Goal: Transaction & Acquisition: Book appointment/travel/reservation

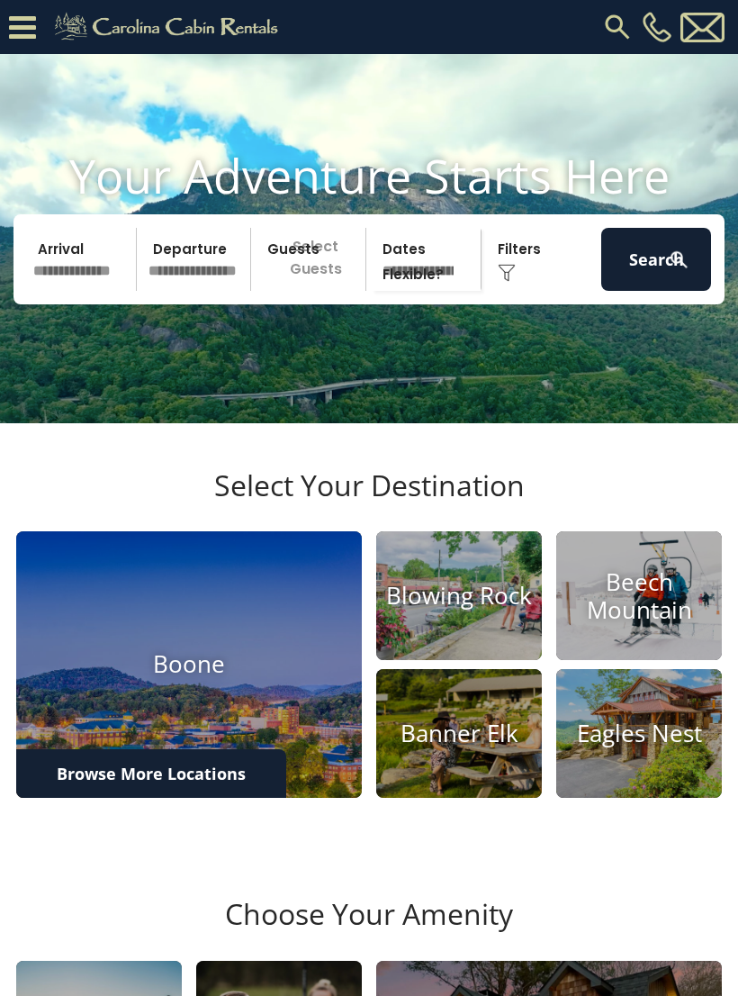
click at [96, 291] on input "text" at bounding box center [82, 259] width 110 height 63
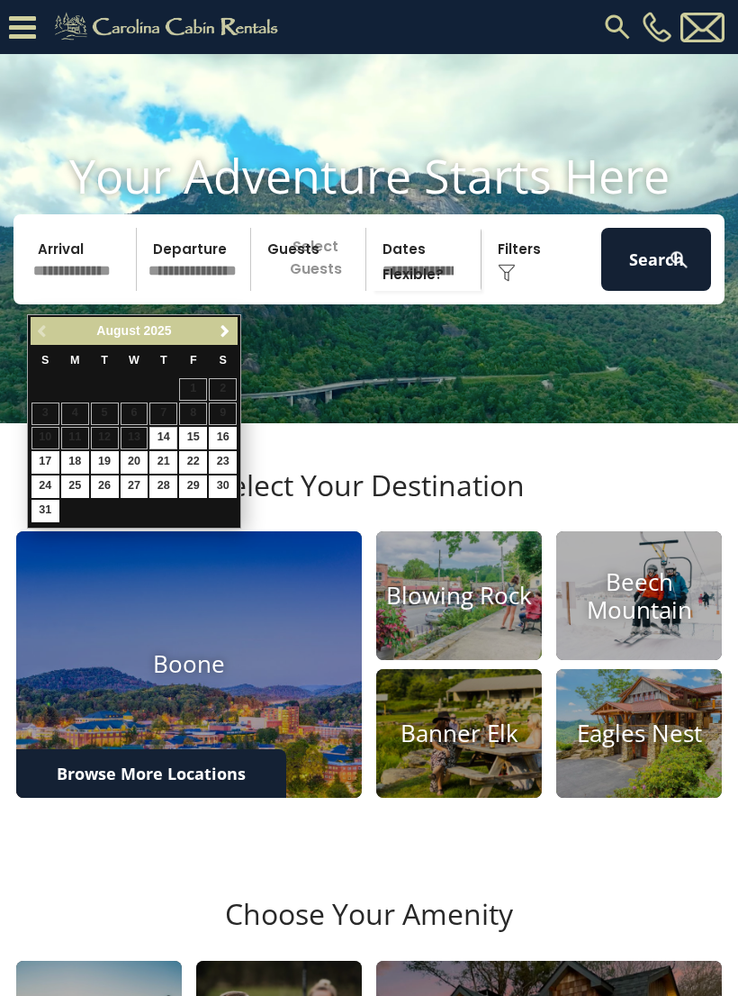
click at [206, 330] on div "August 2025" at bounding box center [133, 331] width 149 height 23
click at [227, 329] on span "Next" at bounding box center [225, 331] width 14 height 14
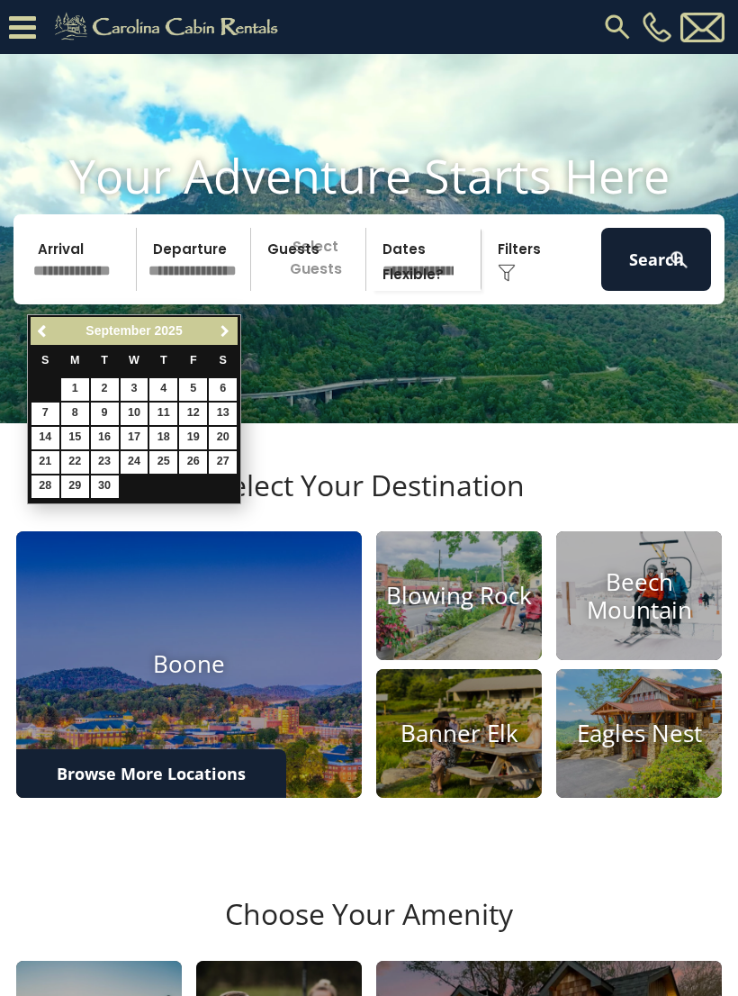
click at [223, 330] on span "Next" at bounding box center [225, 331] width 14 height 14
click at [165, 410] on link "9" at bounding box center [163, 413] width 28 height 23
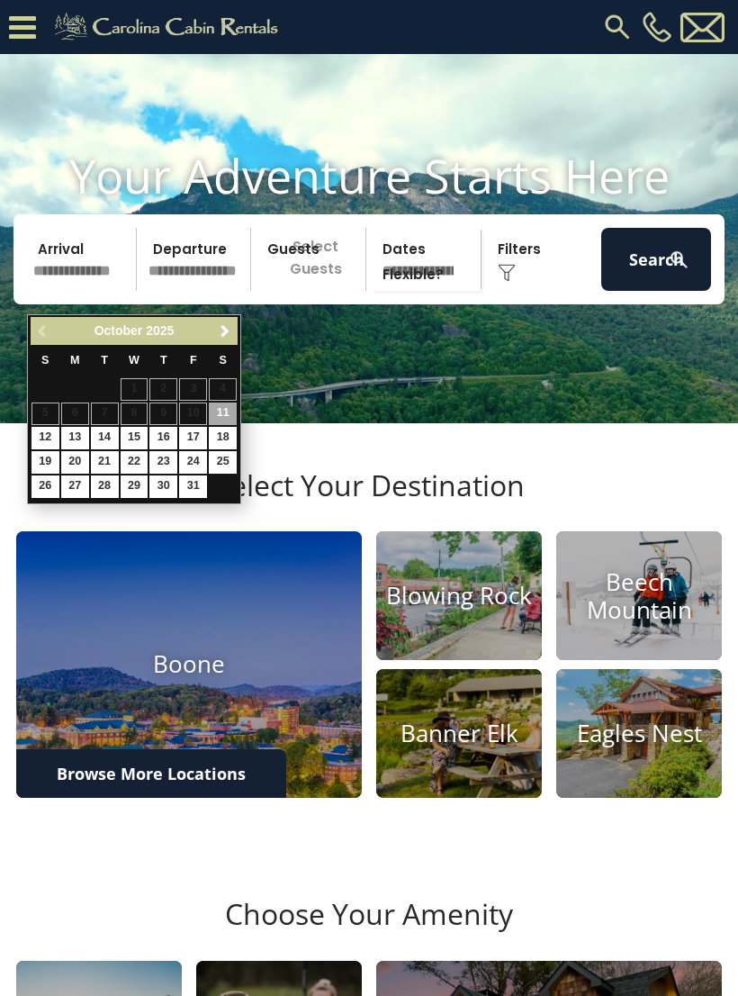
type input "*******"
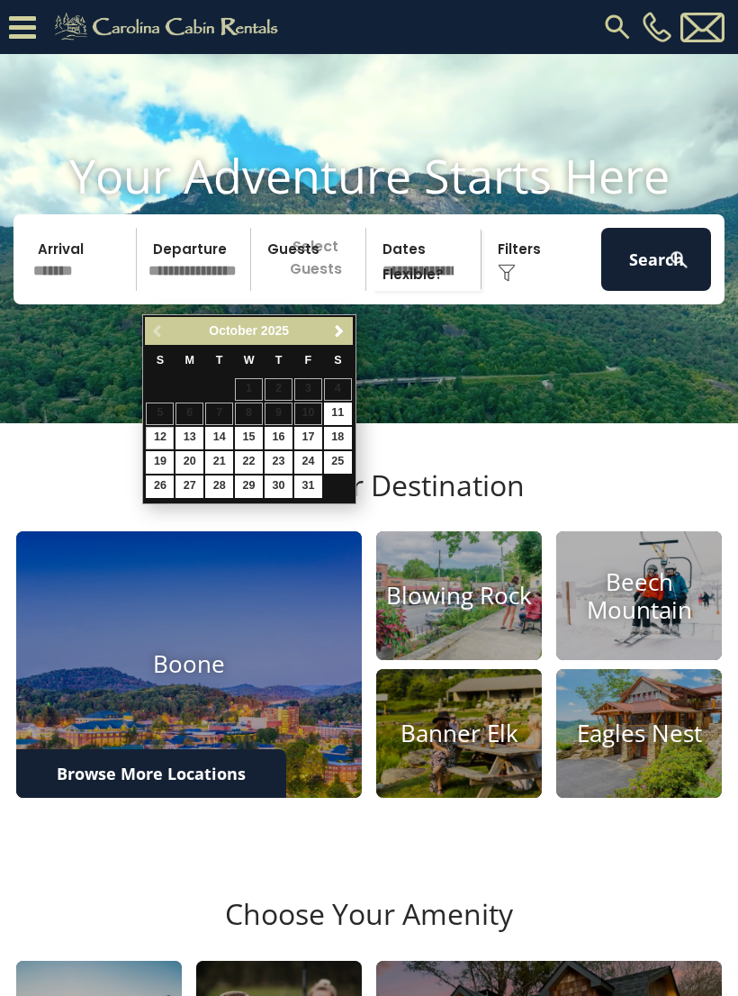
click at [164, 433] on link "12" at bounding box center [160, 438] width 28 height 23
type input "********"
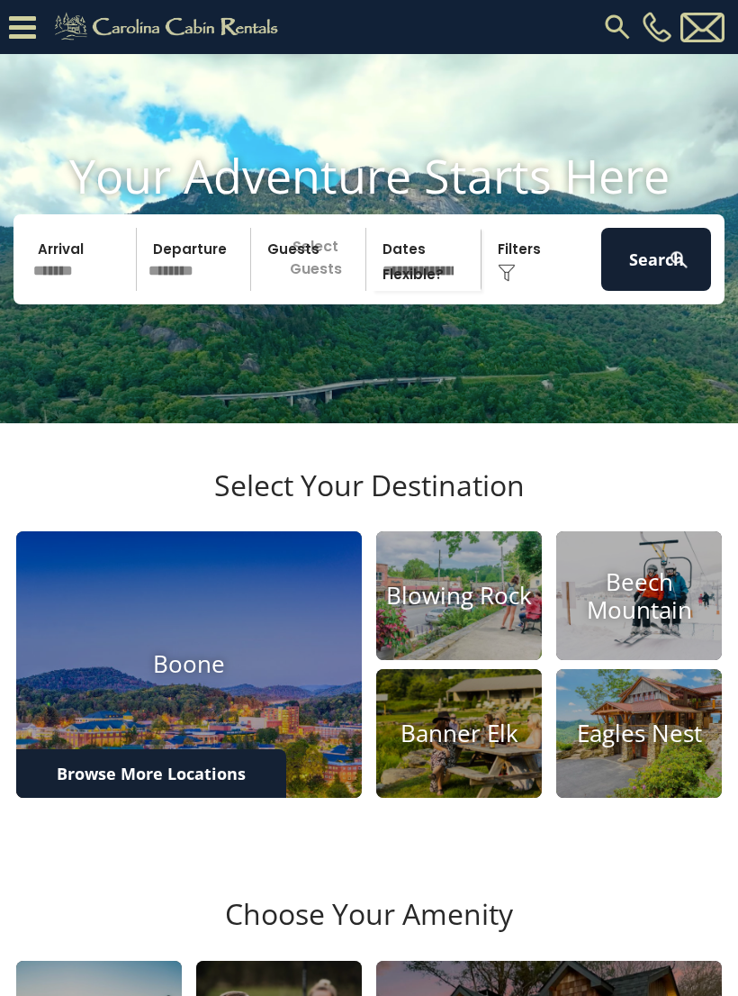
click at [321, 291] on p "Select Guests" at bounding box center [311, 259] width 109 height 63
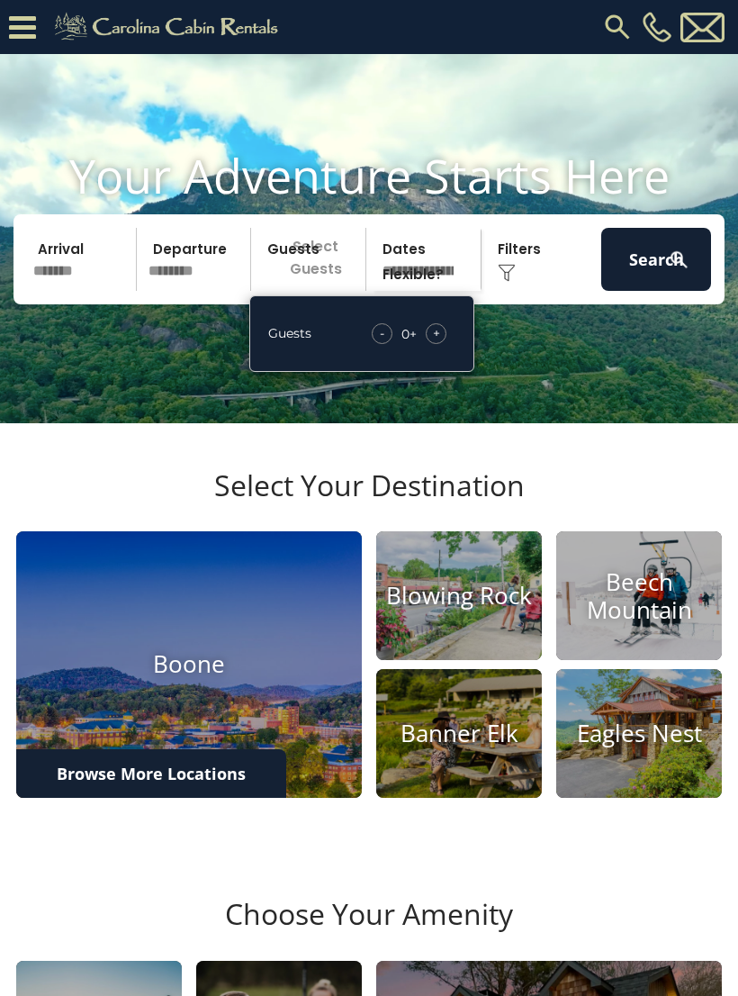
click at [436, 344] on div "+" at bounding box center [436, 333] width 21 height 21
click at [436, 342] on span "+" at bounding box center [436, 333] width 7 height 18
click at [433, 342] on span "+" at bounding box center [436, 333] width 7 height 18
click at [436, 342] on span "+" at bounding box center [436, 333] width 7 height 18
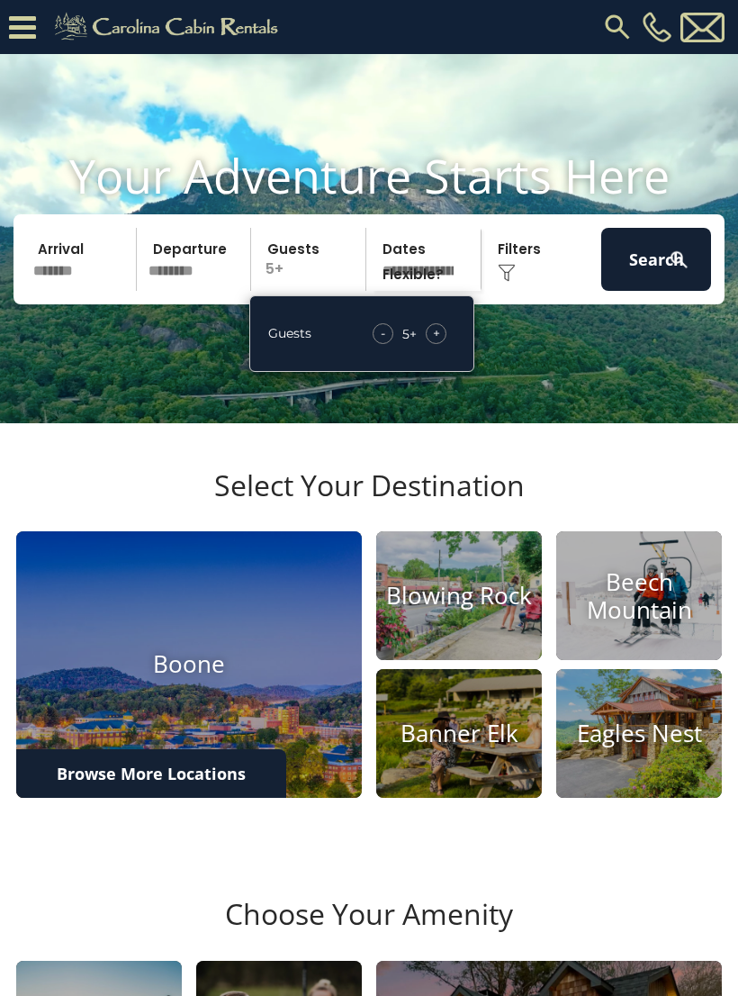
click at [434, 342] on span "+" at bounding box center [436, 333] width 7 height 18
click at [430, 344] on div "+" at bounding box center [436, 333] width 21 height 21
click at [671, 271] on img at bounding box center [679, 260] width 23 height 23
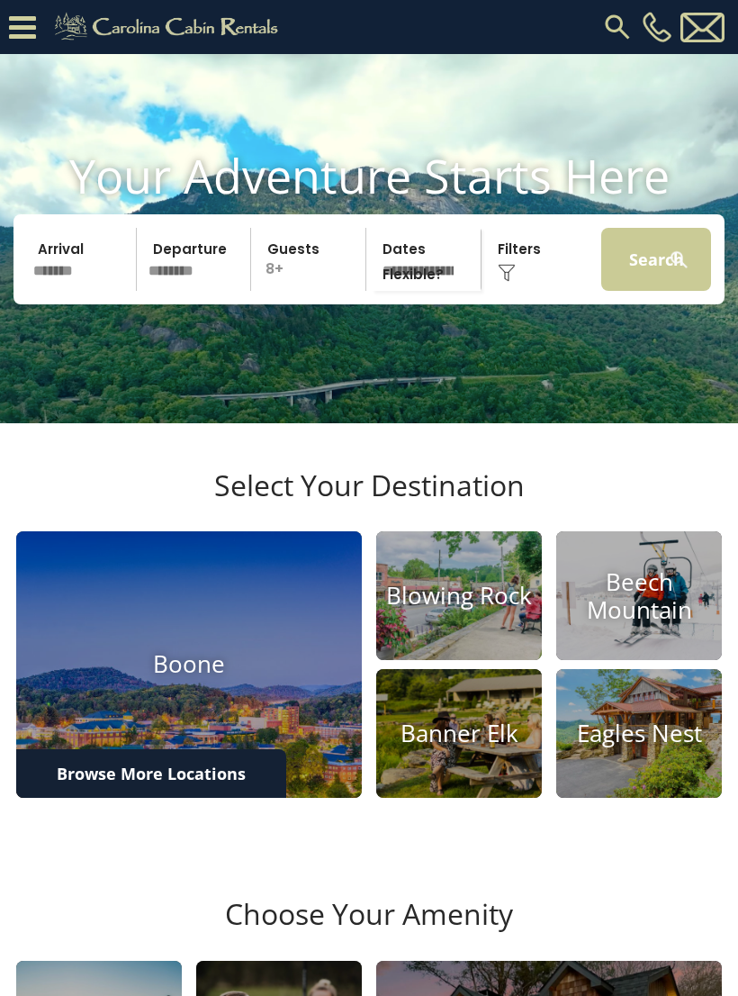
click at [635, 284] on button "Search" at bounding box center [656, 259] width 110 height 63
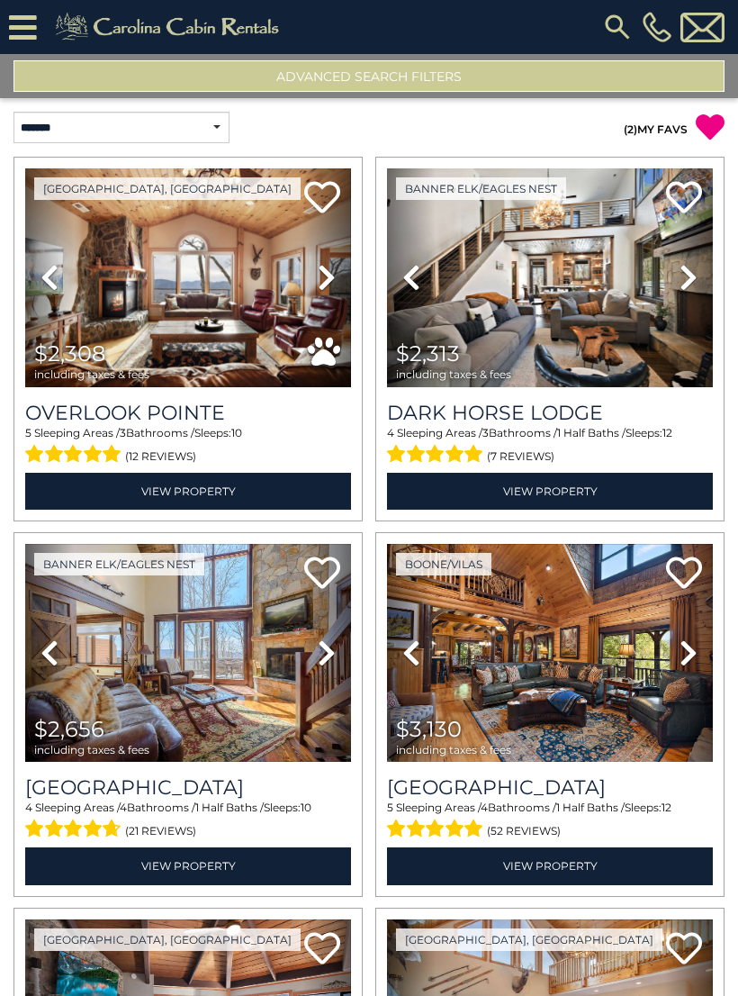
click at [592, 82] on button "Advanced Search Filters" at bounding box center [369, 76] width 711 height 32
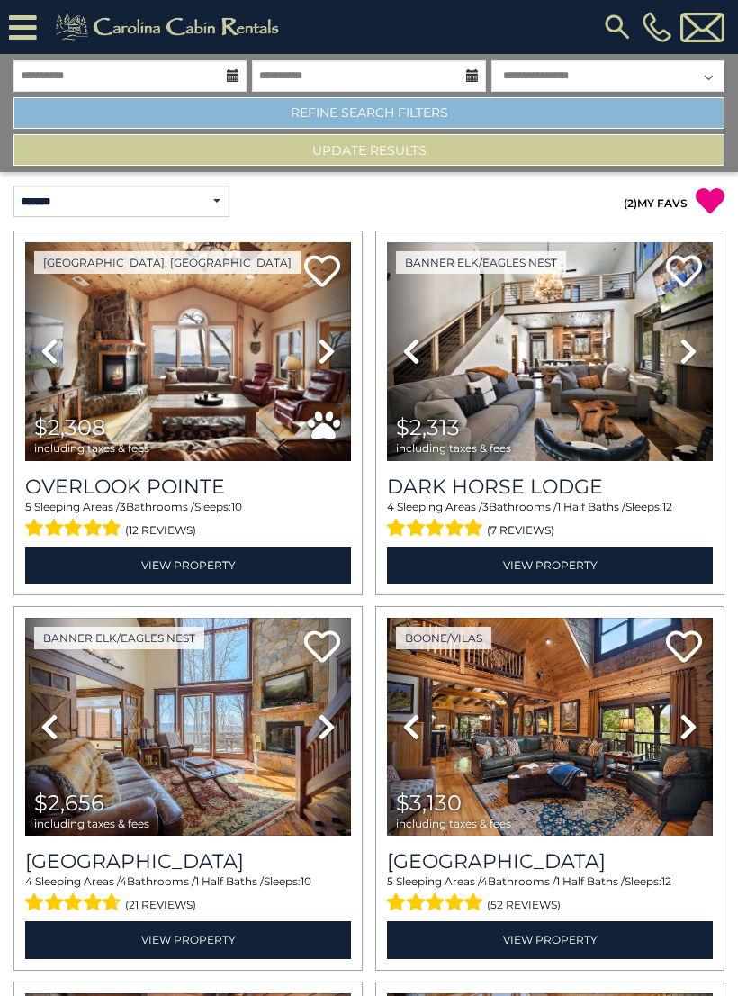
click at [548, 127] on link "Refine Search Filters" at bounding box center [369, 113] width 711 height 32
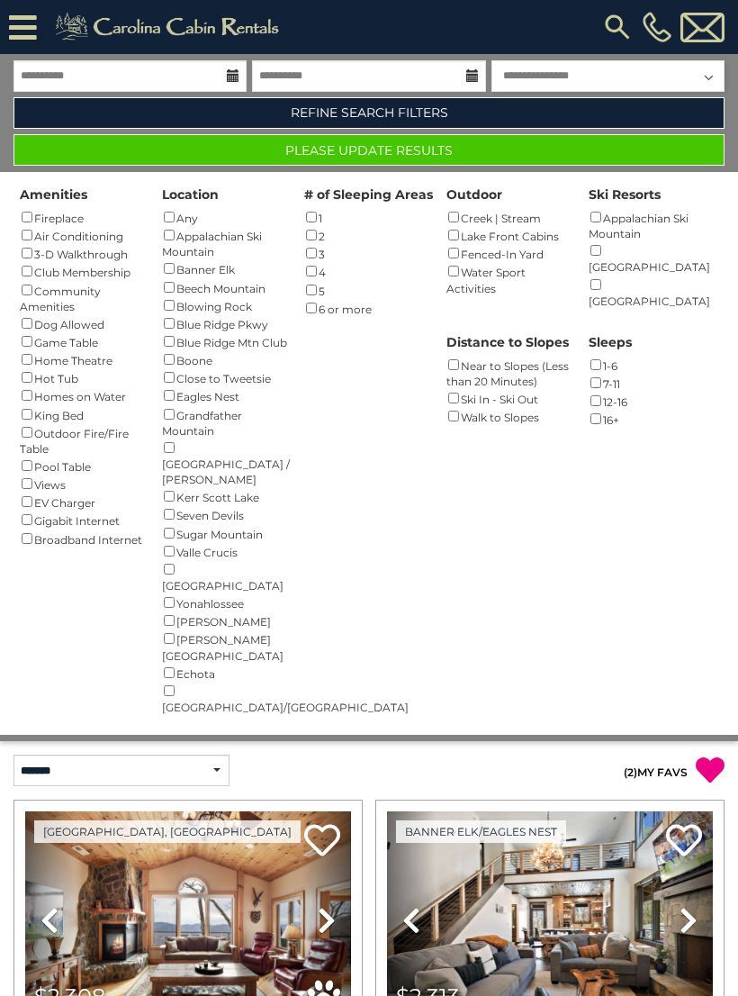
click at [682, 163] on button "Please Update Results" at bounding box center [369, 150] width 711 height 32
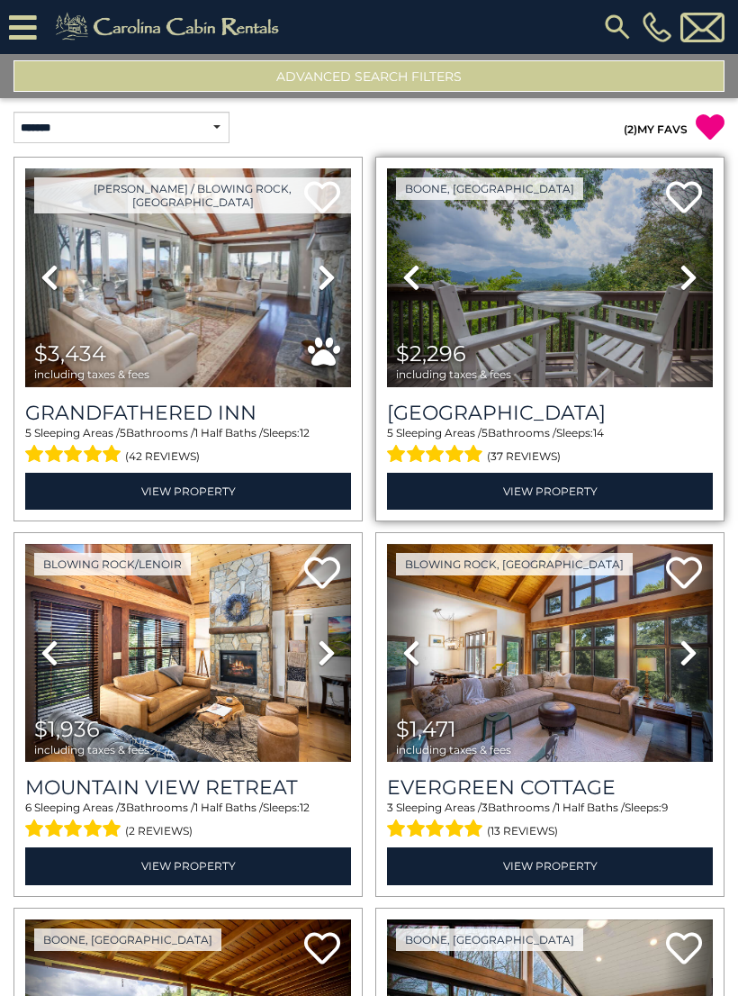
click at [694, 274] on icon at bounding box center [689, 277] width 18 height 29
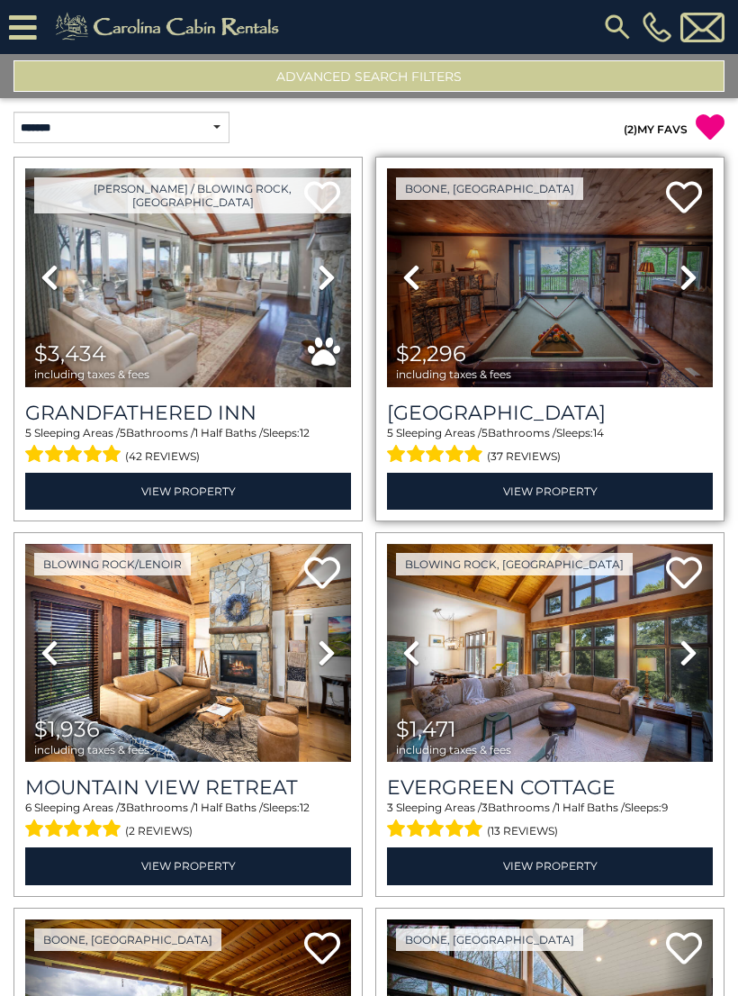
click at [685, 286] on icon at bounding box center [689, 277] width 18 height 29
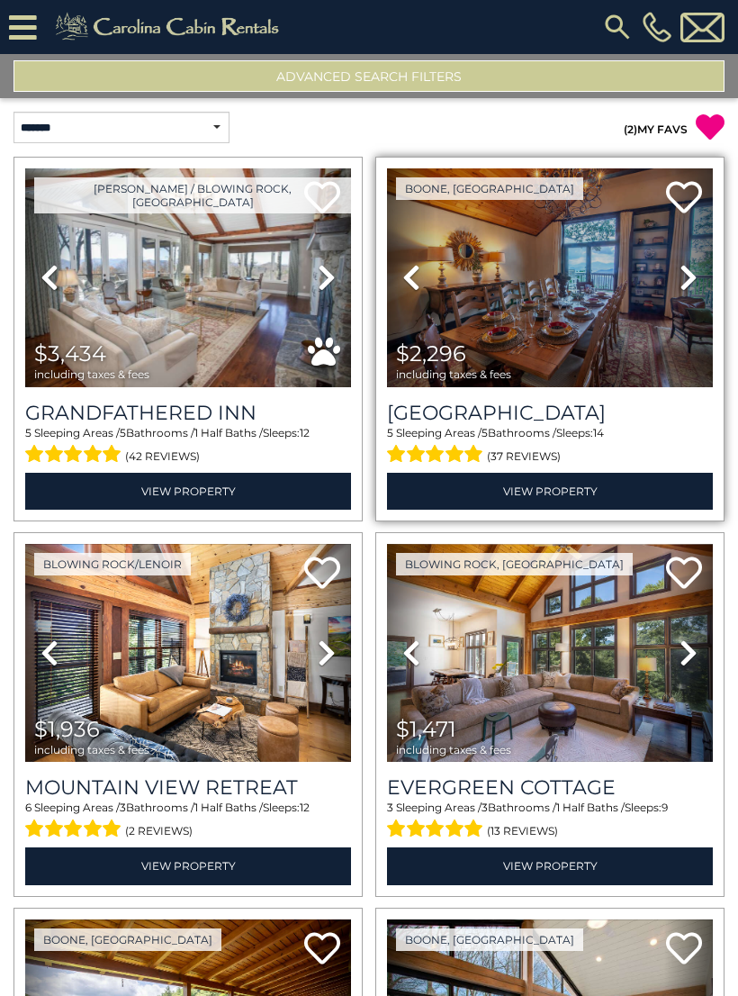
click at [690, 286] on icon at bounding box center [689, 277] width 18 height 29
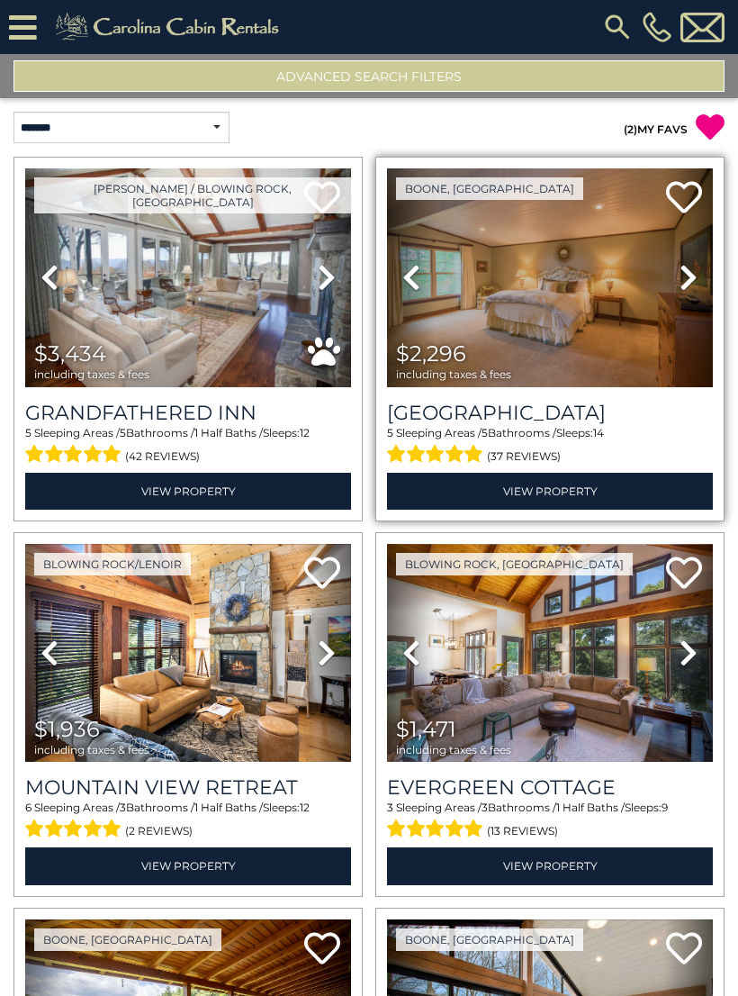
click at [692, 283] on icon at bounding box center [689, 277] width 18 height 29
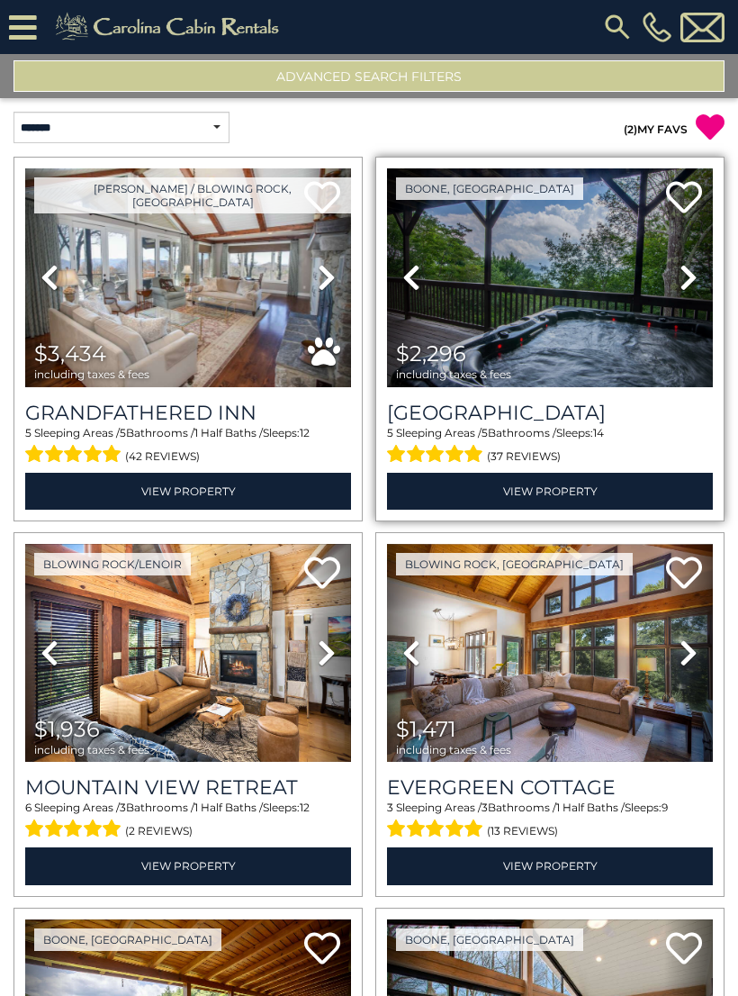
click at [689, 286] on icon at bounding box center [689, 277] width 18 height 29
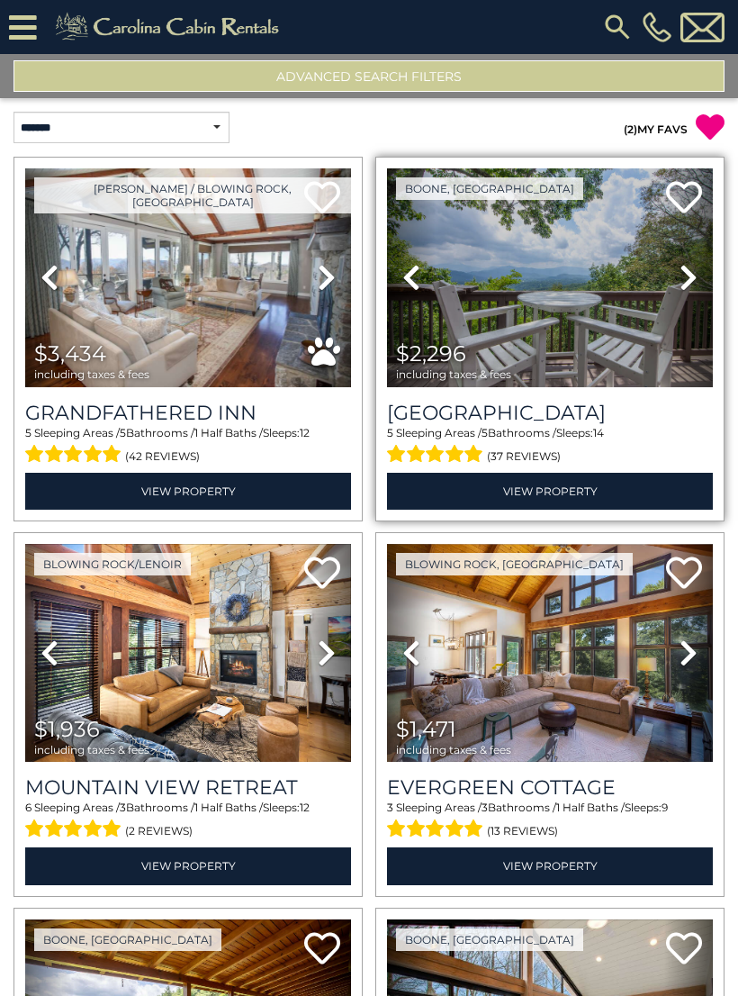
click at [686, 286] on icon at bounding box center [689, 277] width 18 height 29
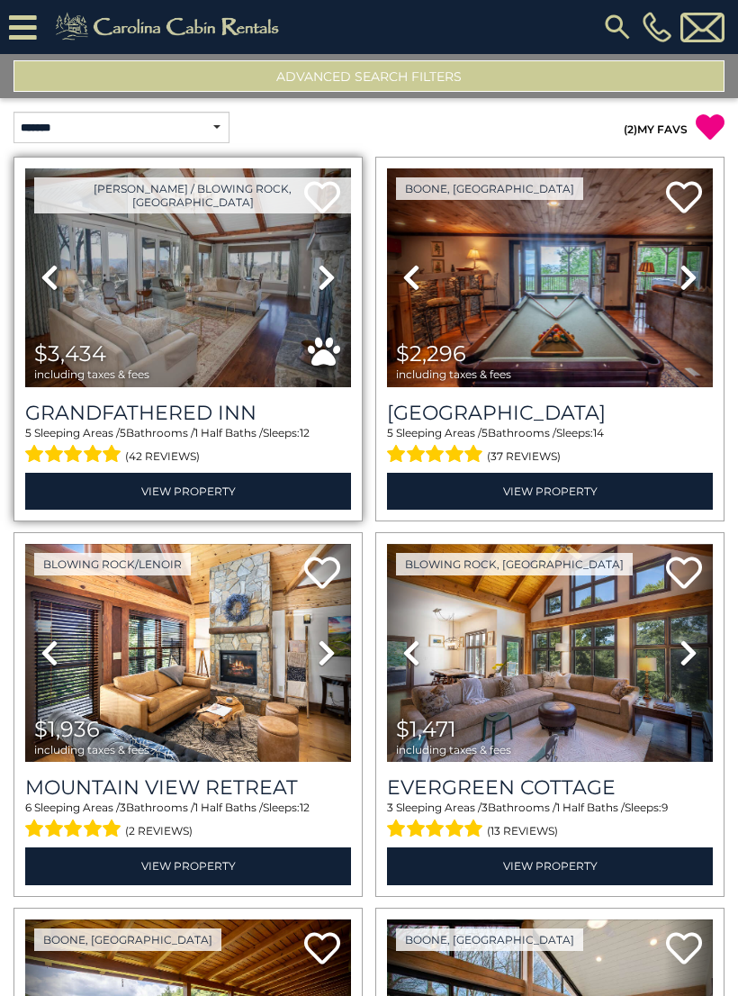
click at [321, 280] on icon at bounding box center [327, 277] width 18 height 29
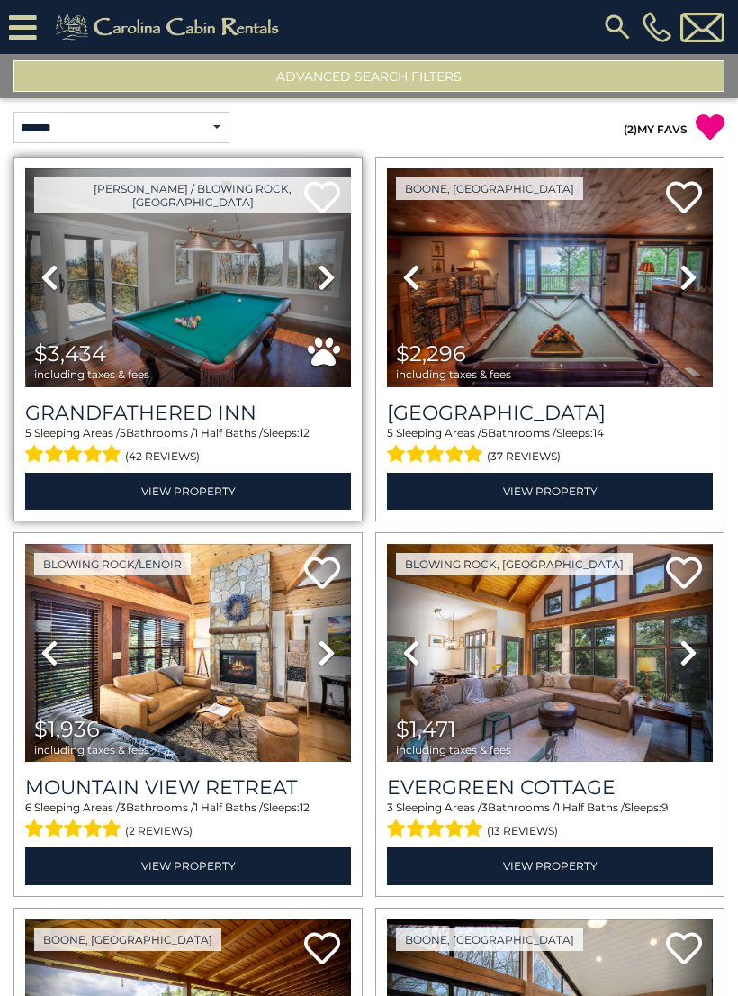
click at [325, 285] on icon at bounding box center [327, 277] width 18 height 29
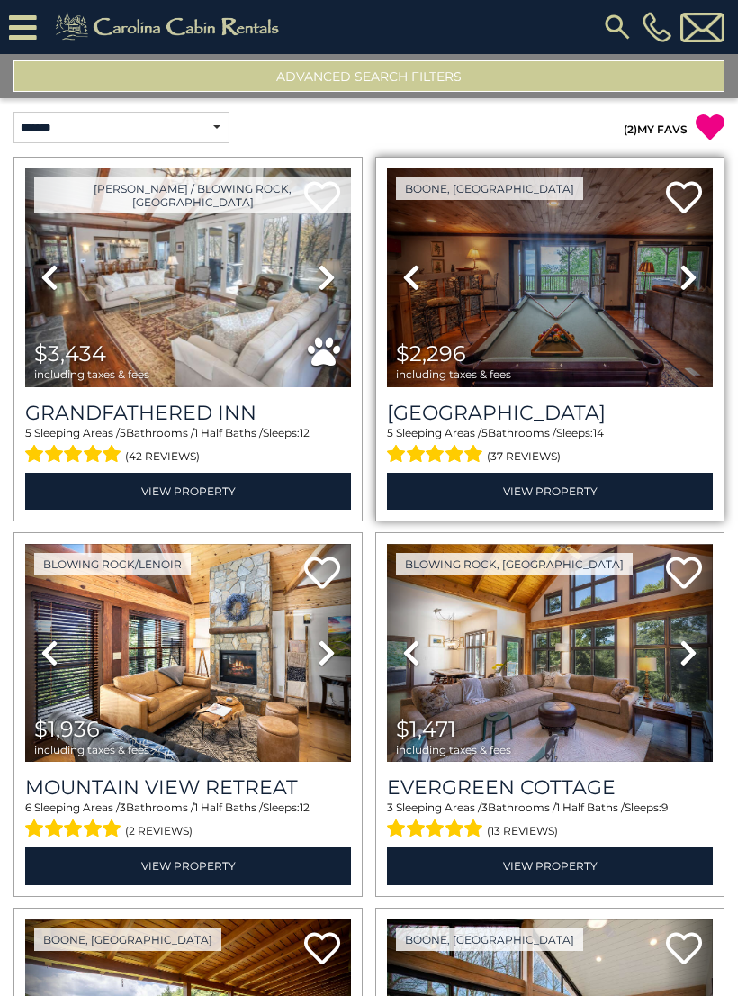
click at [520, 276] on img at bounding box center [550, 277] width 326 height 219
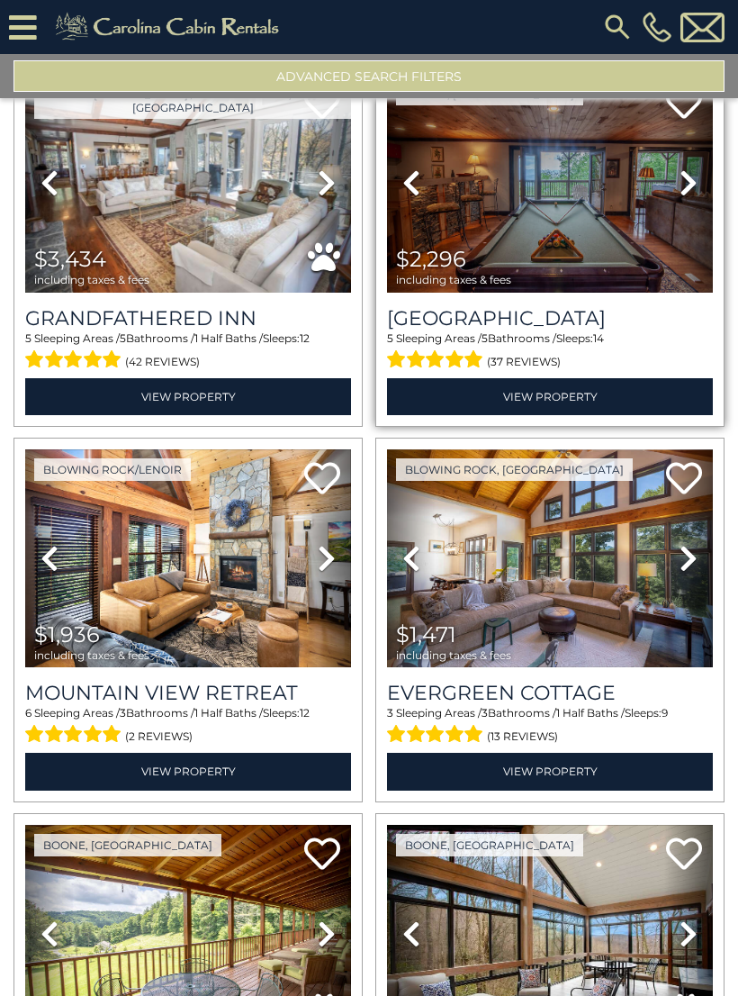
scroll to position [210, 0]
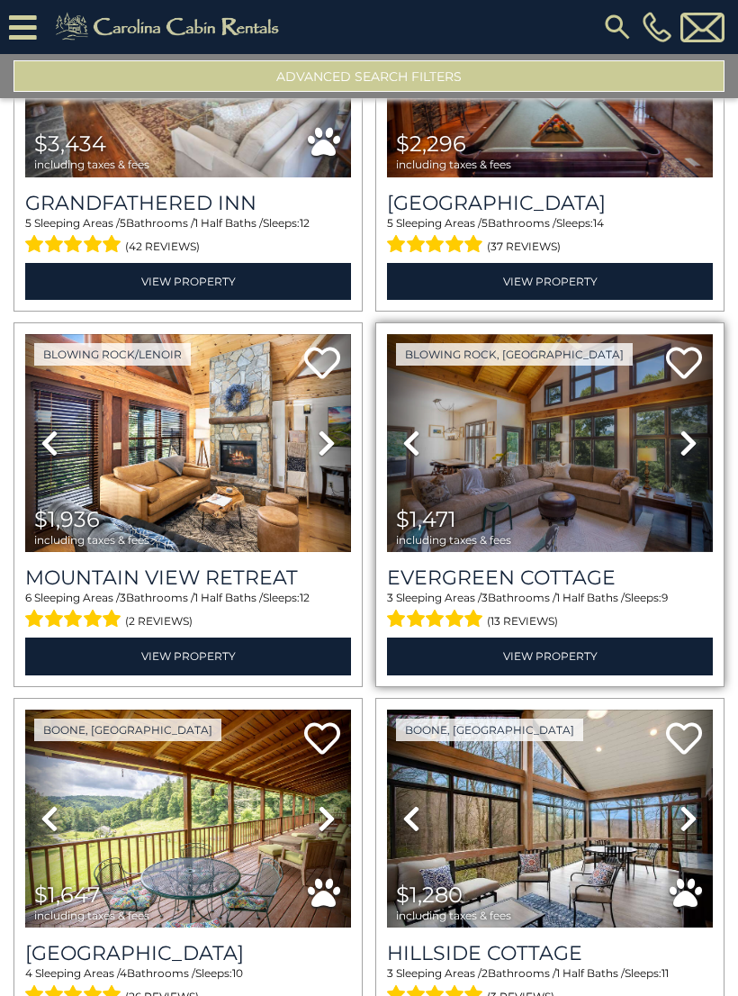
click at [675, 445] on link "Next" at bounding box center [688, 443] width 49 height 219
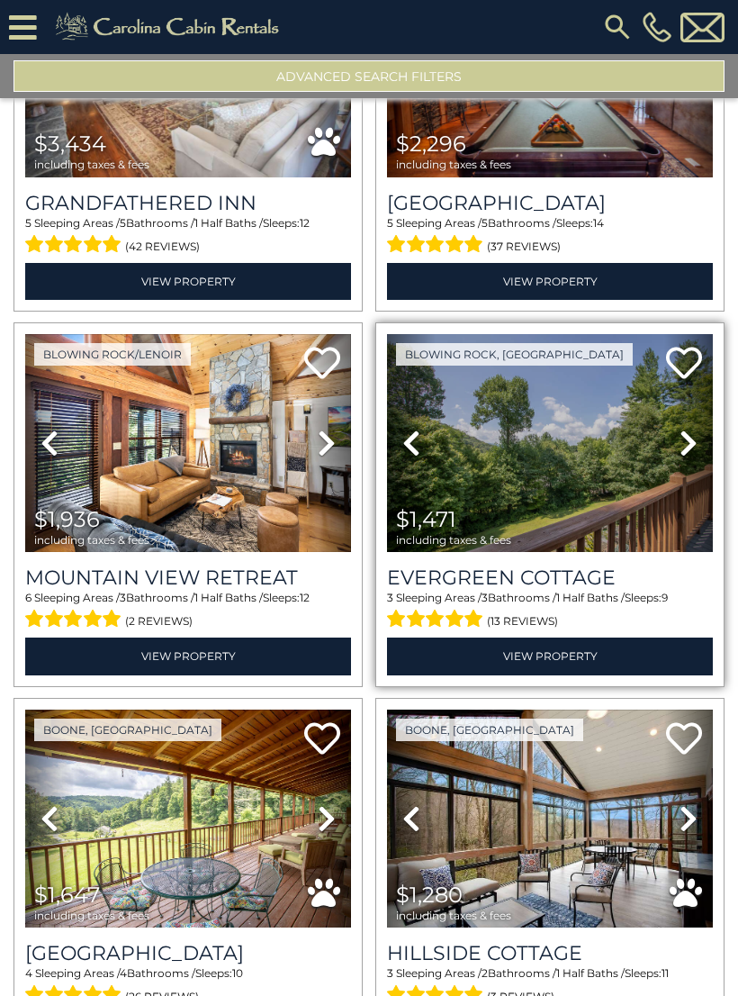
click at [620, 499] on img at bounding box center [550, 443] width 326 height 219
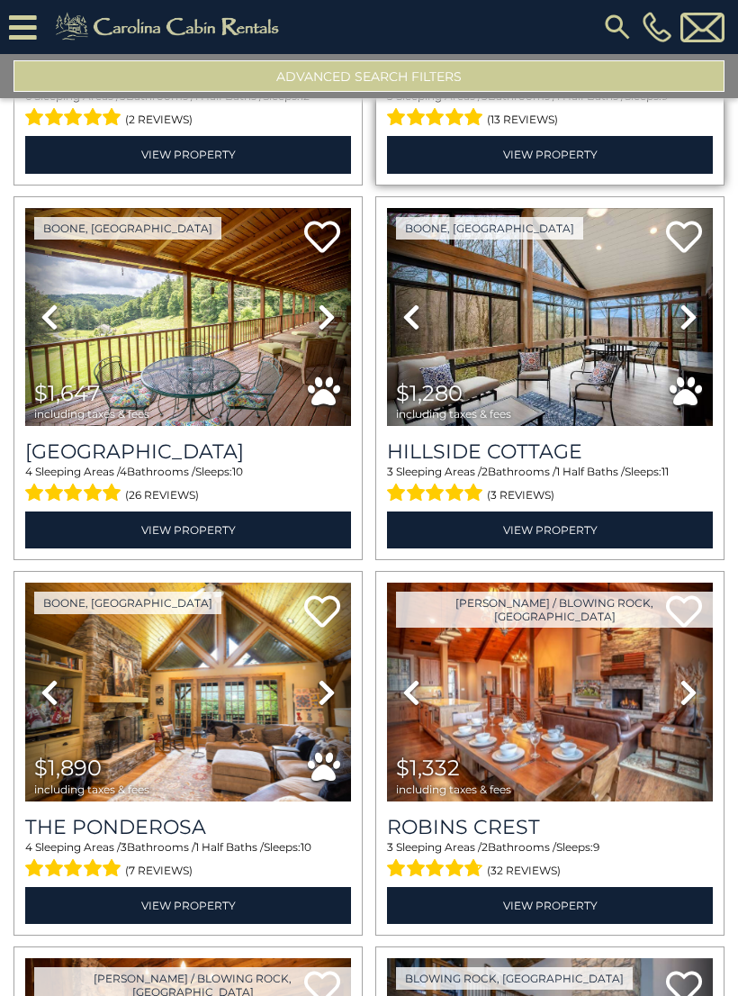
scroll to position [713, 0]
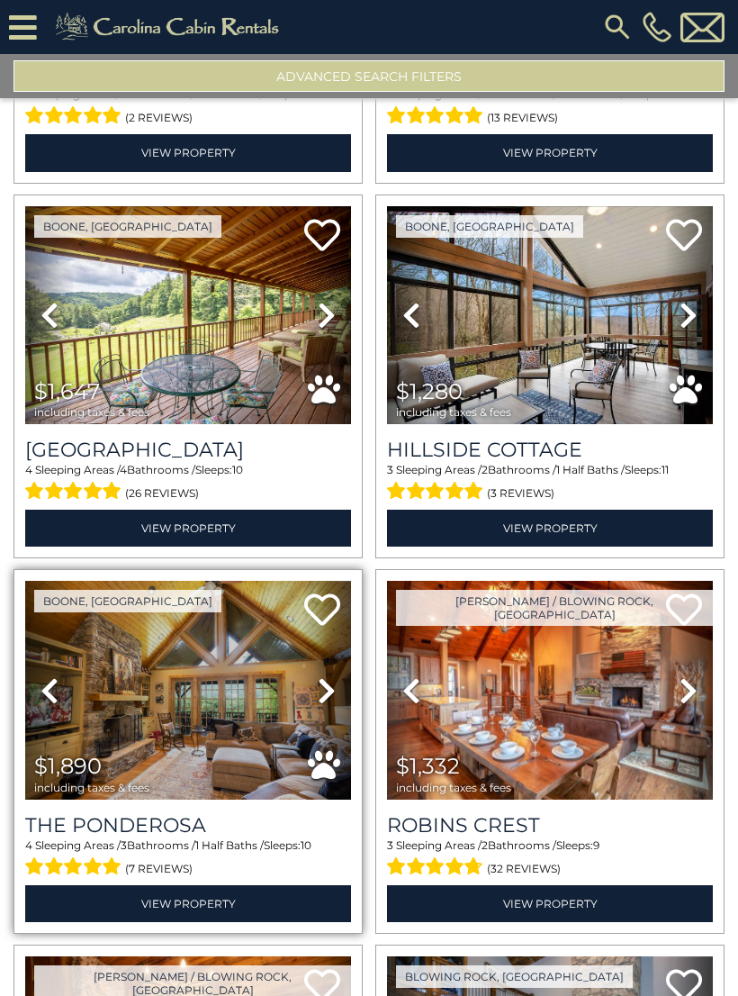
click at [322, 691] on icon at bounding box center [327, 690] width 18 height 29
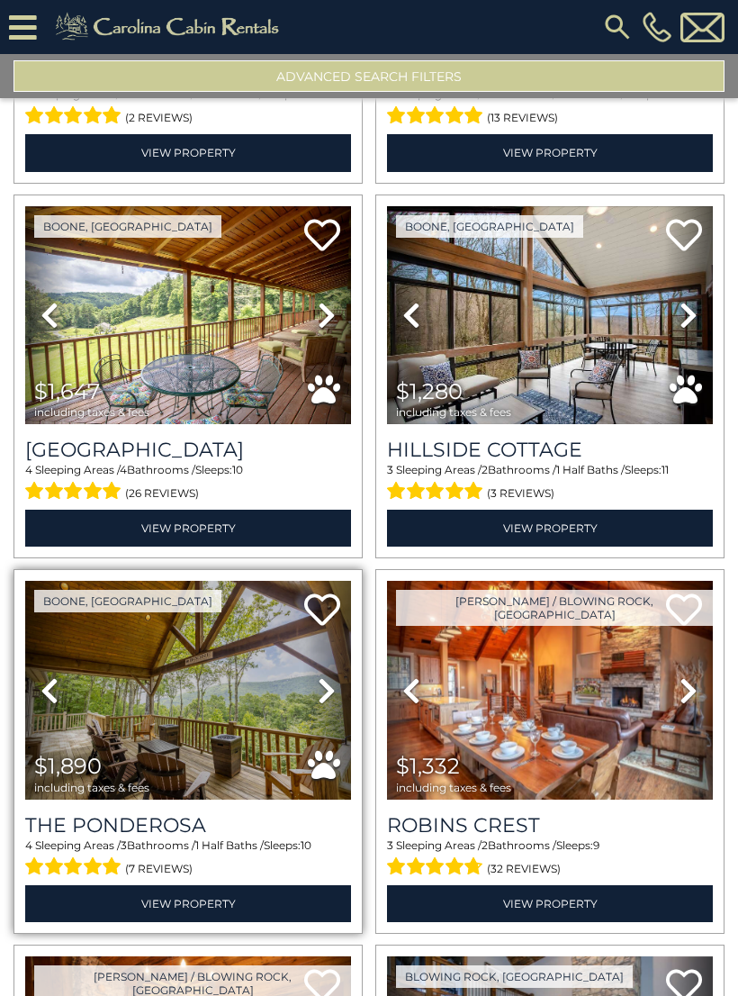
click at [333, 695] on icon at bounding box center [327, 690] width 18 height 29
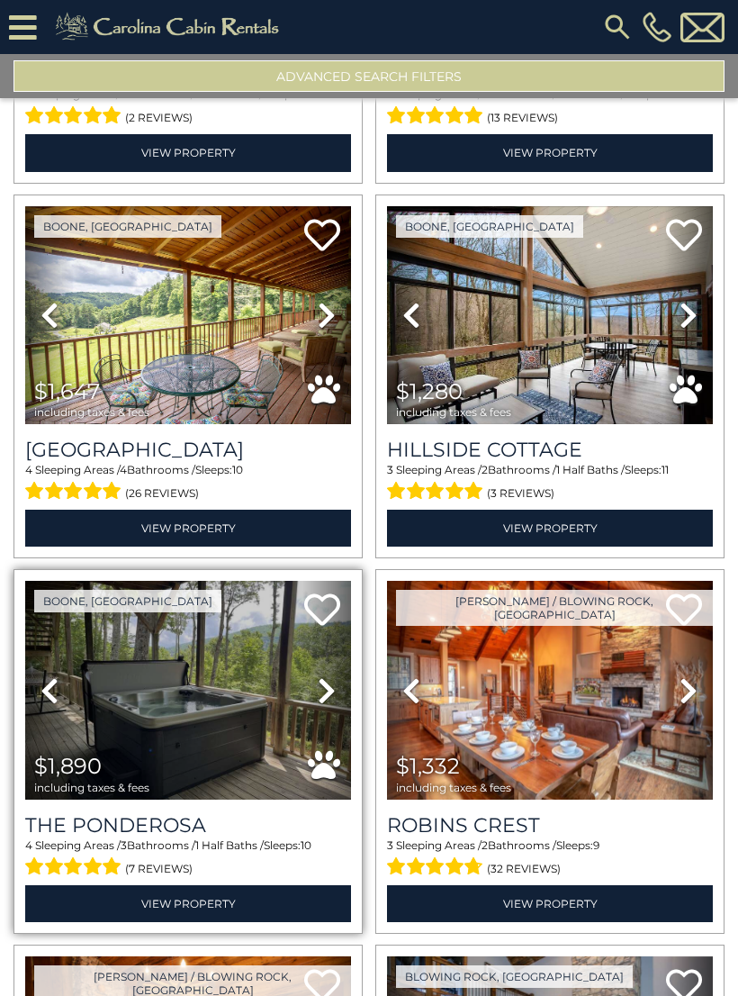
click at [335, 696] on icon at bounding box center [327, 690] width 18 height 29
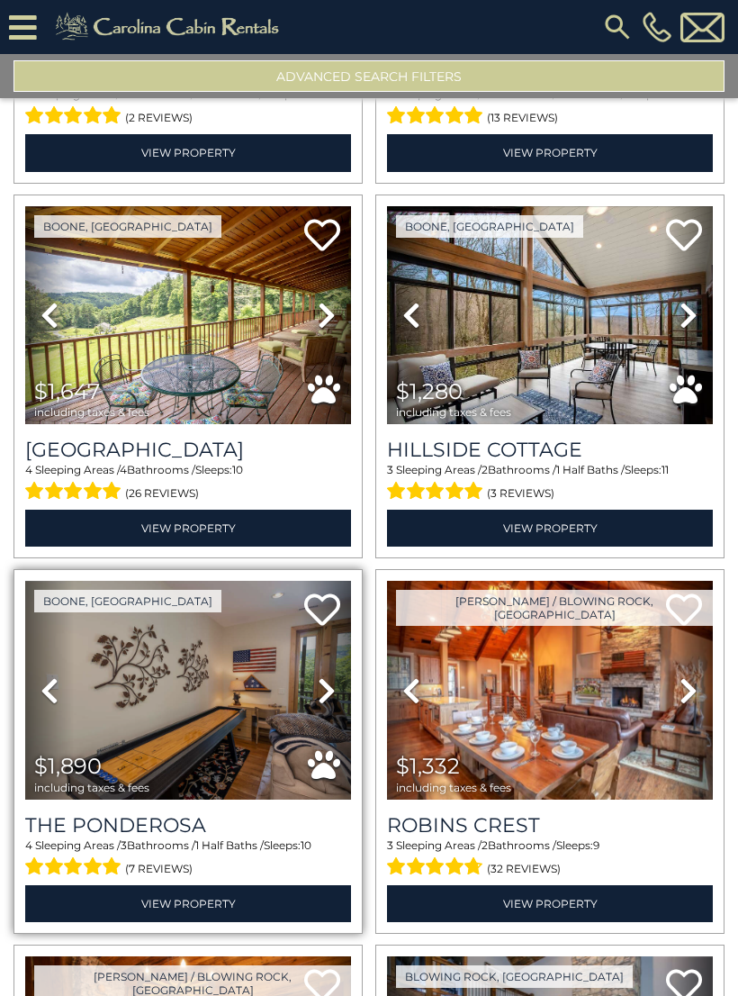
click at [334, 692] on icon at bounding box center [327, 690] width 18 height 29
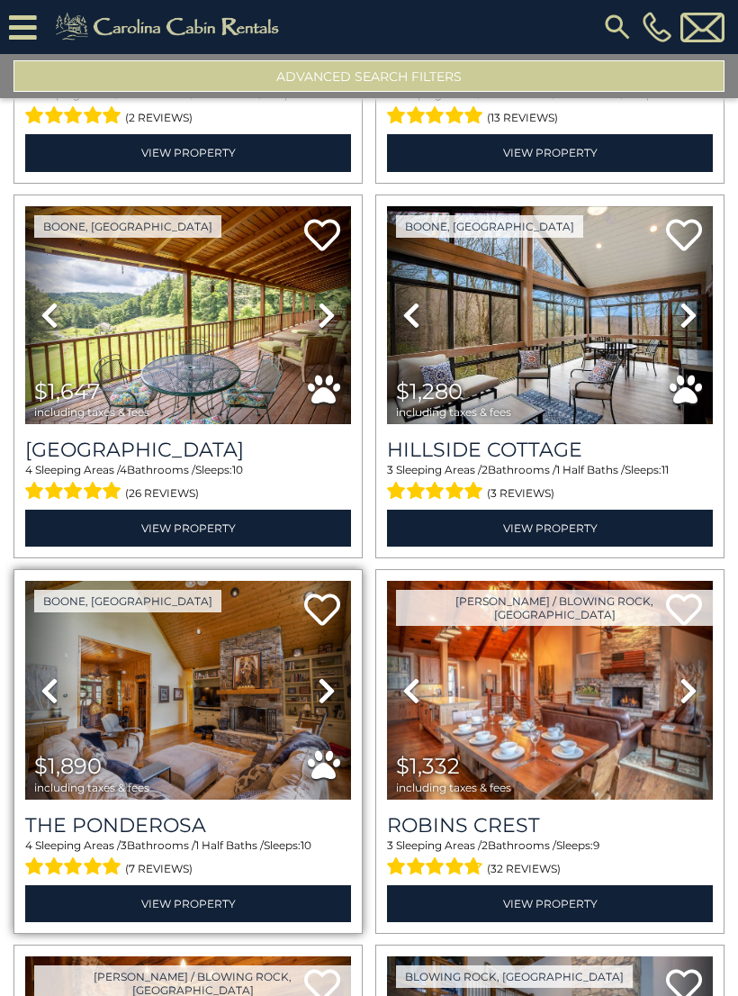
click at [331, 694] on icon at bounding box center [327, 690] width 18 height 29
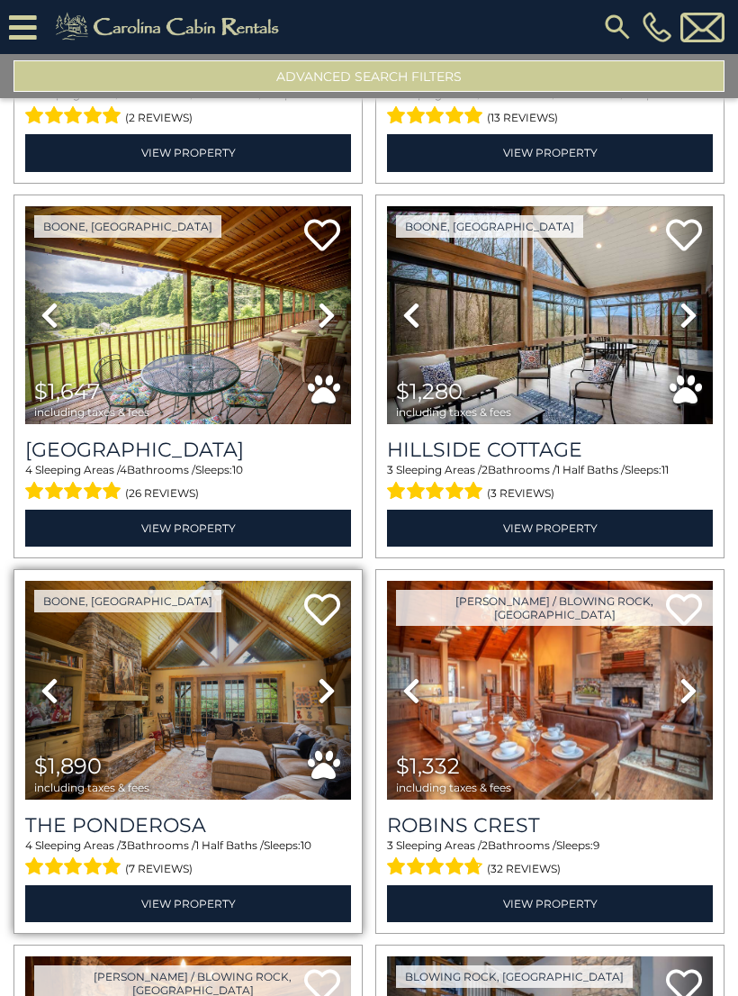
click at [247, 700] on img at bounding box center [188, 690] width 326 height 219
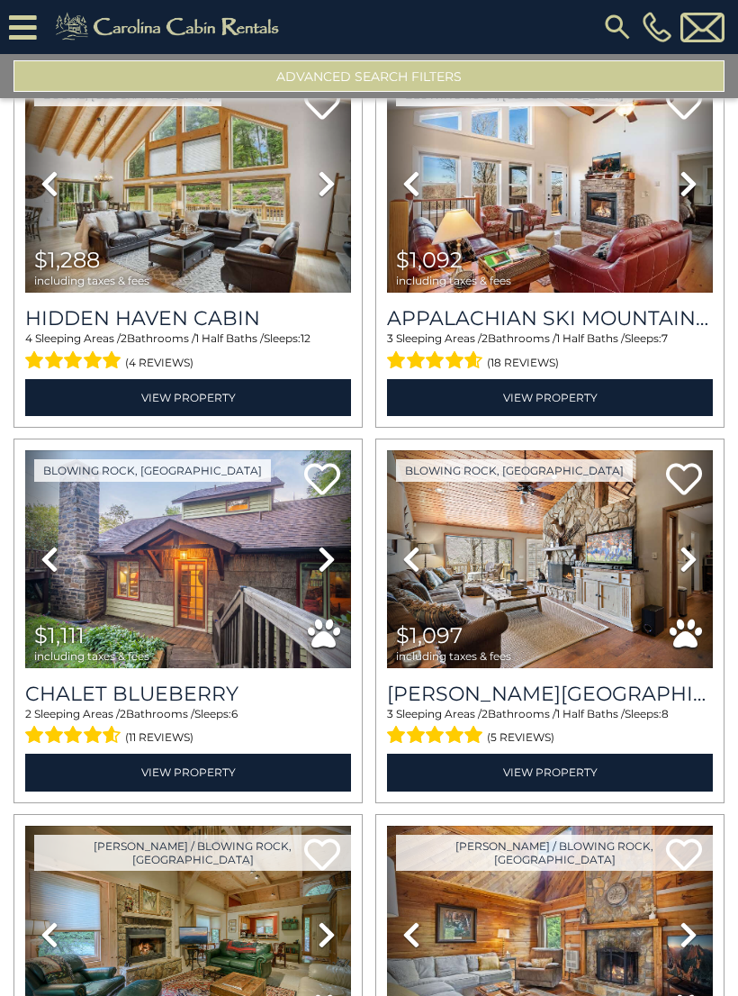
scroll to position [2373, 0]
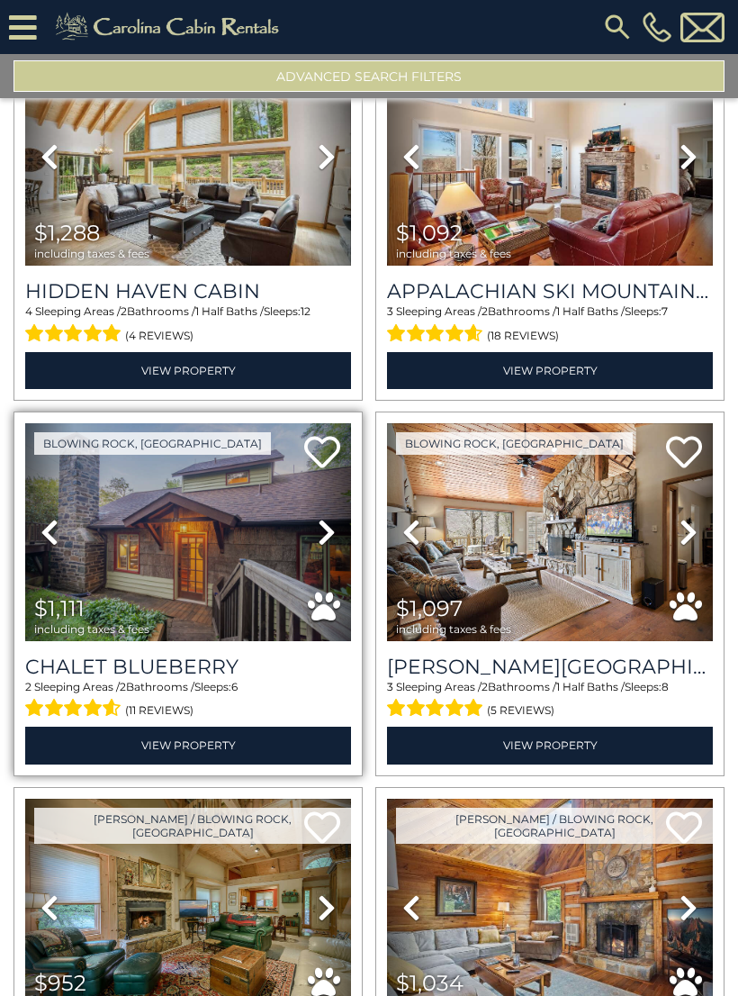
click at [330, 533] on icon at bounding box center [327, 532] width 18 height 29
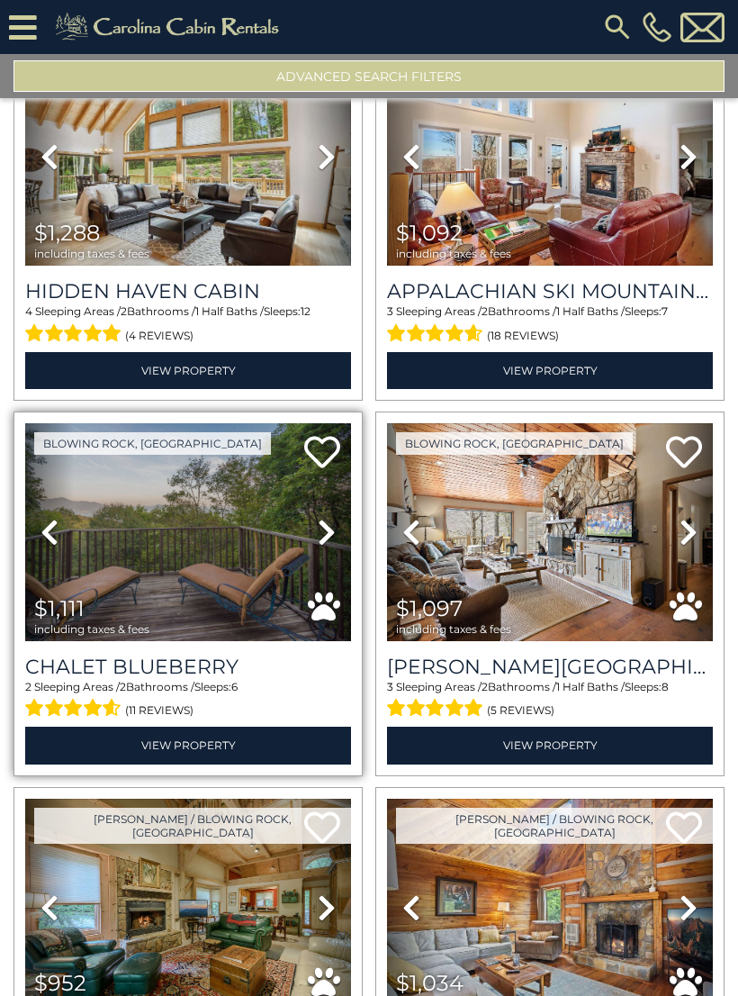
click at [329, 530] on icon at bounding box center [327, 532] width 18 height 29
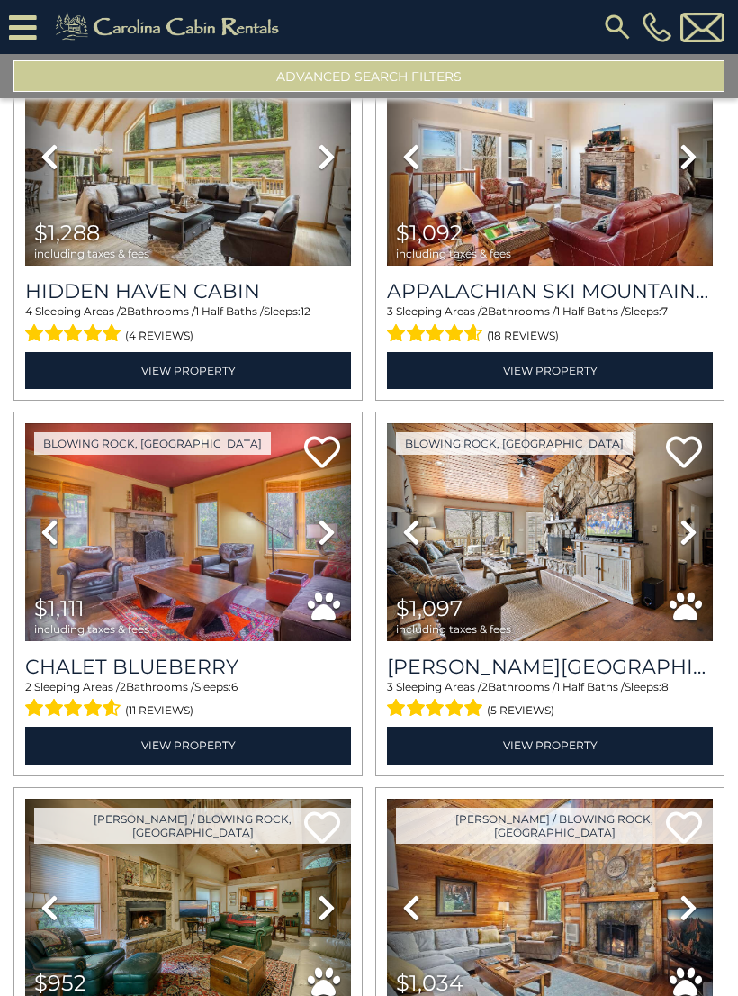
click at [588, 74] on button "Advanced Search Filters" at bounding box center [369, 76] width 711 height 32
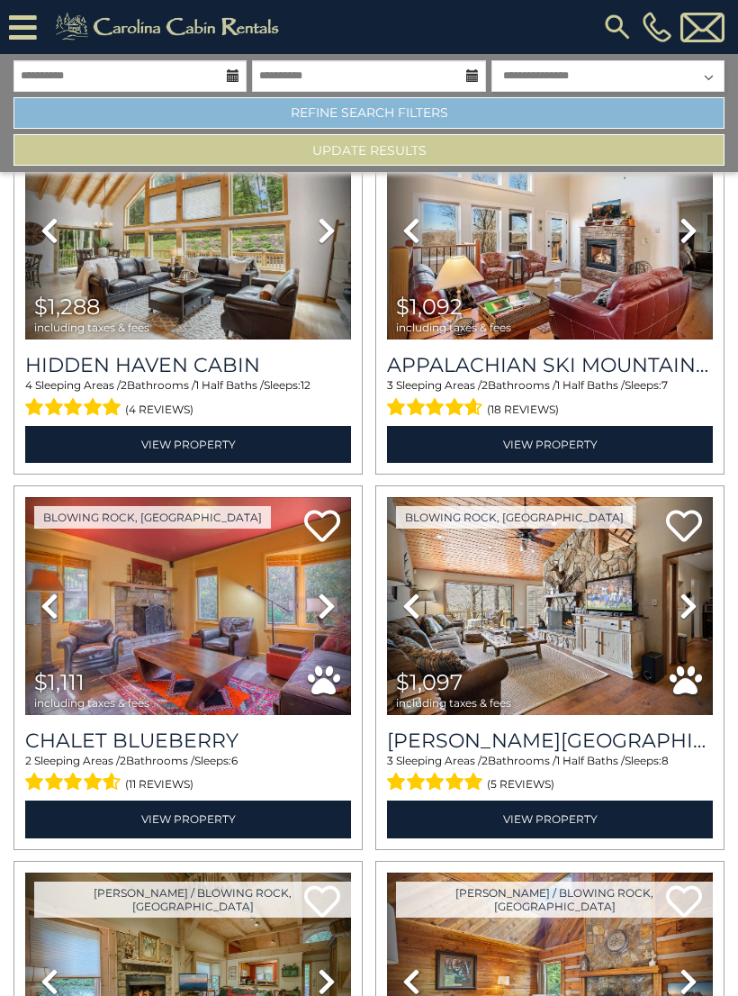
click at [502, 116] on link "Refine Search Filters" at bounding box center [369, 113] width 711 height 32
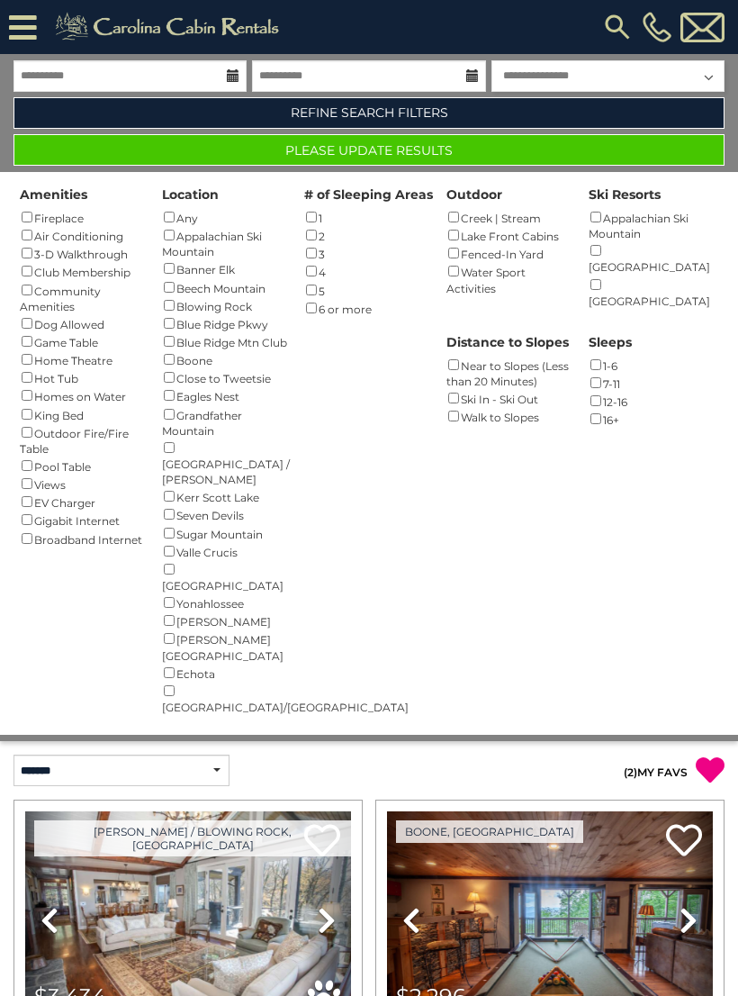
click at [597, 152] on button "Please Update Results" at bounding box center [369, 150] width 711 height 32
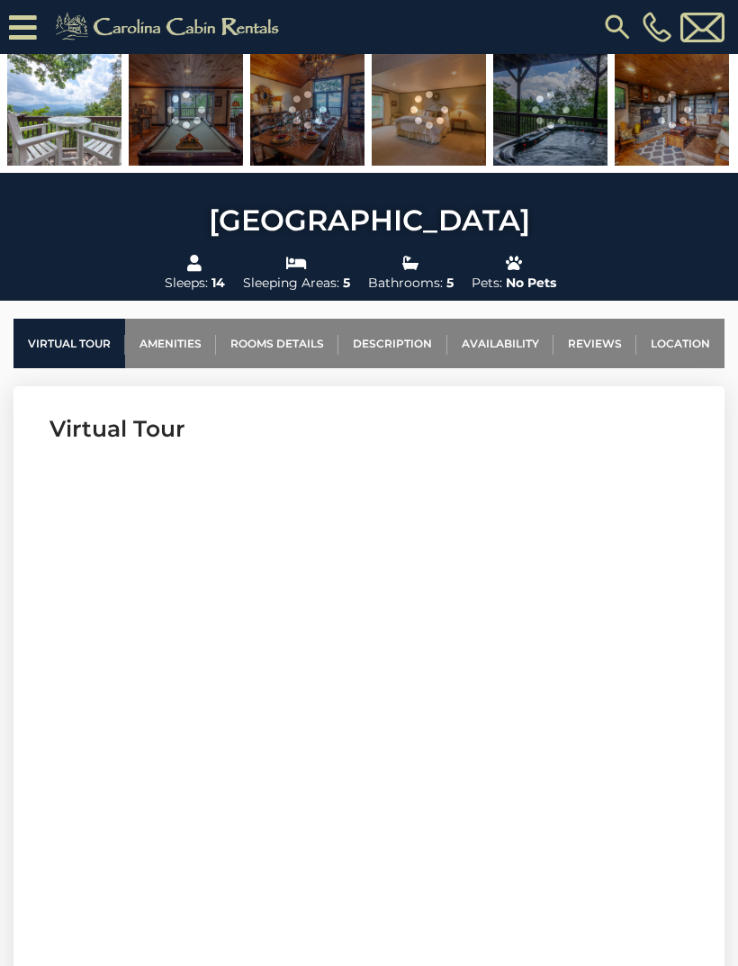
scroll to position [424, 0]
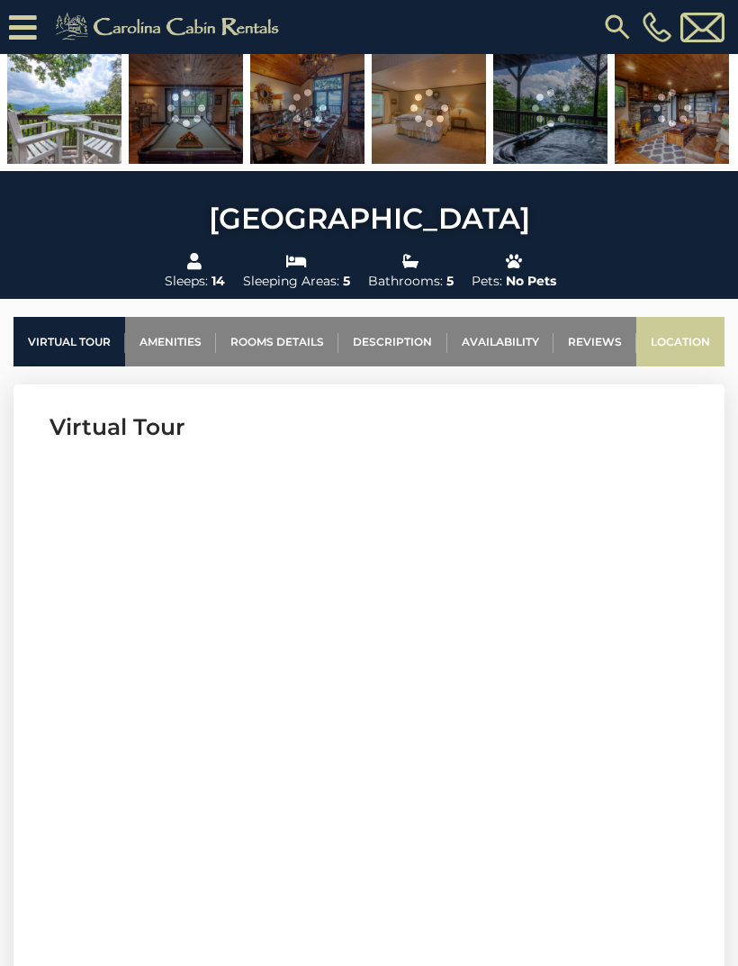
click at [682, 344] on link "Location" at bounding box center [681, 342] width 88 height 50
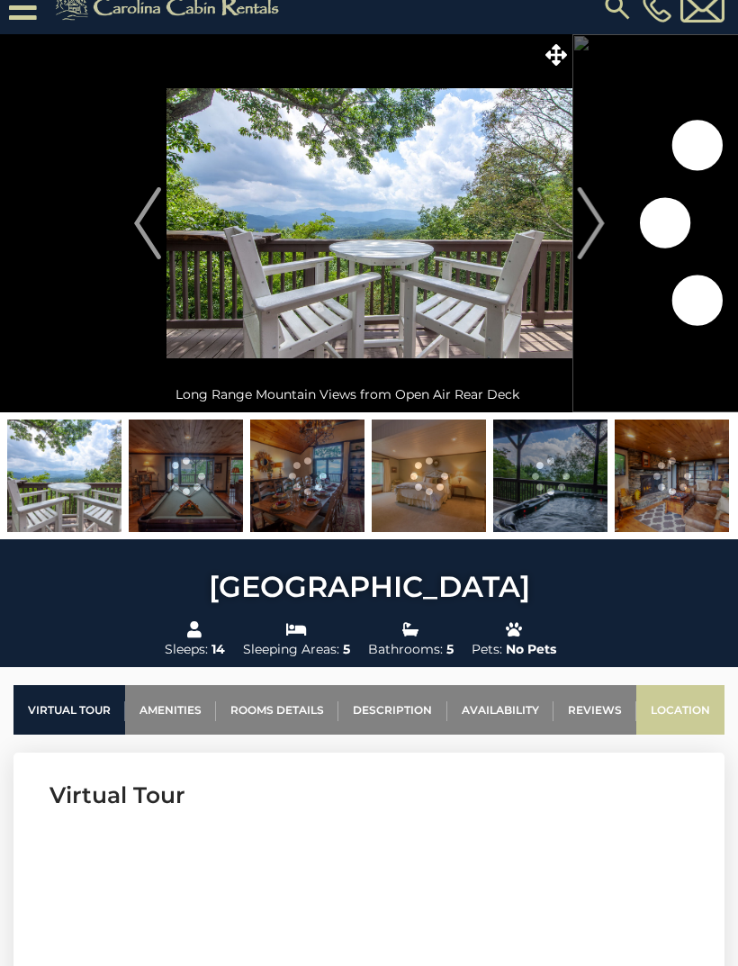
scroll to position [0, 0]
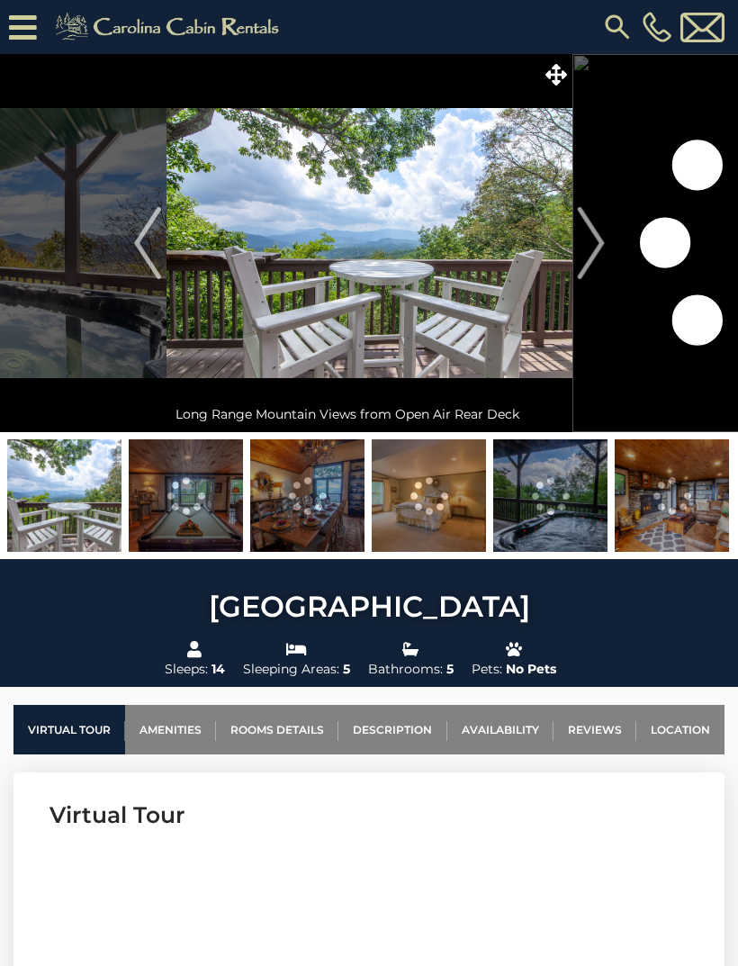
click at [652, 492] on img at bounding box center [672, 495] width 114 height 113
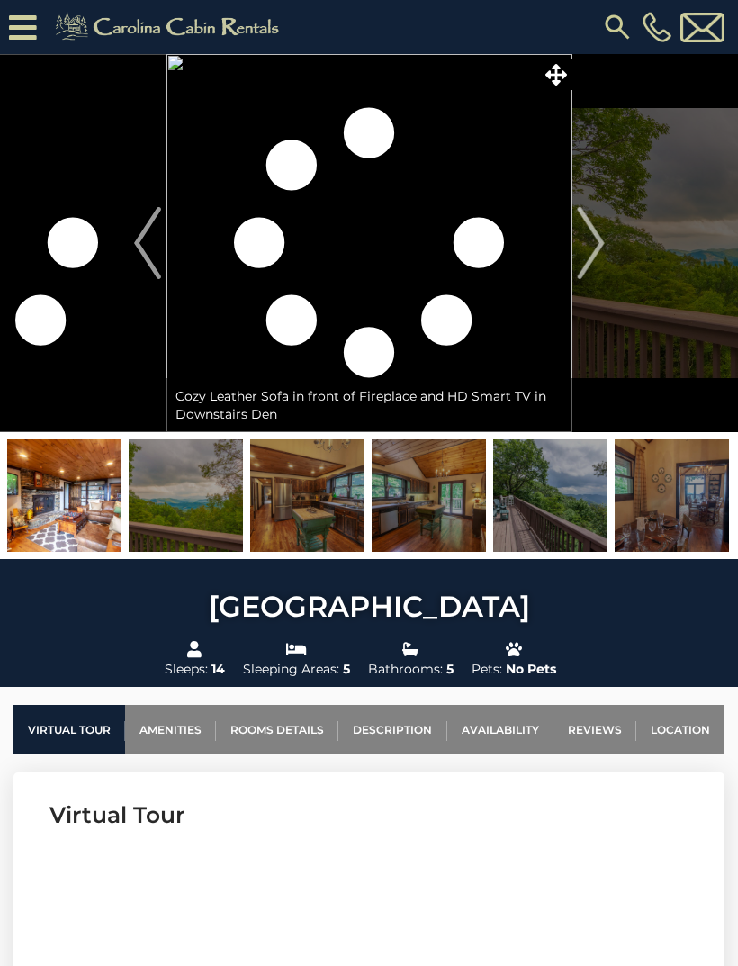
click at [662, 500] on img at bounding box center [672, 495] width 114 height 113
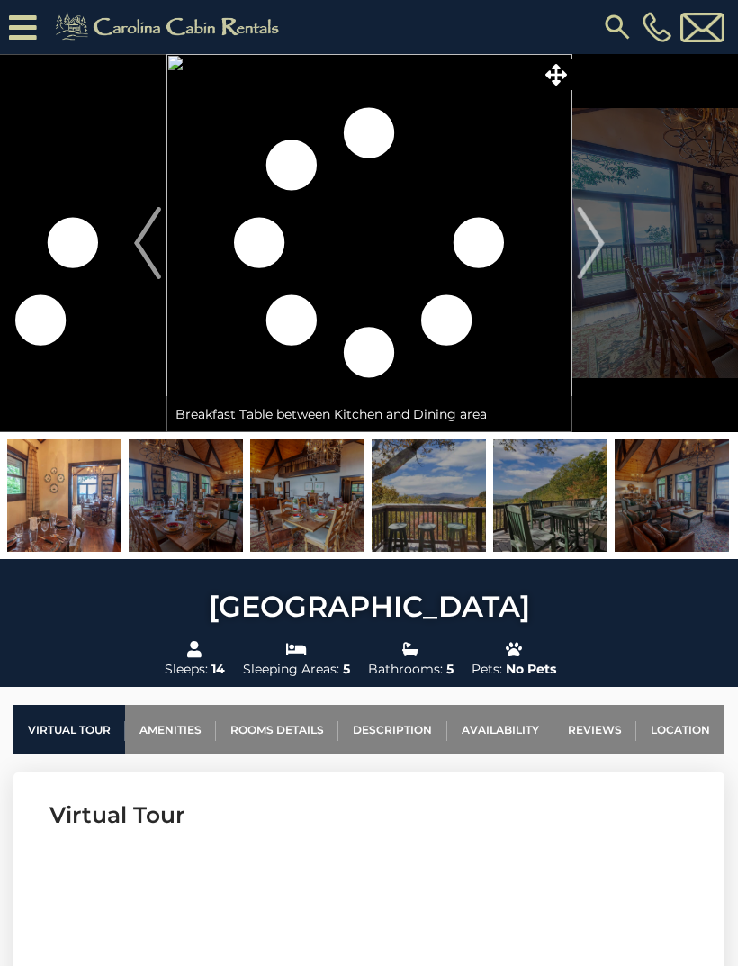
click at [670, 513] on img at bounding box center [672, 495] width 114 height 113
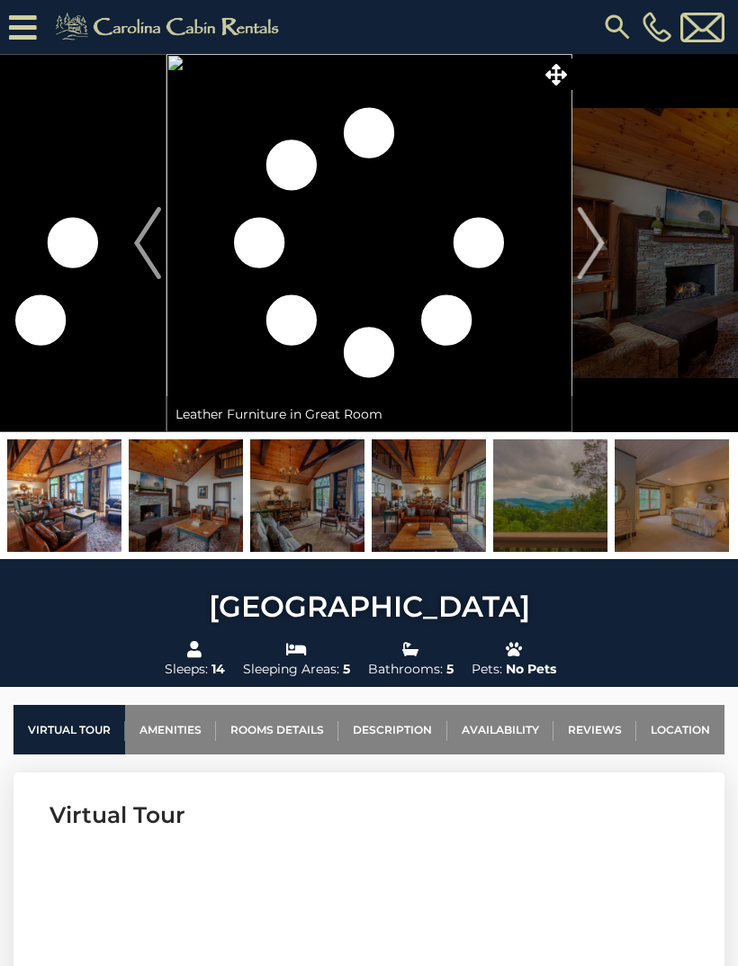
click at [438, 493] on img at bounding box center [429, 495] width 114 height 113
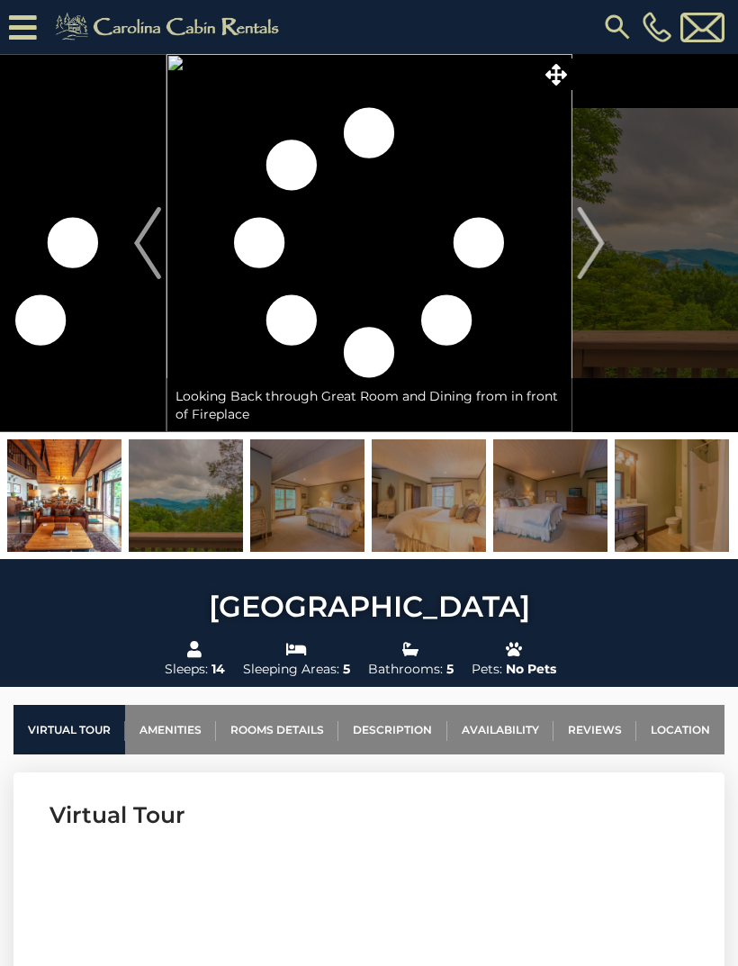
click at [655, 508] on img at bounding box center [672, 495] width 114 height 113
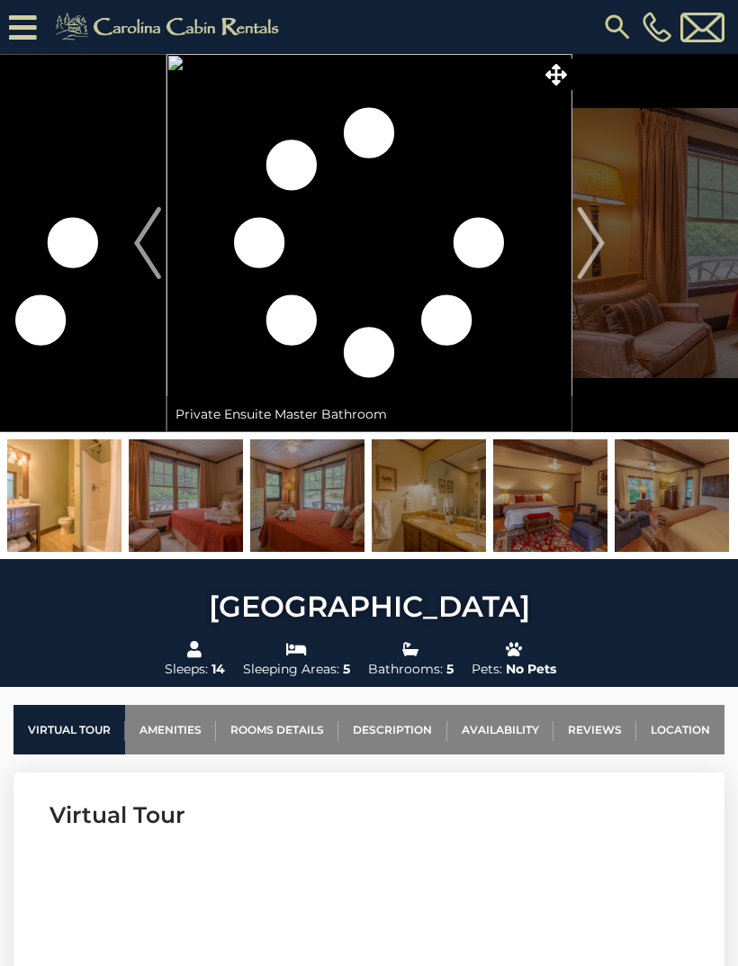
click at [673, 502] on img at bounding box center [672, 495] width 114 height 113
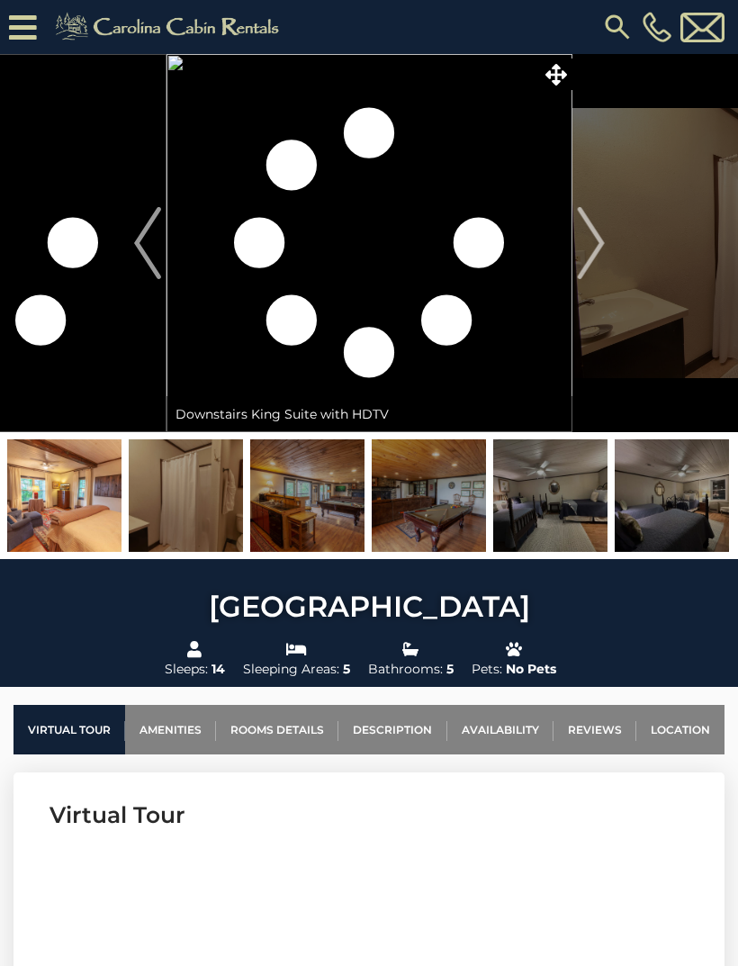
click at [668, 488] on img at bounding box center [672, 495] width 114 height 113
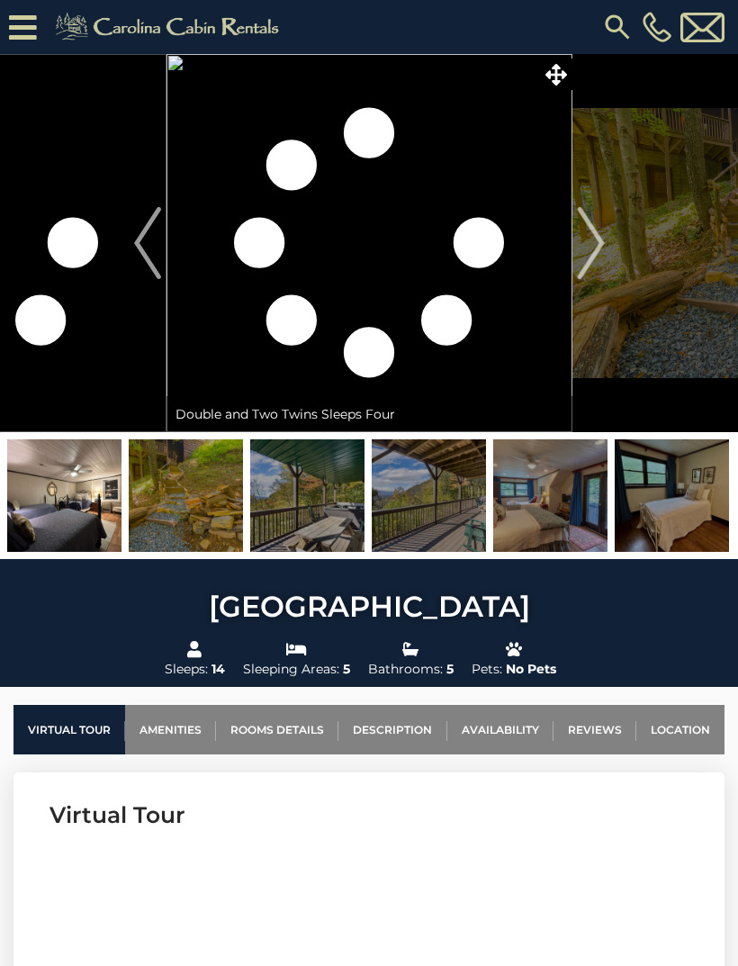
click at [671, 497] on img at bounding box center [672, 495] width 114 height 113
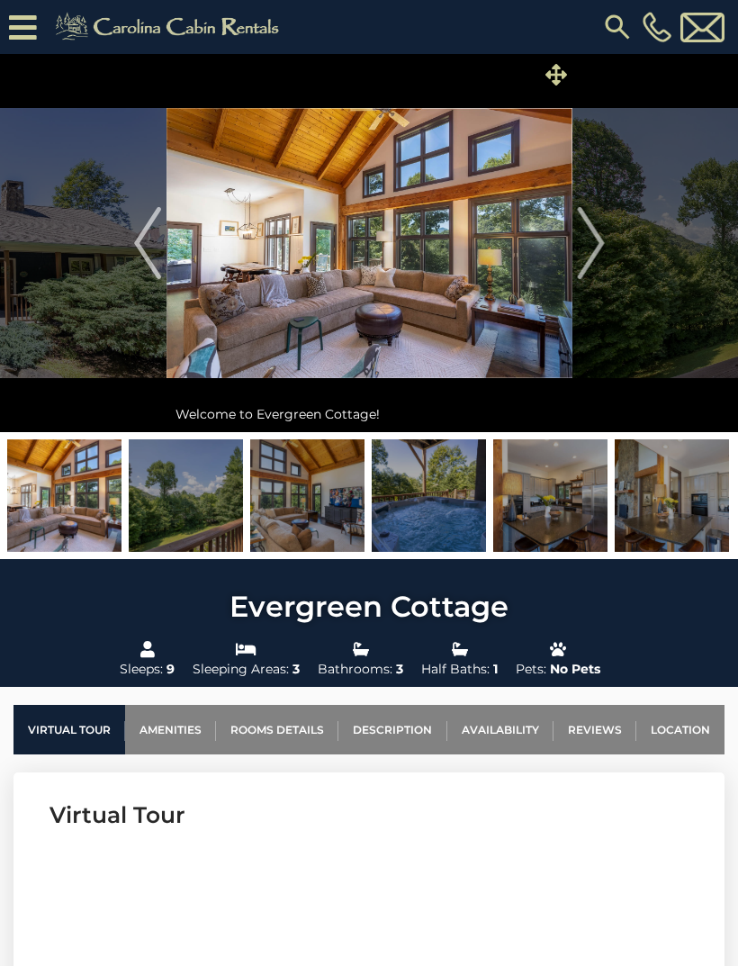
click at [555, 80] on icon at bounding box center [557, 75] width 22 height 22
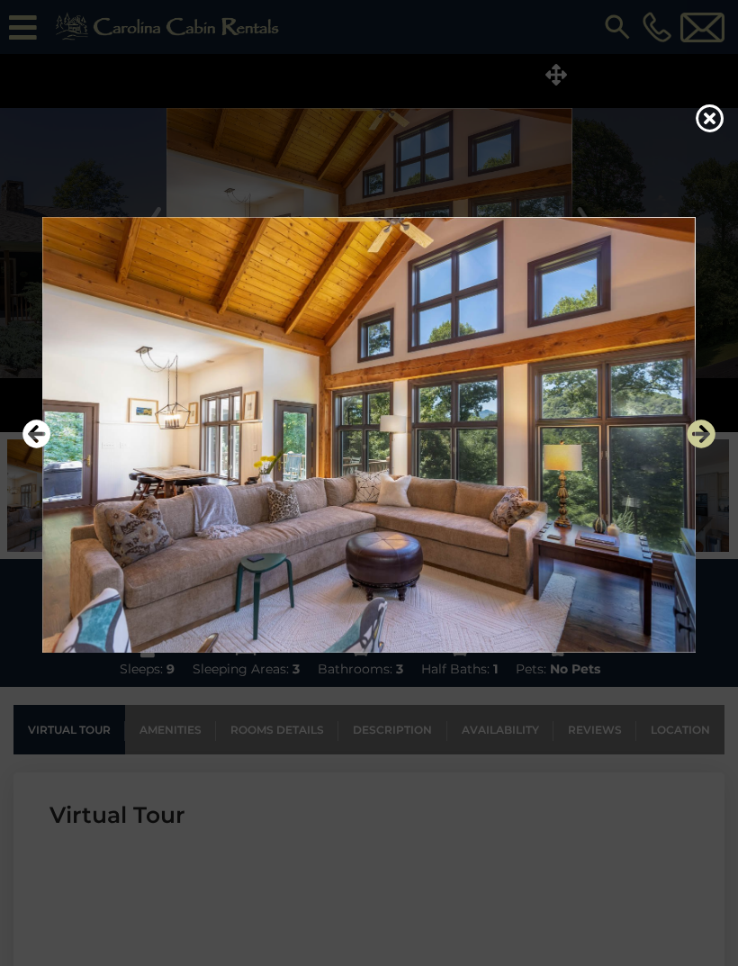
click at [700, 448] on icon "Next" at bounding box center [701, 434] width 29 height 29
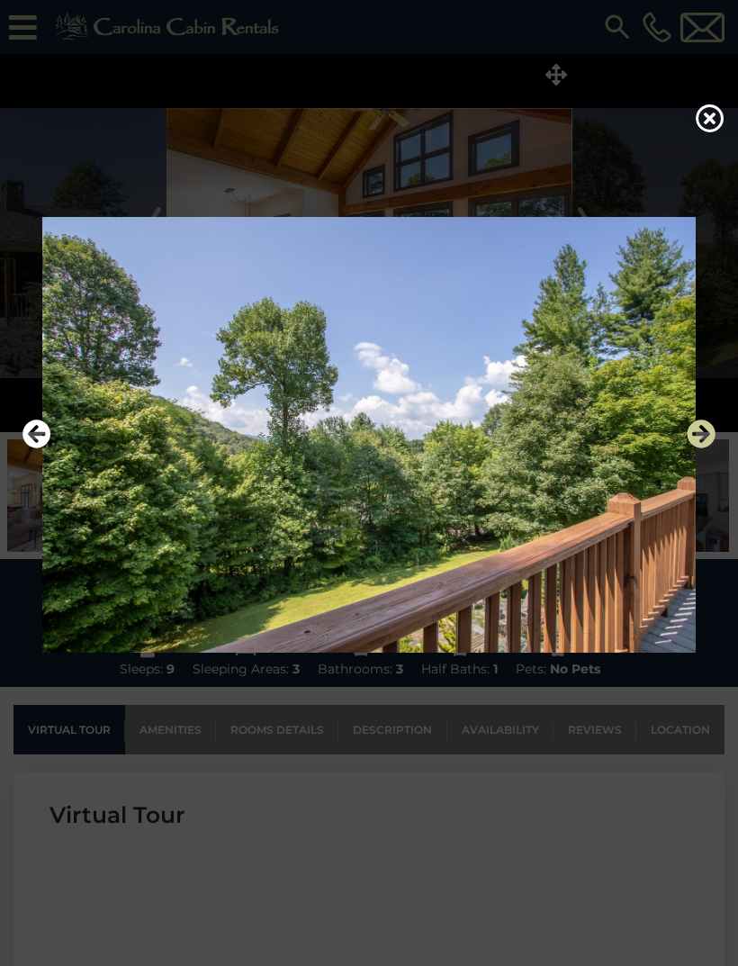
click at [696, 448] on icon "Next" at bounding box center [701, 434] width 29 height 29
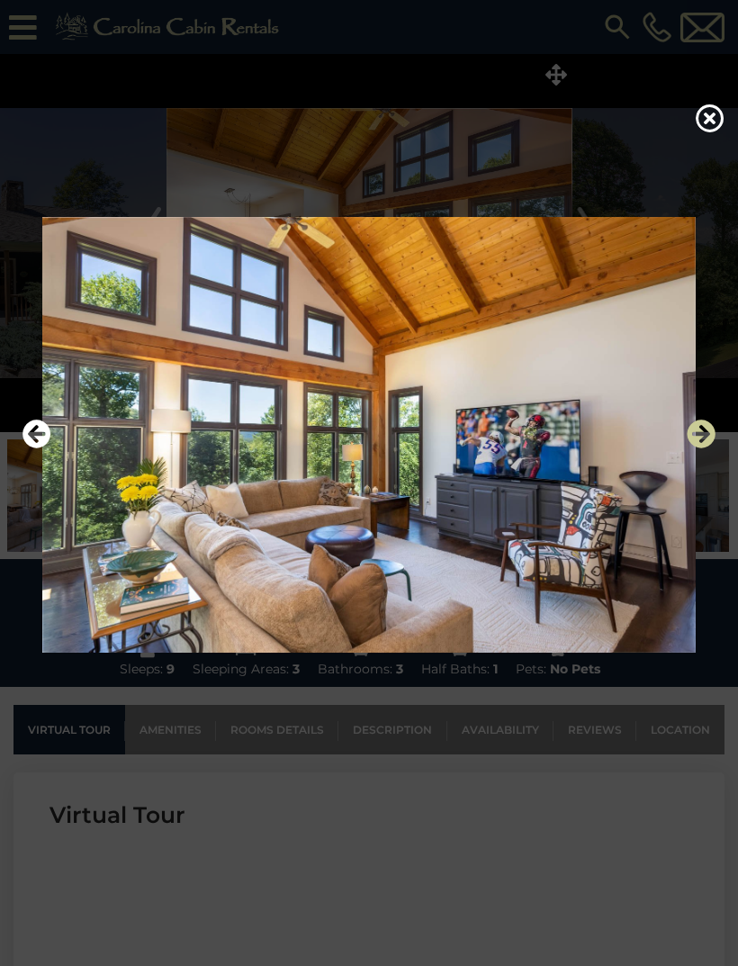
click at [697, 448] on icon "Next" at bounding box center [701, 434] width 29 height 29
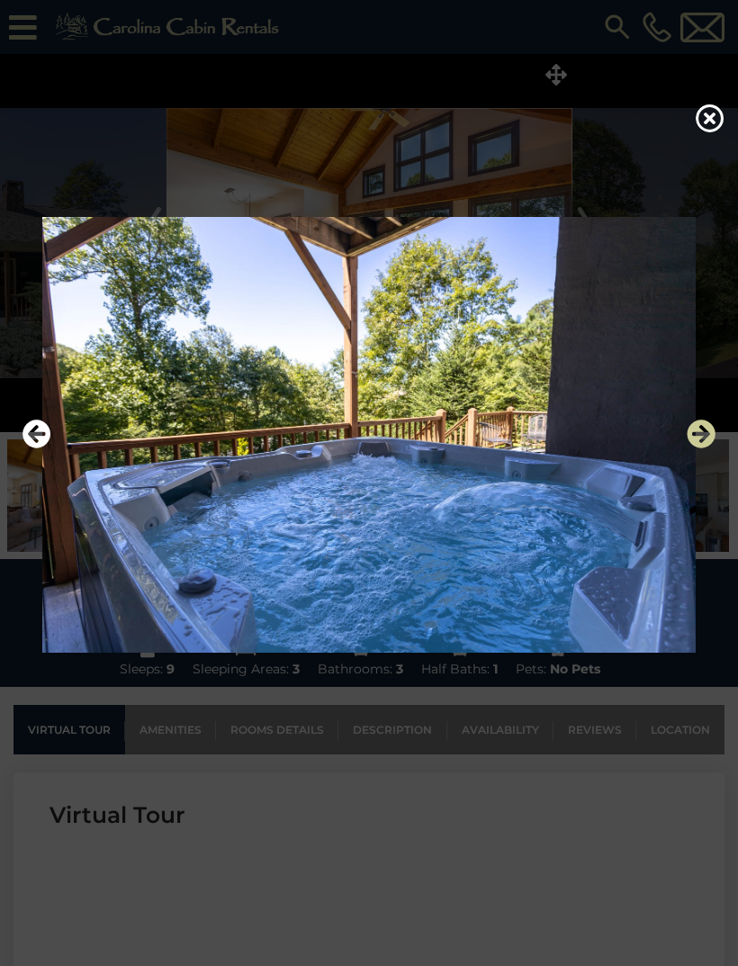
click at [696, 448] on icon "Next" at bounding box center [701, 434] width 29 height 29
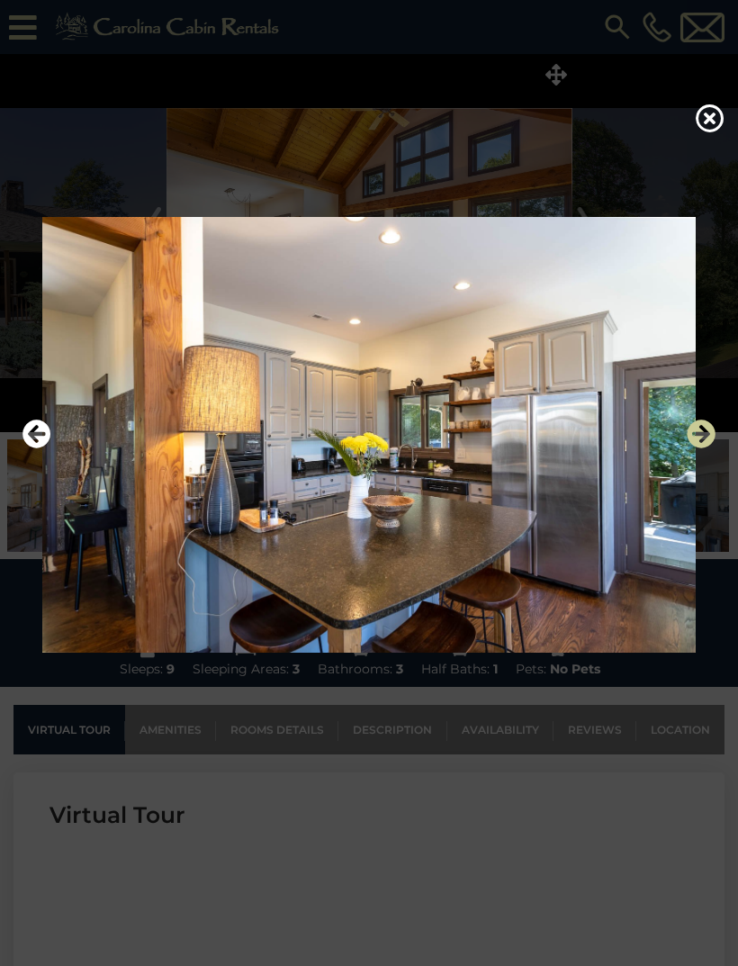
click at [701, 448] on icon "Next" at bounding box center [701, 434] width 29 height 29
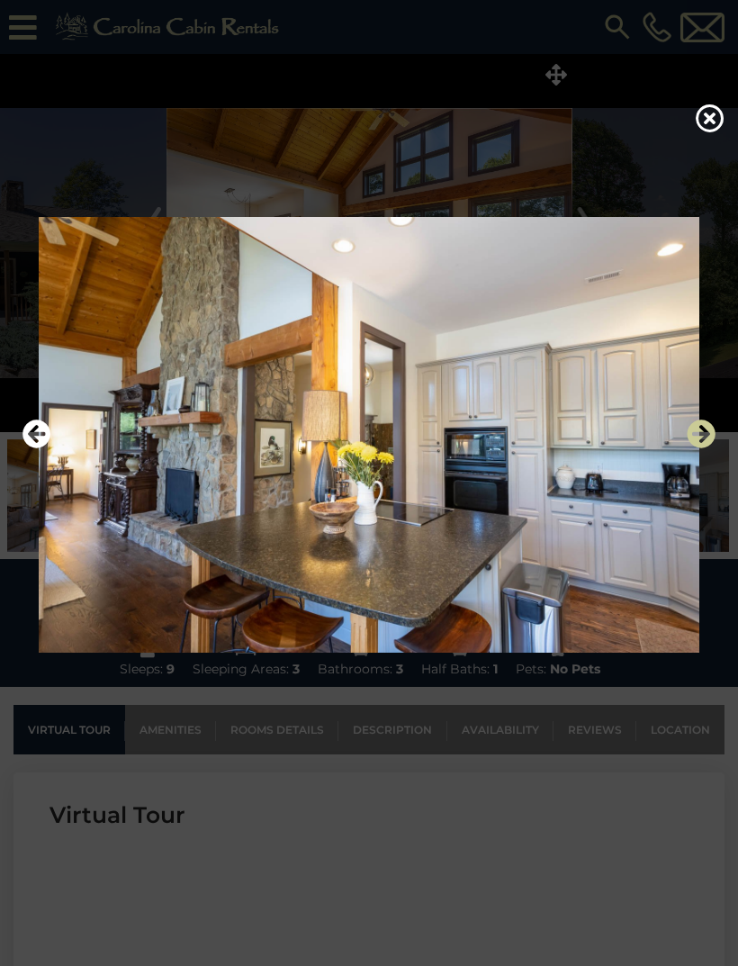
click at [697, 448] on icon "Next" at bounding box center [701, 434] width 29 height 29
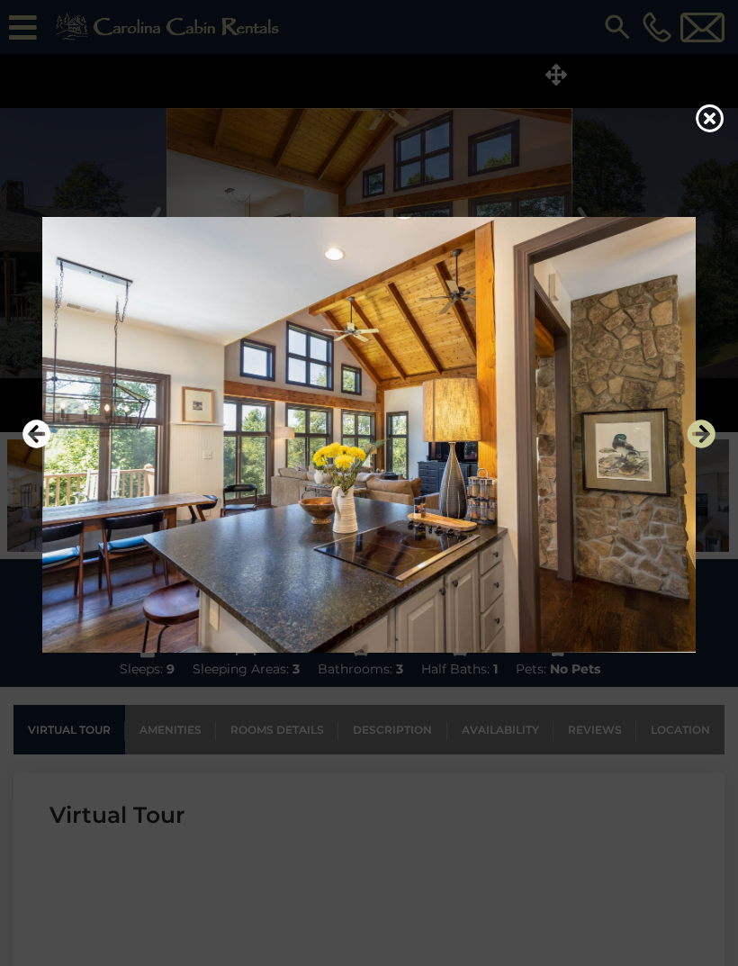
click at [698, 448] on icon "Next" at bounding box center [701, 434] width 29 height 29
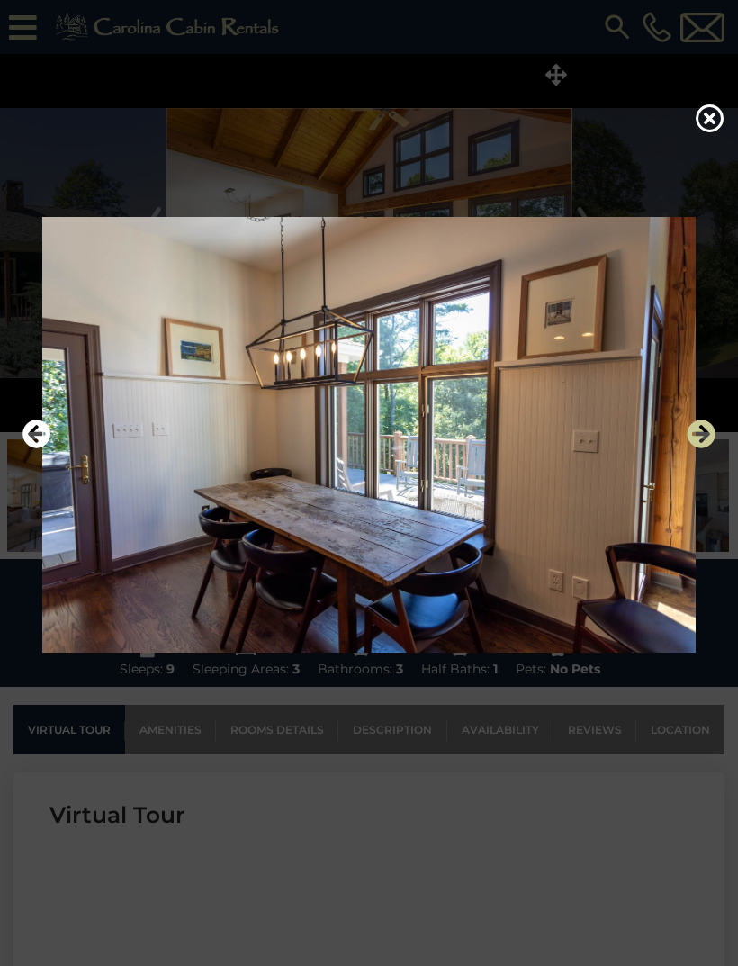
click at [701, 448] on icon "Next" at bounding box center [701, 434] width 29 height 29
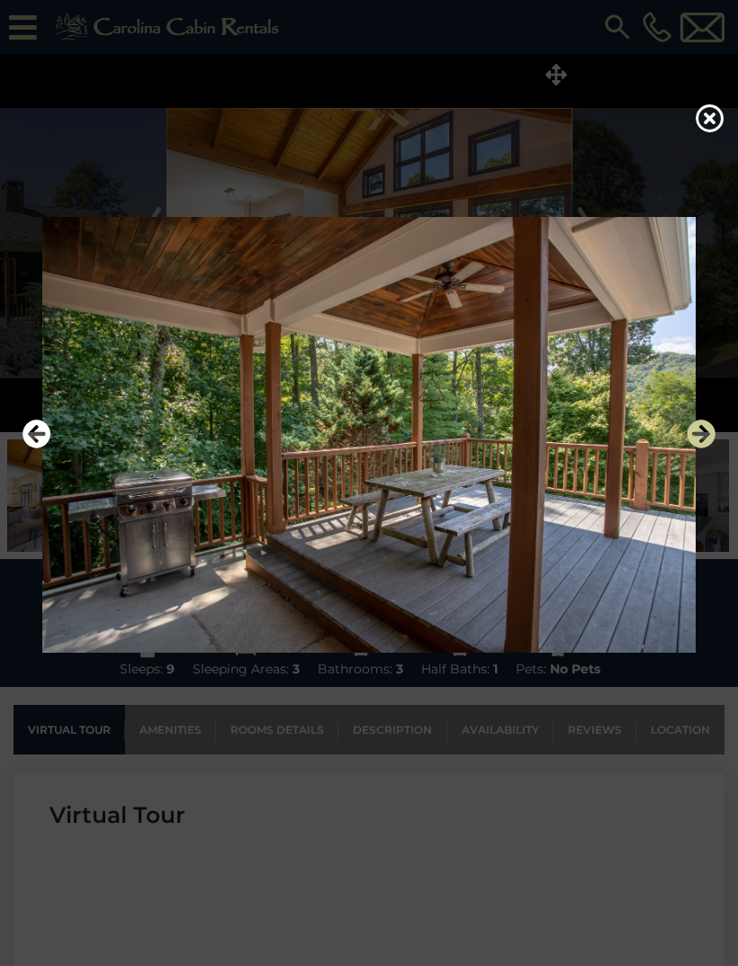
click at [706, 448] on icon "Next" at bounding box center [701, 434] width 29 height 29
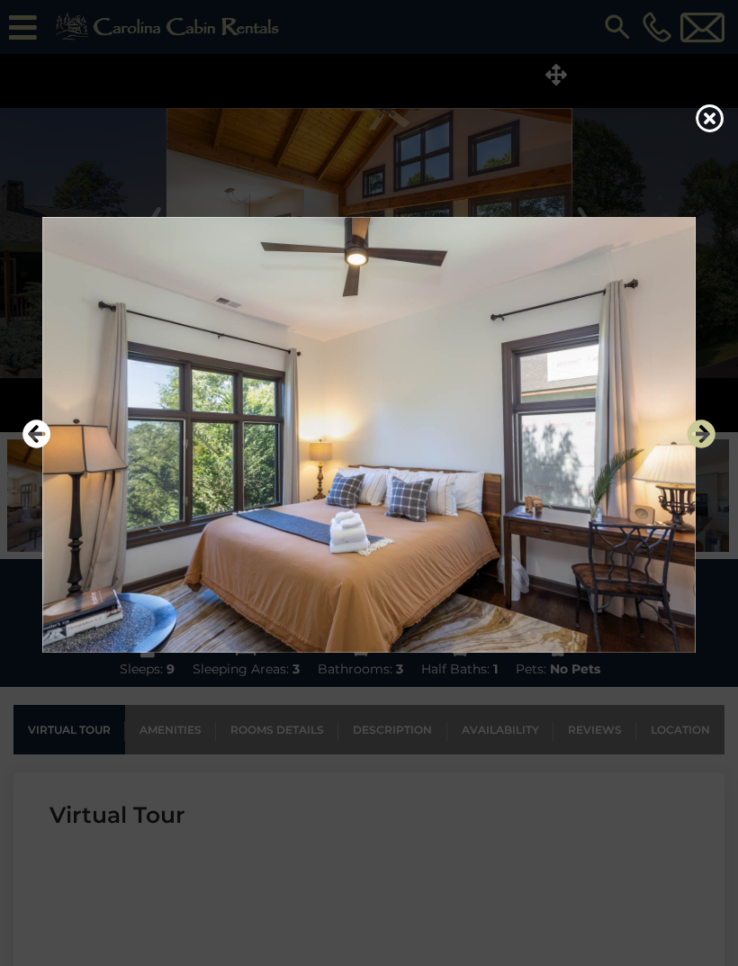
click at [706, 448] on icon "Next" at bounding box center [701, 434] width 29 height 29
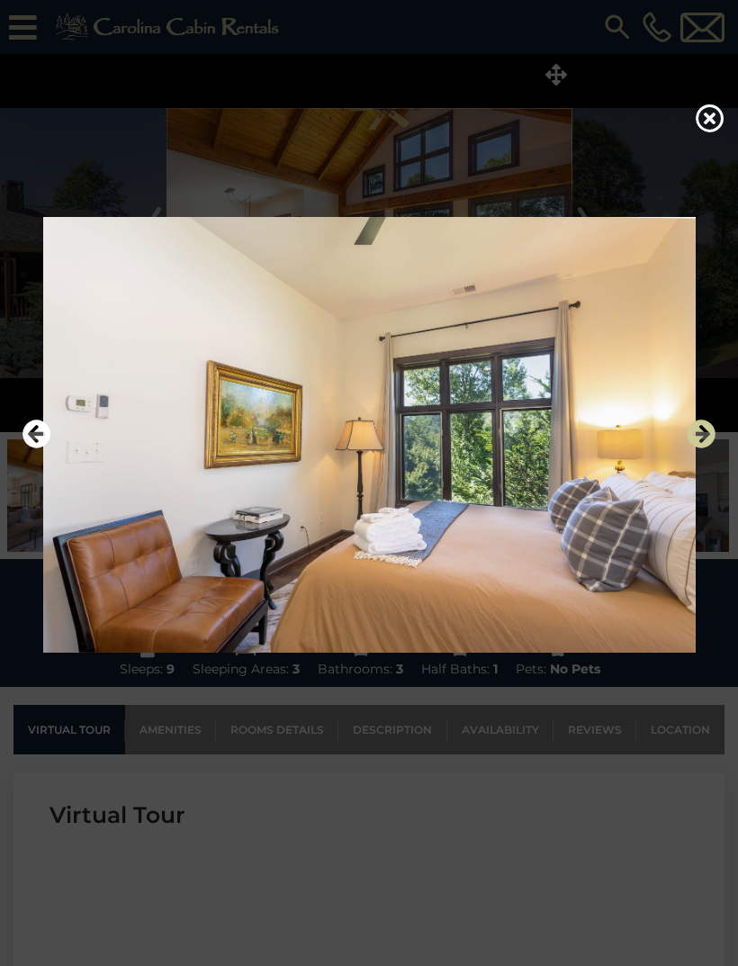
click at [705, 448] on icon "Next" at bounding box center [701, 434] width 29 height 29
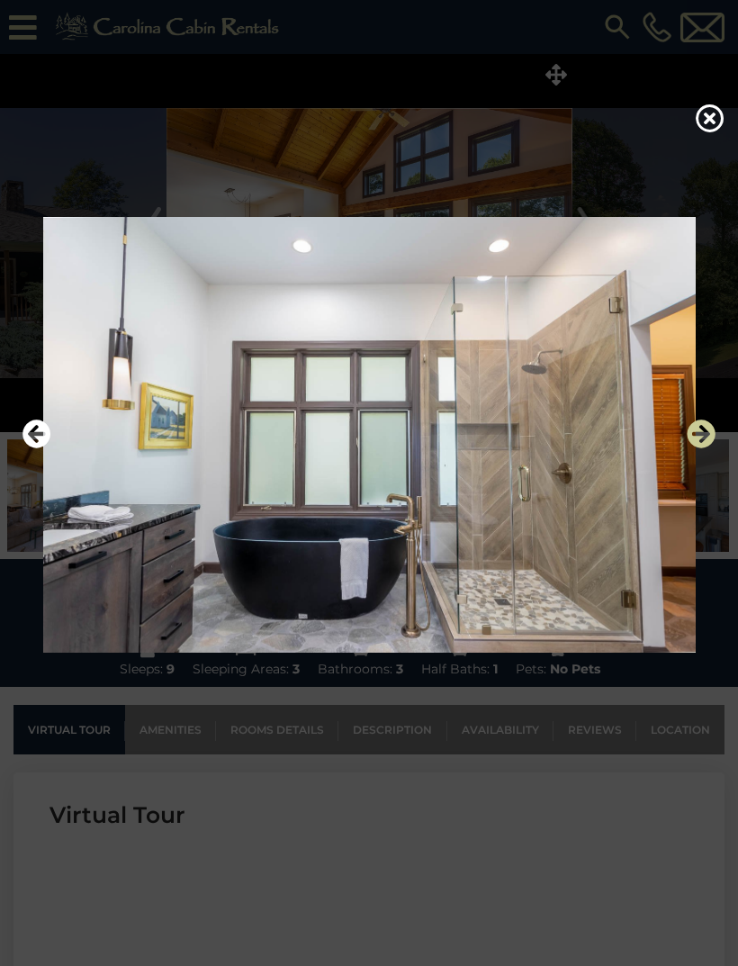
click at [703, 448] on icon "Next" at bounding box center [701, 434] width 29 height 29
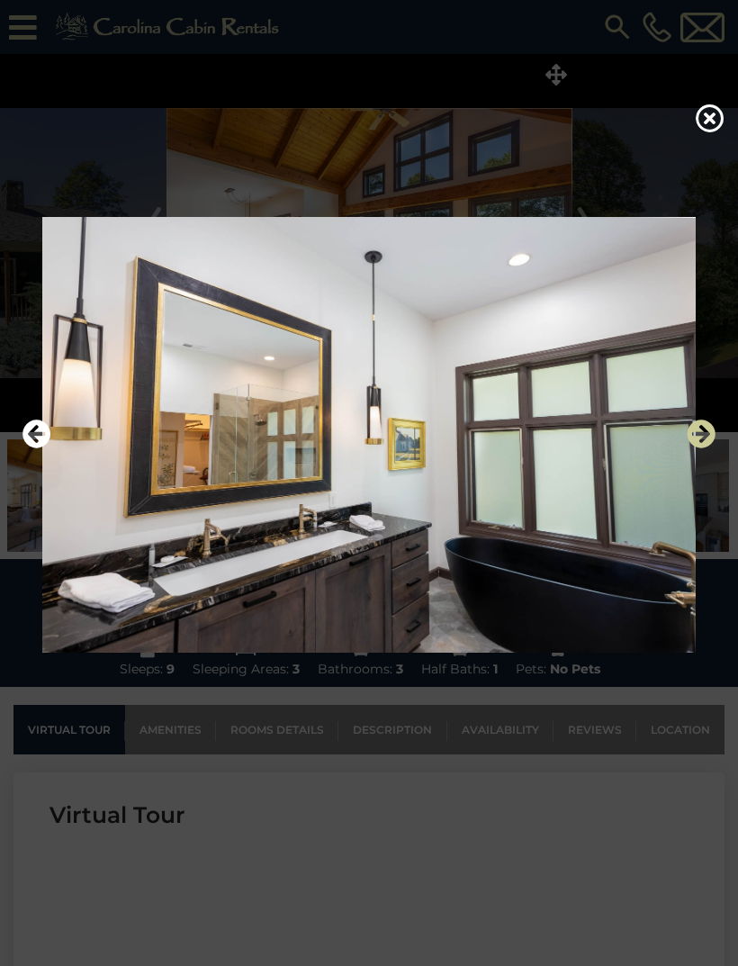
click at [705, 448] on icon "Next" at bounding box center [701, 434] width 29 height 29
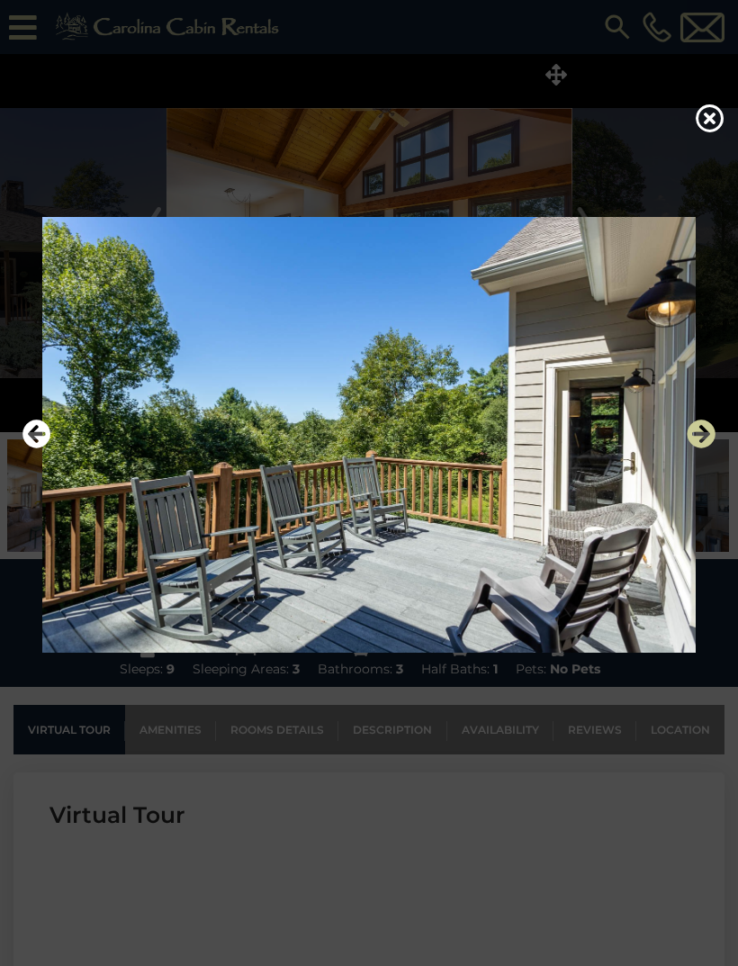
click at [707, 448] on icon "Next" at bounding box center [701, 434] width 29 height 29
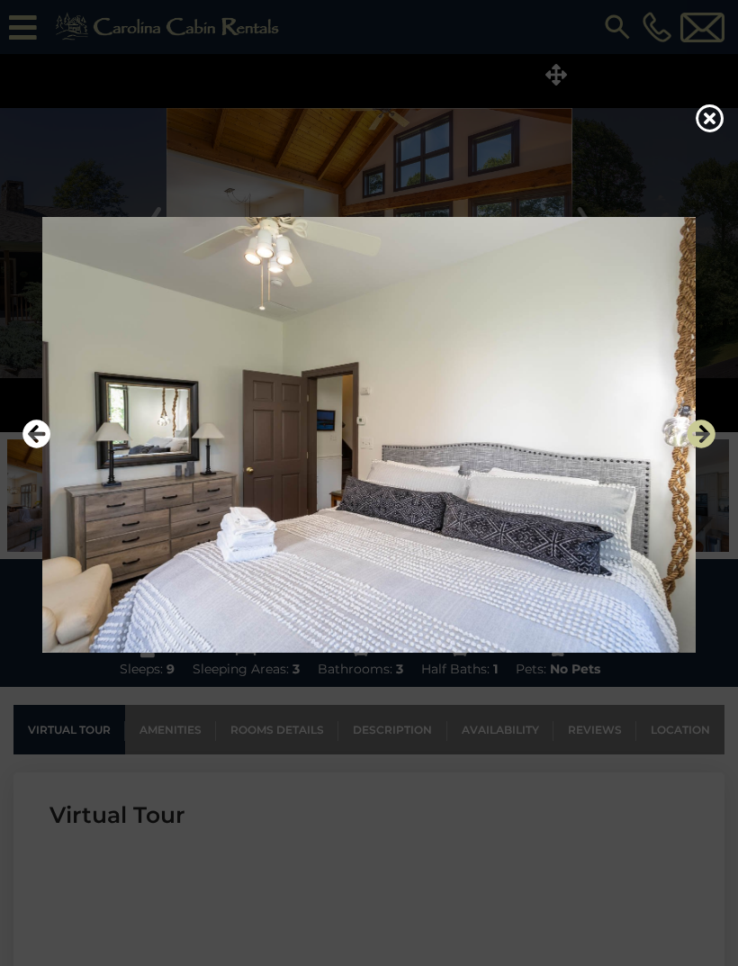
click at [706, 448] on icon "Next" at bounding box center [701, 434] width 29 height 29
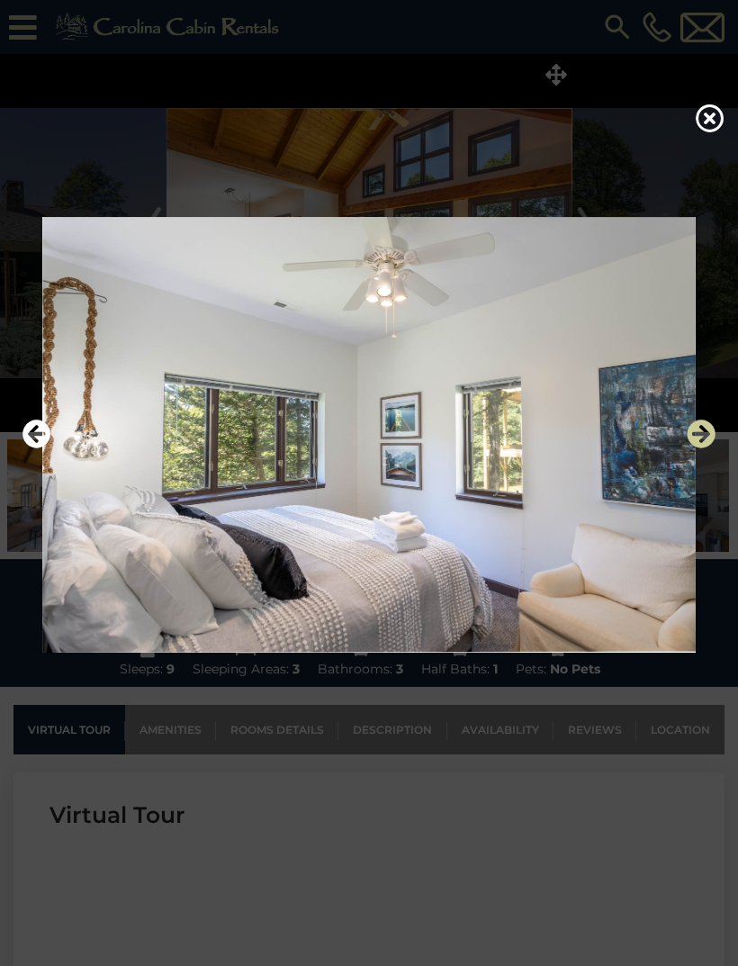
click at [706, 448] on icon "Next" at bounding box center [701, 434] width 29 height 29
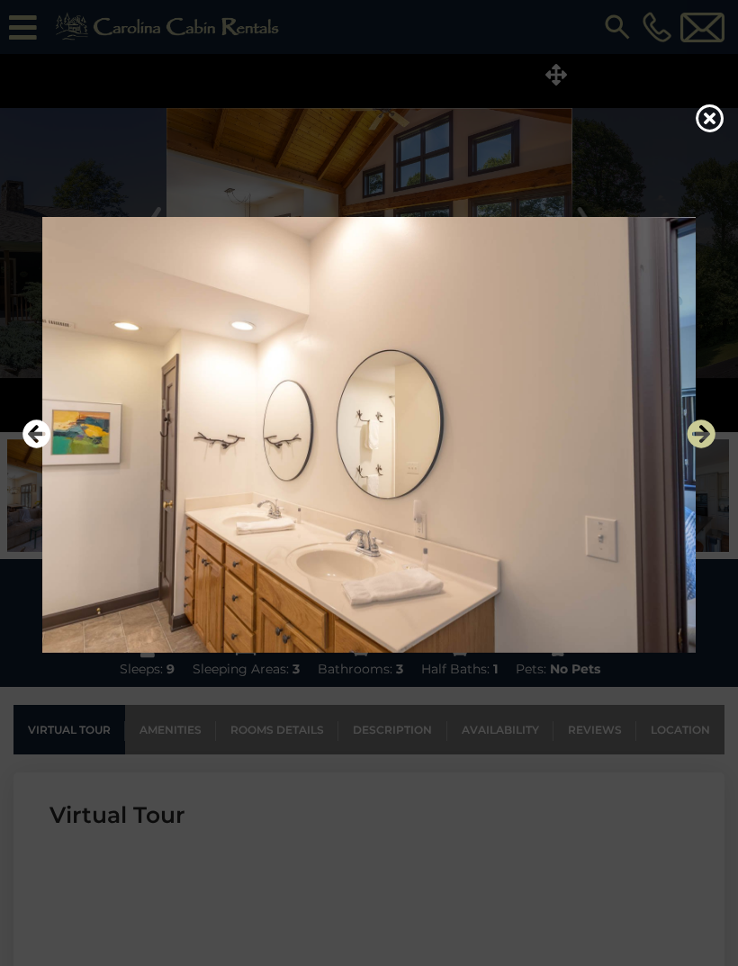
click at [703, 448] on icon "Next" at bounding box center [701, 434] width 29 height 29
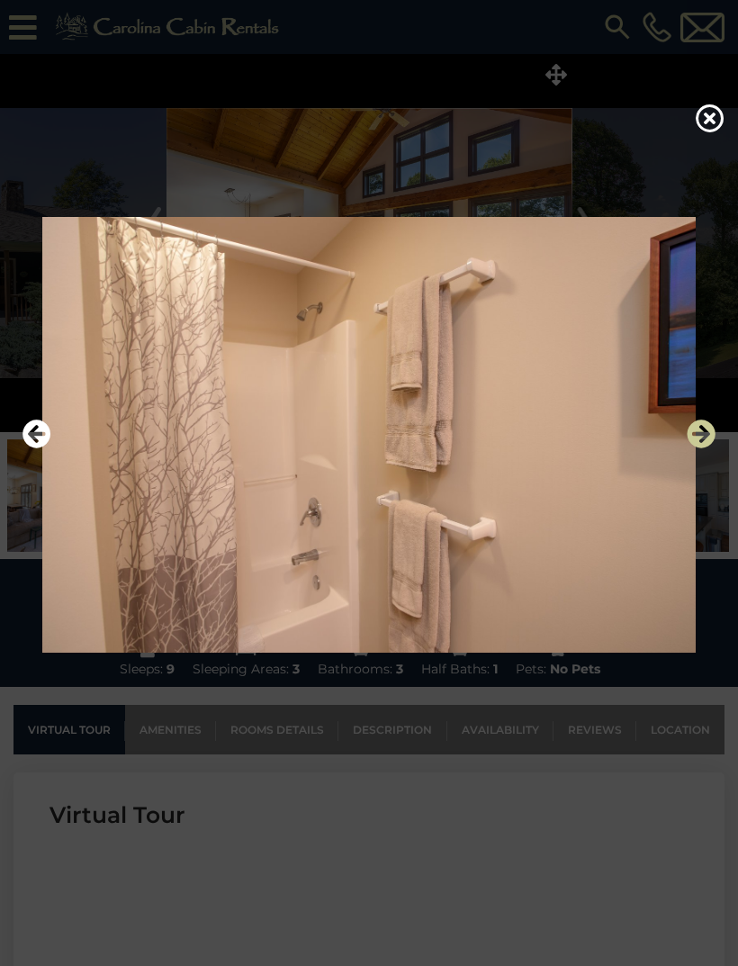
click at [705, 448] on icon "Next" at bounding box center [701, 434] width 29 height 29
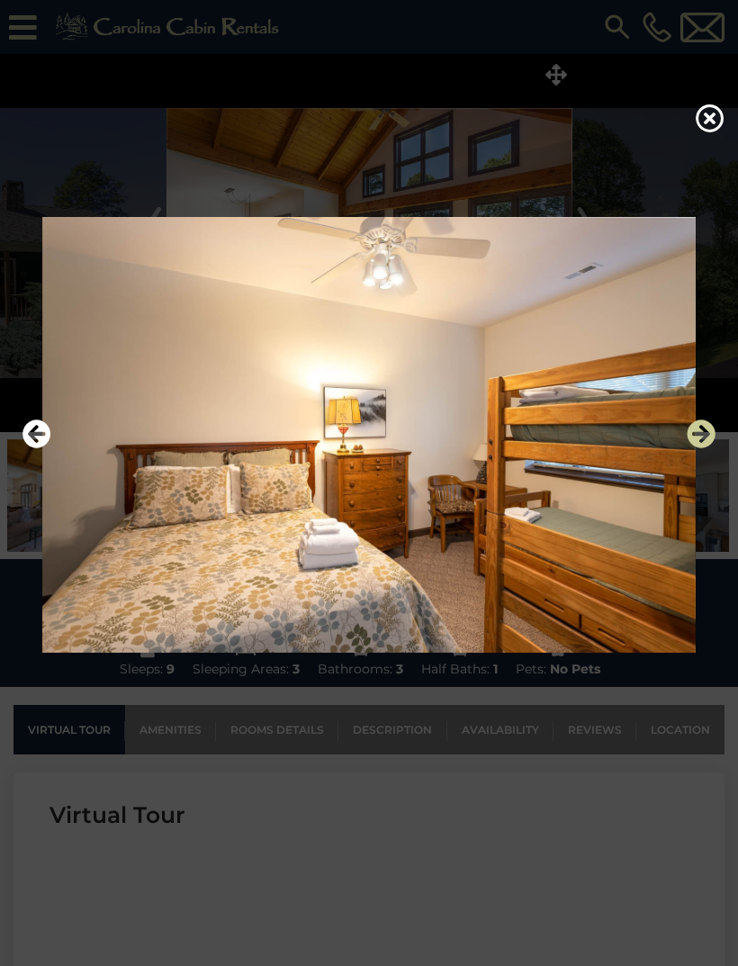
click at [705, 448] on icon "Next" at bounding box center [701, 434] width 29 height 29
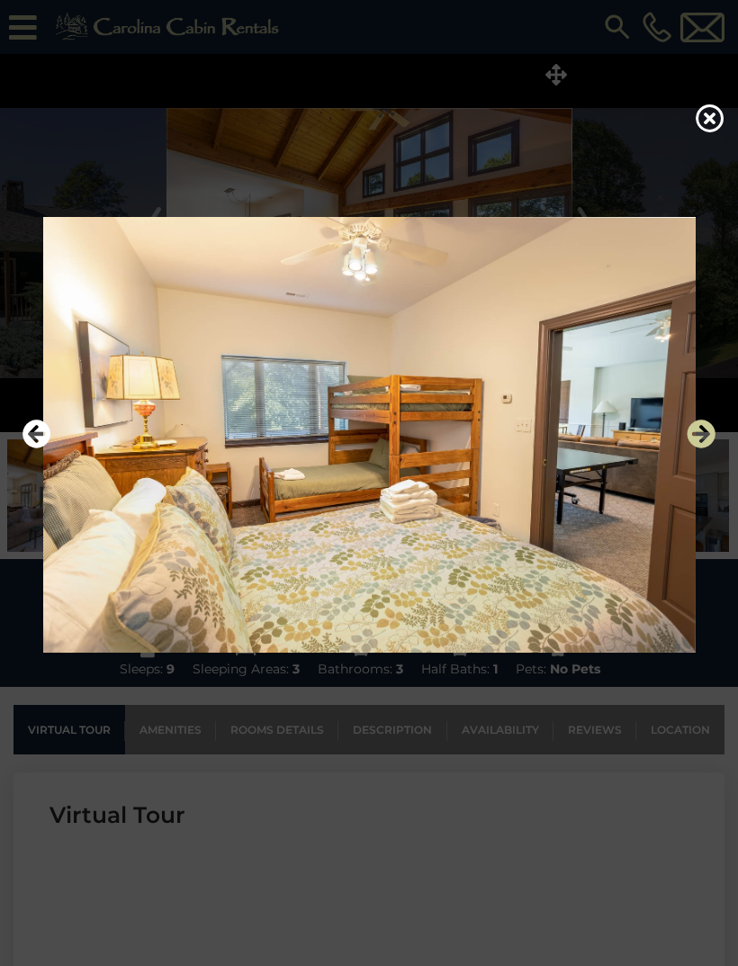
click at [701, 448] on icon "Next" at bounding box center [701, 434] width 29 height 29
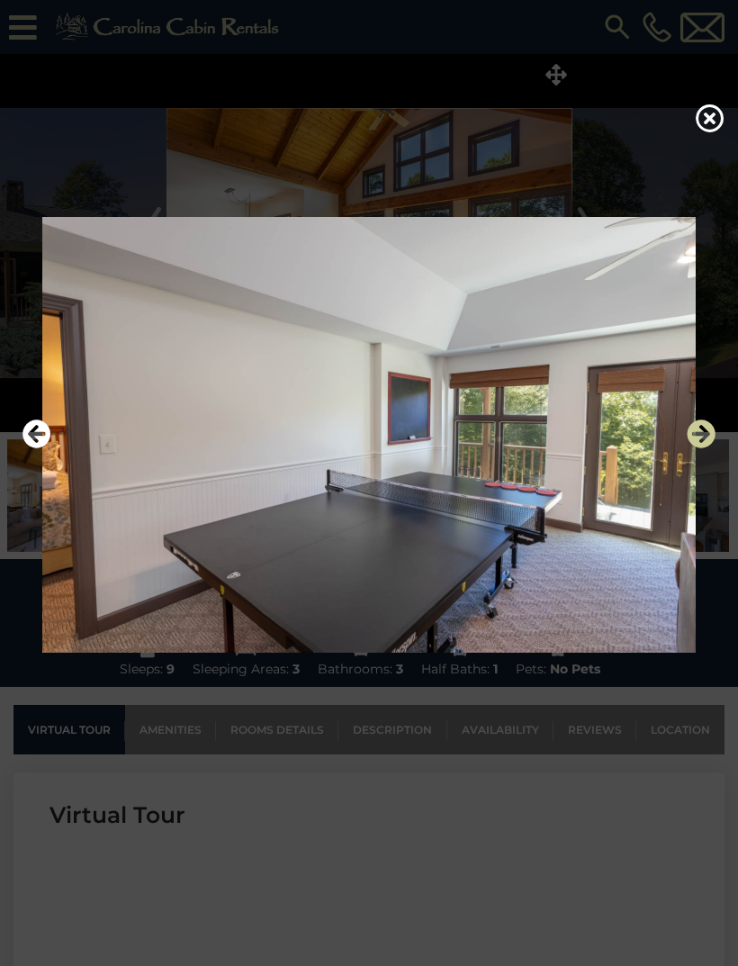
click at [701, 448] on icon "Next" at bounding box center [701, 434] width 29 height 29
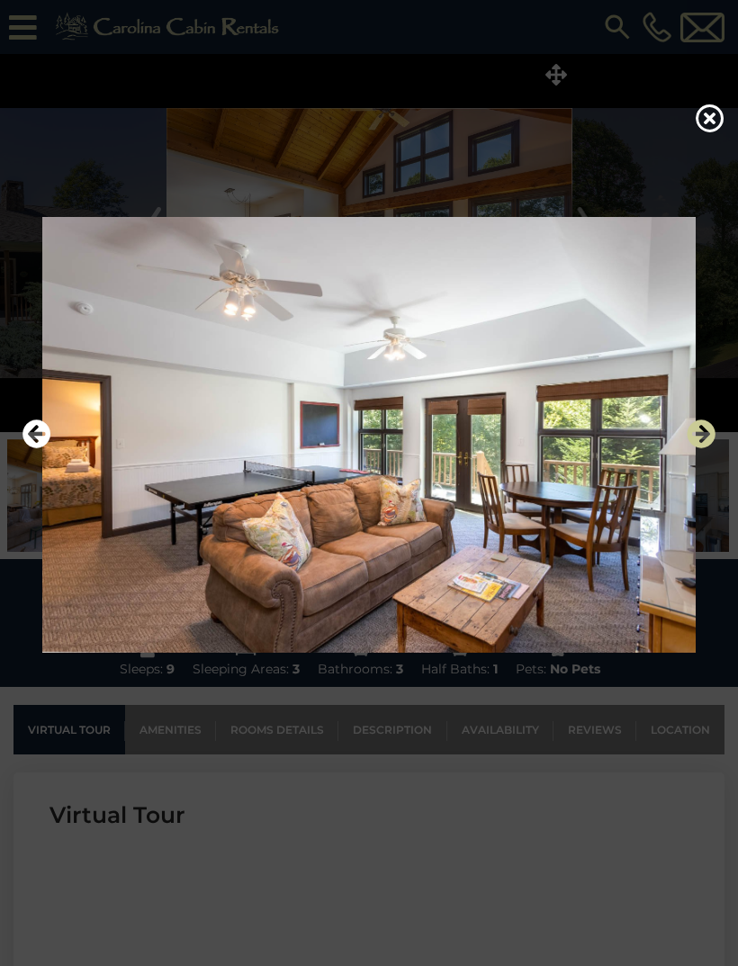
click at [702, 448] on icon "Next" at bounding box center [701, 434] width 29 height 29
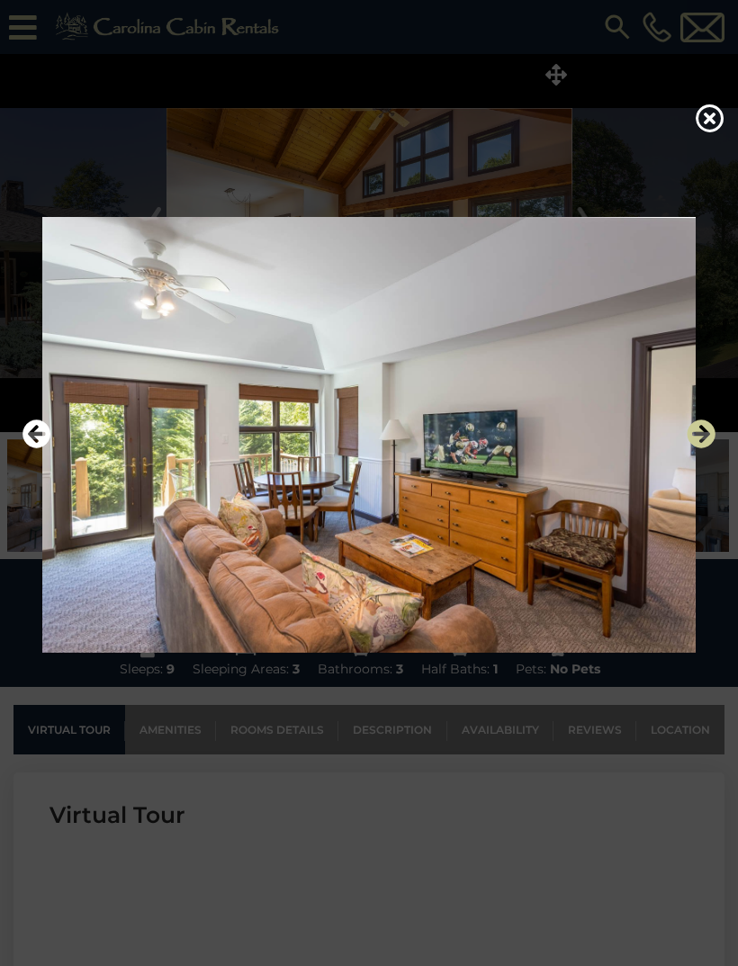
click at [696, 448] on icon "Next" at bounding box center [701, 434] width 29 height 29
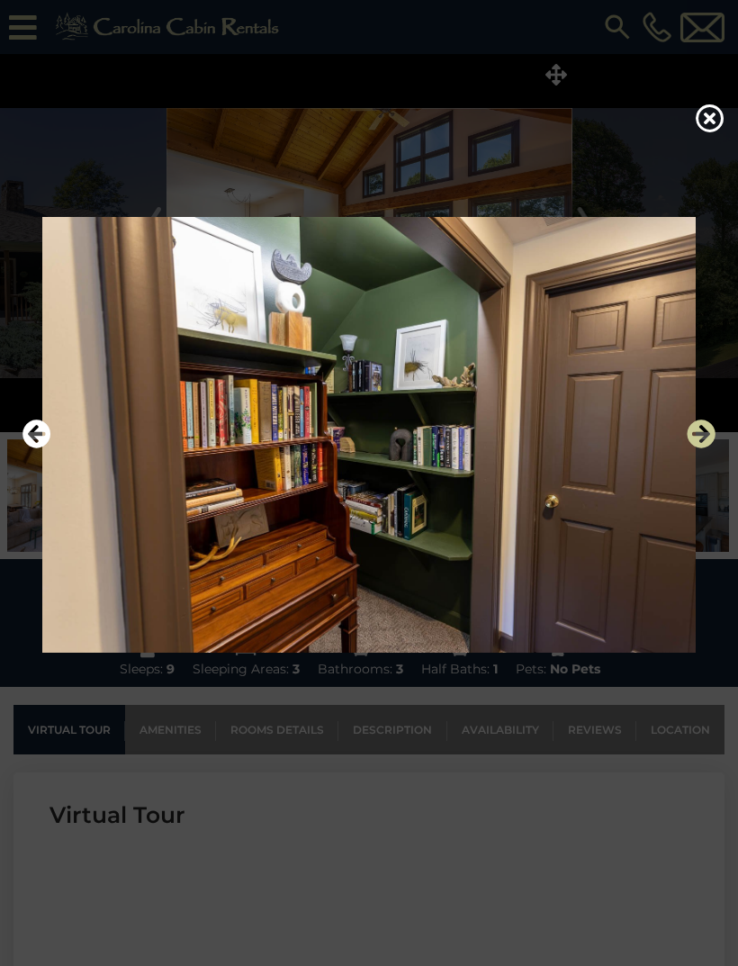
click at [700, 448] on icon "Next" at bounding box center [701, 434] width 29 height 29
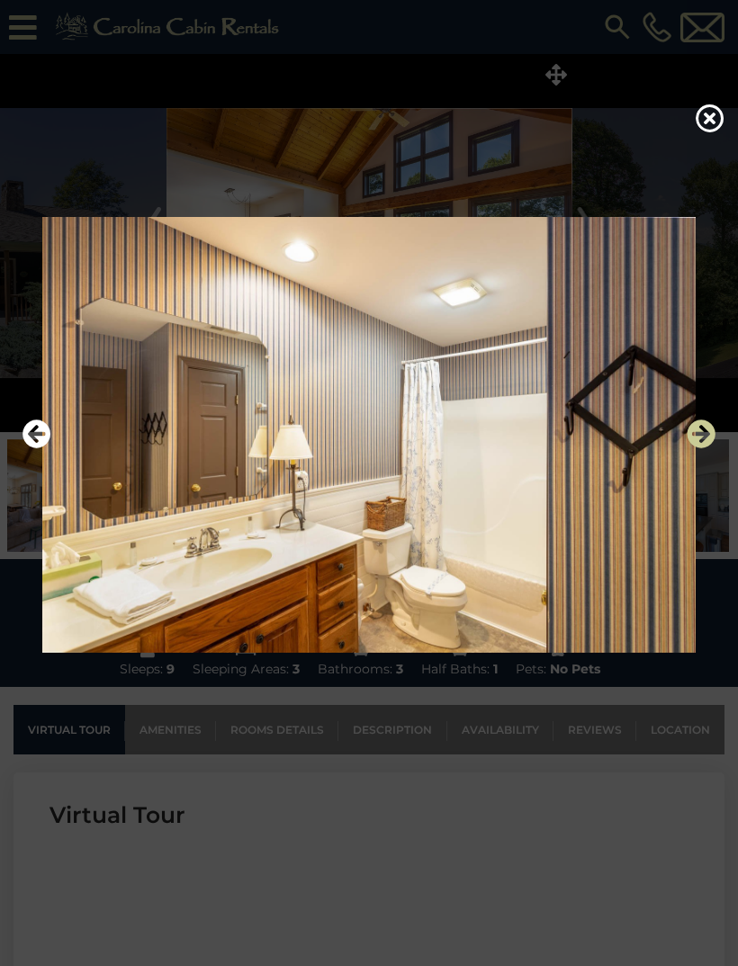
click at [698, 448] on icon "Next" at bounding box center [701, 434] width 29 height 29
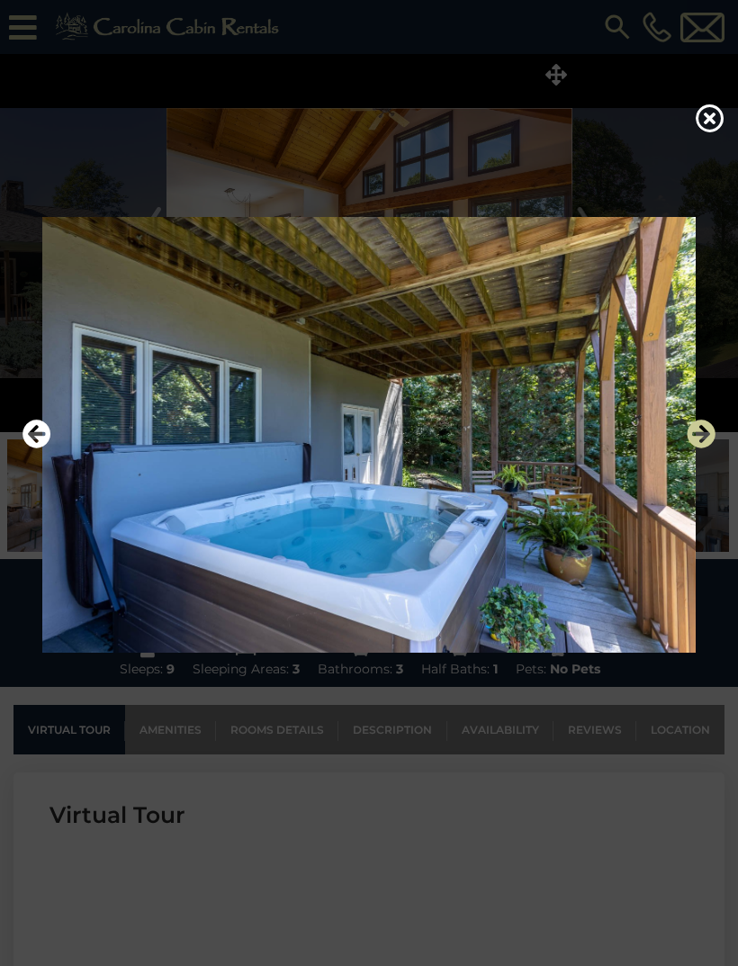
click at [696, 448] on icon "Next" at bounding box center [701, 434] width 29 height 29
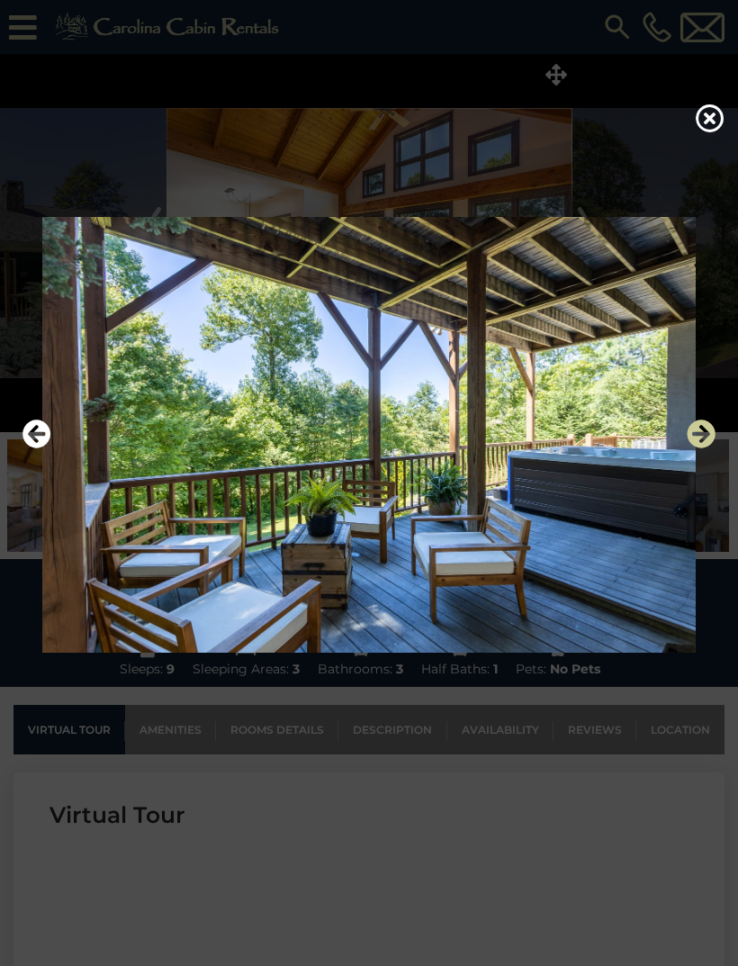
click at [701, 448] on icon "Next" at bounding box center [701, 434] width 29 height 29
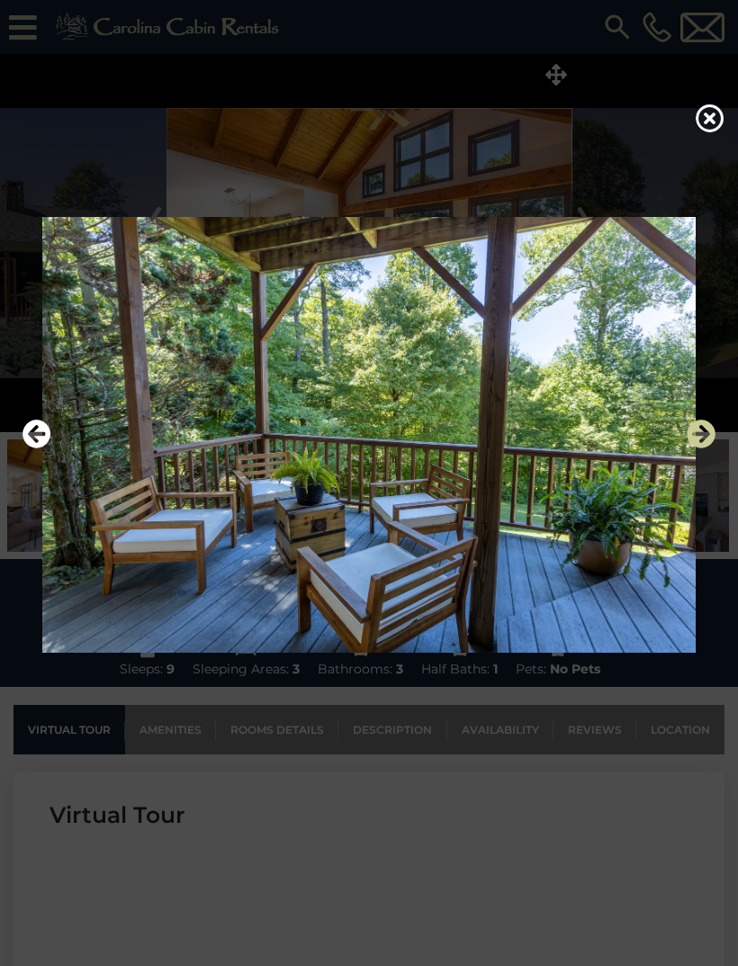
click at [701, 448] on icon "Next" at bounding box center [701, 434] width 29 height 29
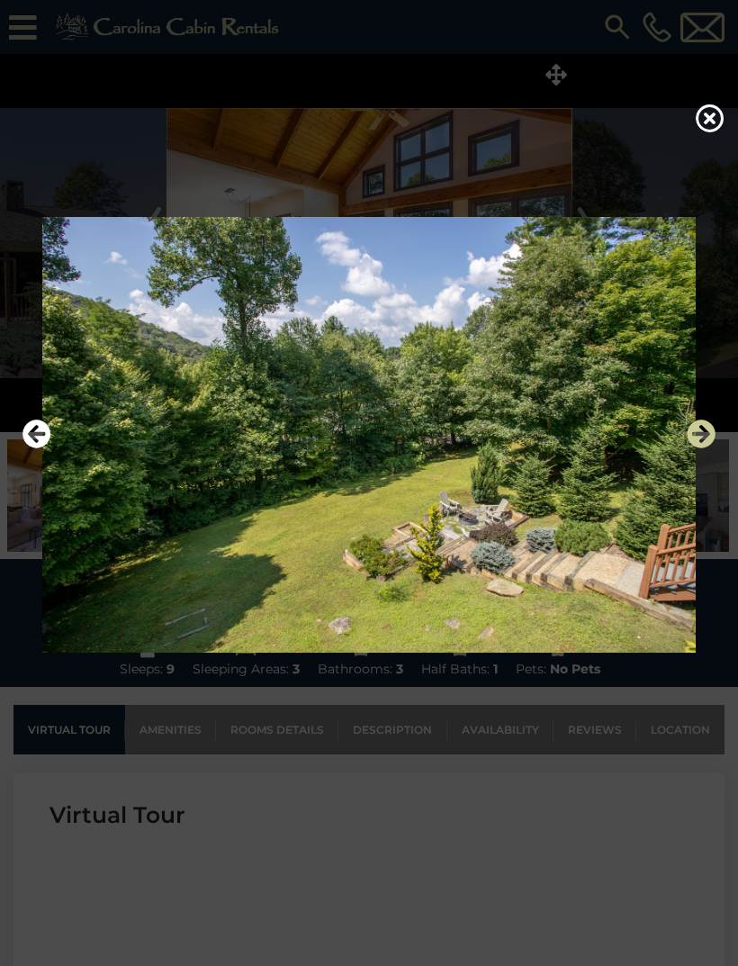
click at [700, 448] on icon "Next" at bounding box center [701, 434] width 29 height 29
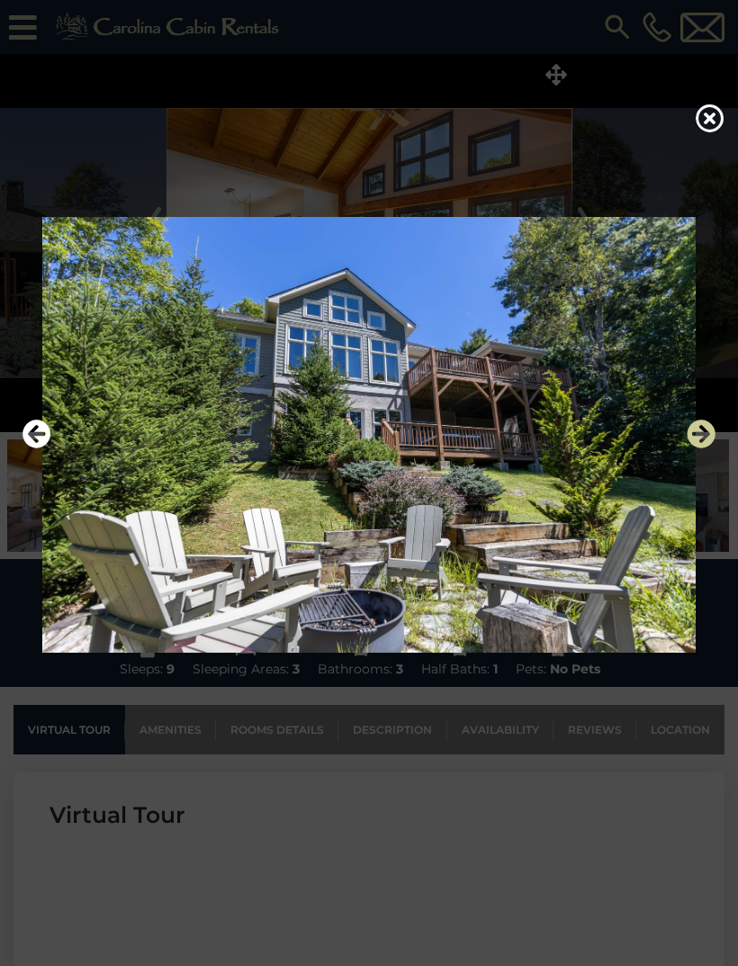
click at [696, 448] on icon "Next" at bounding box center [701, 434] width 29 height 29
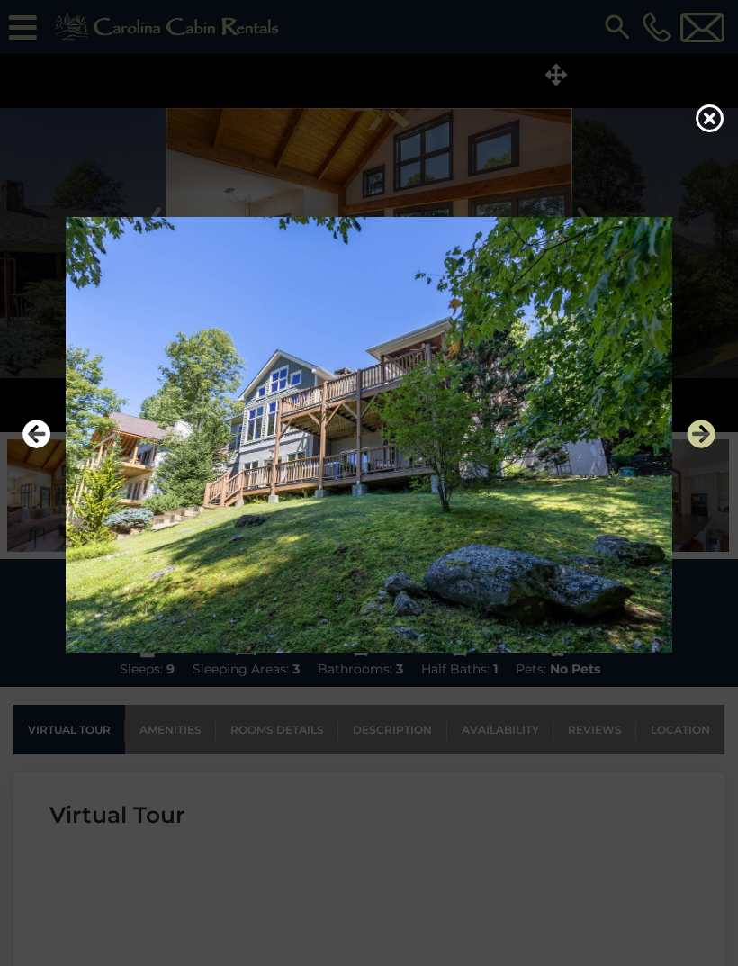
click at [698, 448] on icon "Next" at bounding box center [701, 434] width 29 height 29
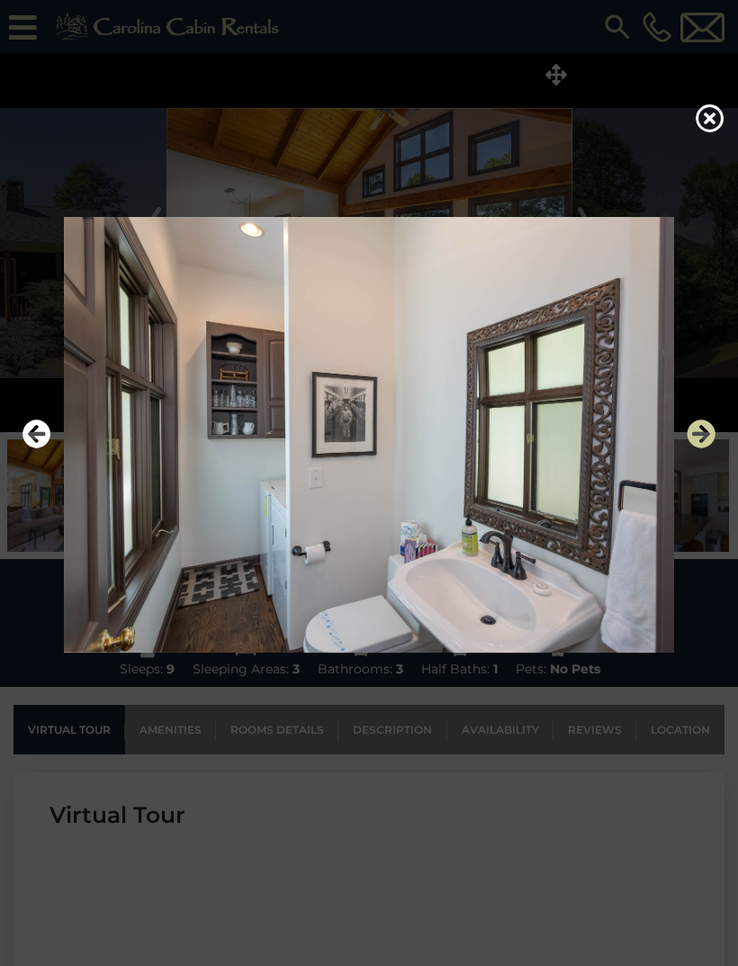
click at [696, 448] on icon "Next" at bounding box center [701, 434] width 29 height 29
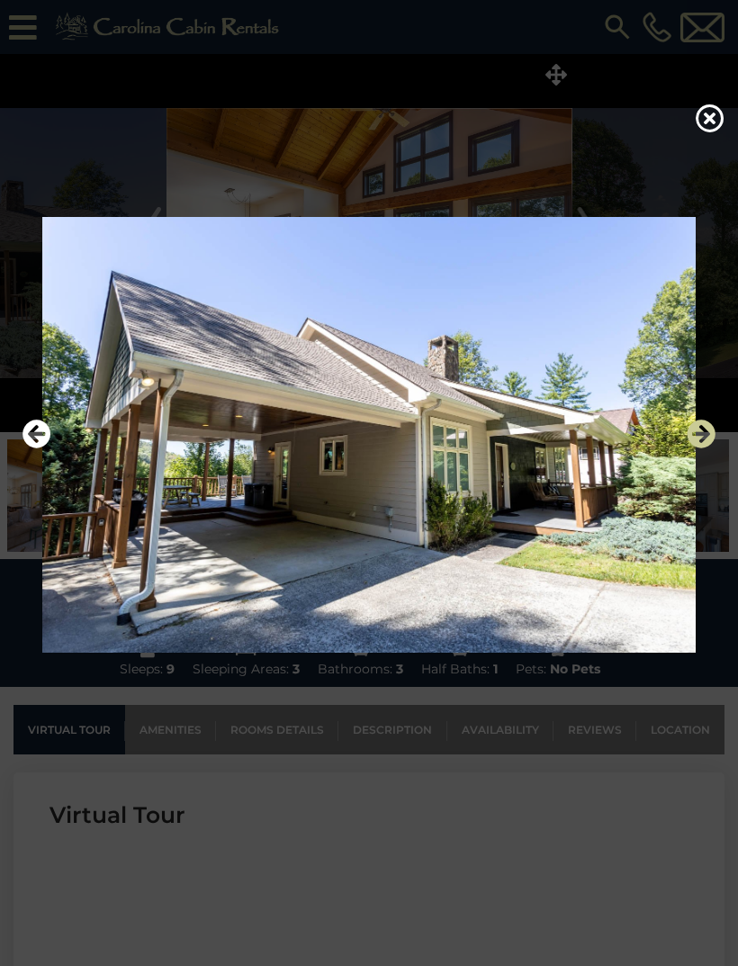
click at [694, 448] on icon "Next" at bounding box center [701, 434] width 29 height 29
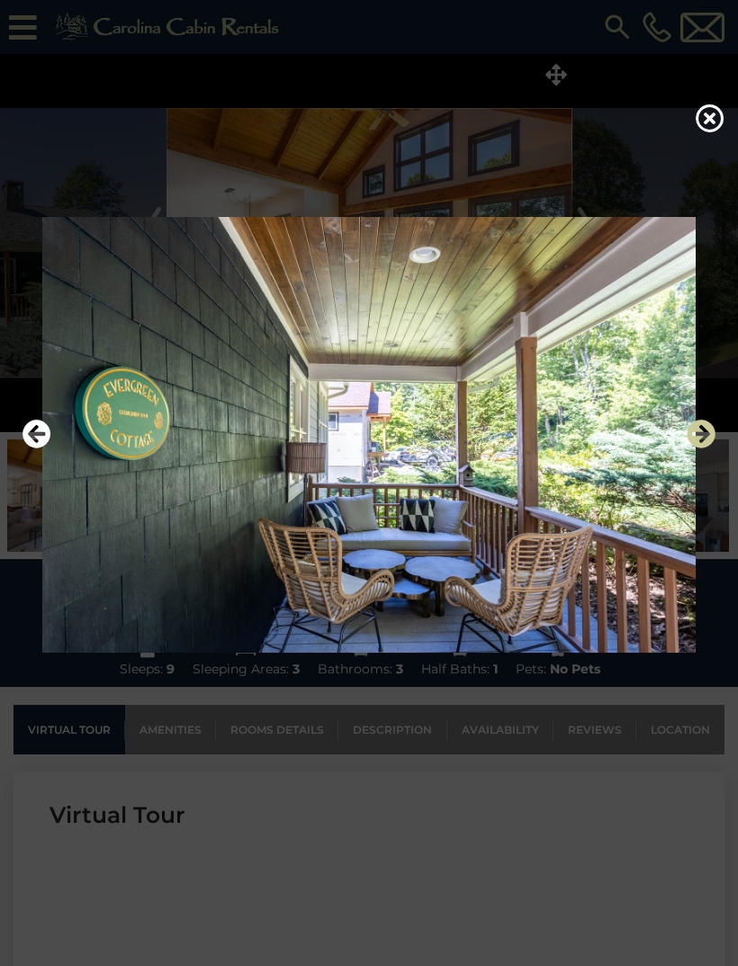
click at [698, 448] on icon "Next" at bounding box center [701, 434] width 29 height 29
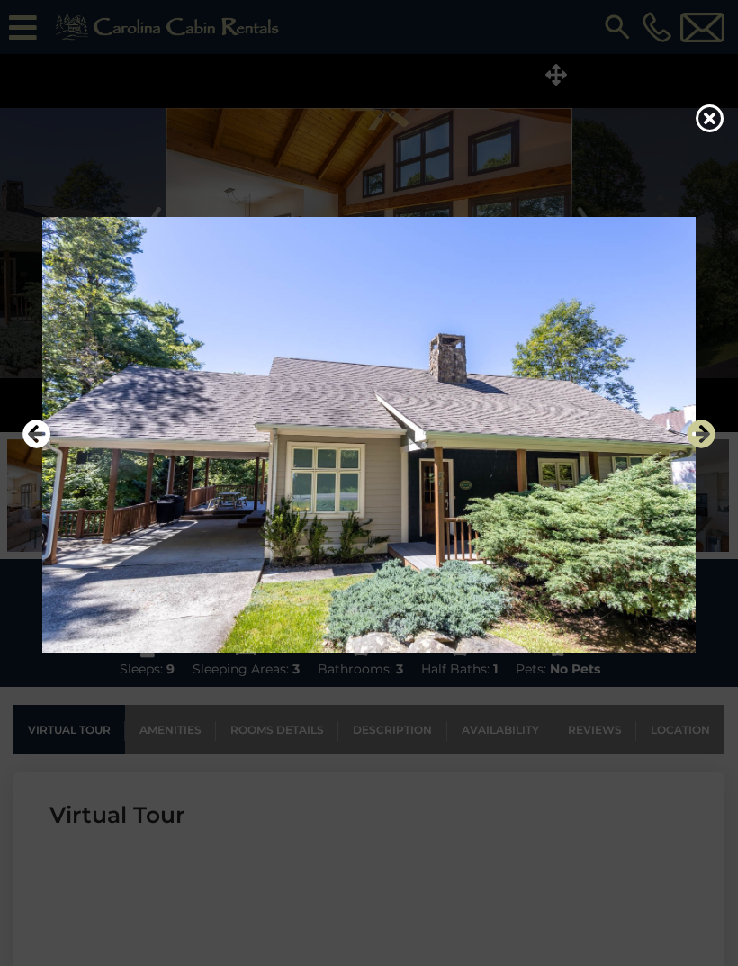
click at [701, 448] on icon "Next" at bounding box center [701, 434] width 29 height 29
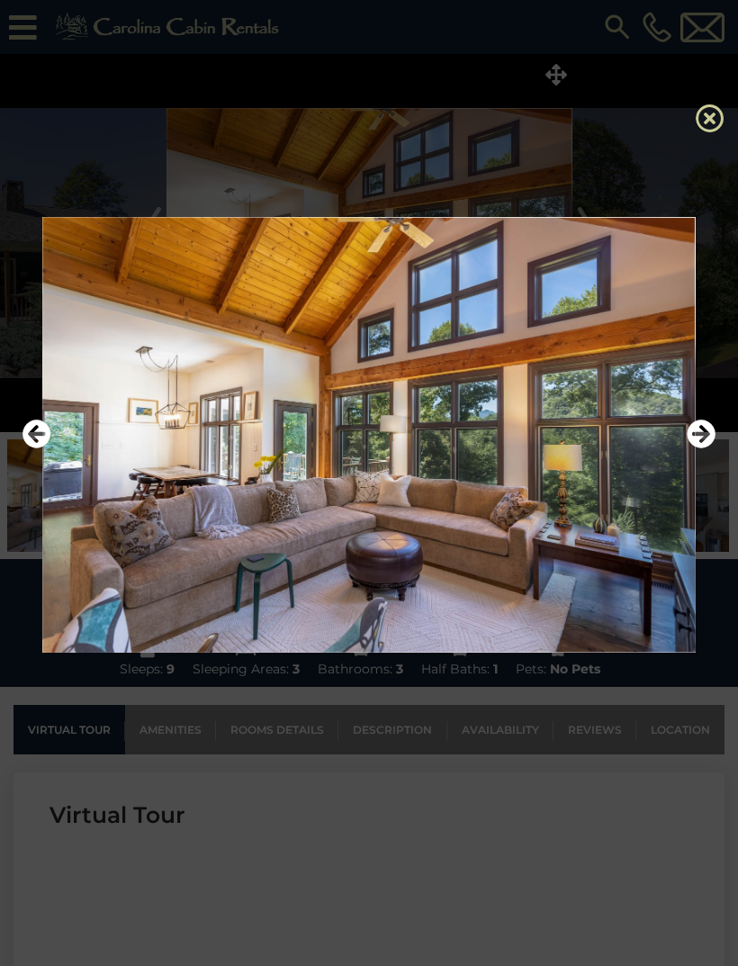
click at [714, 123] on icon at bounding box center [710, 118] width 29 height 29
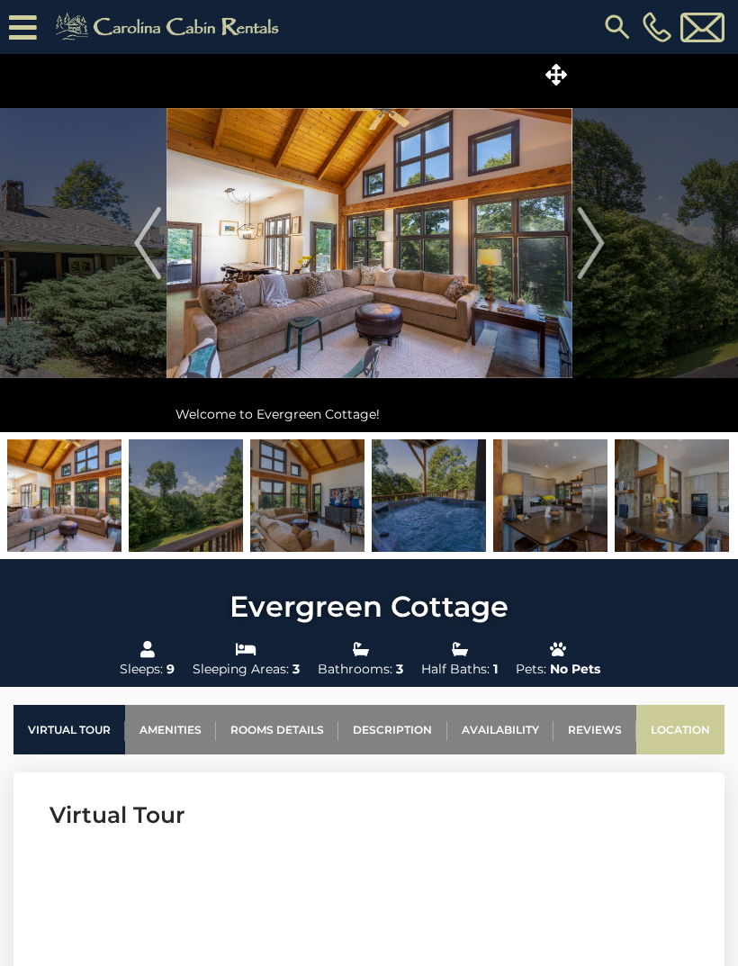
click at [691, 722] on link "Location" at bounding box center [681, 730] width 88 height 50
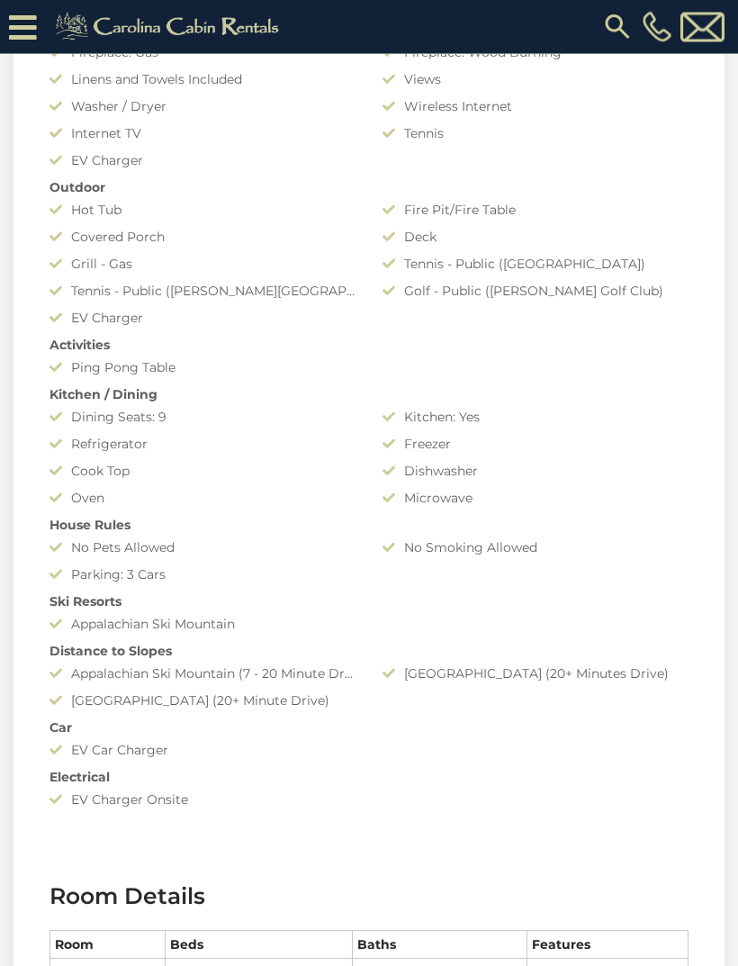
scroll to position [1431, 0]
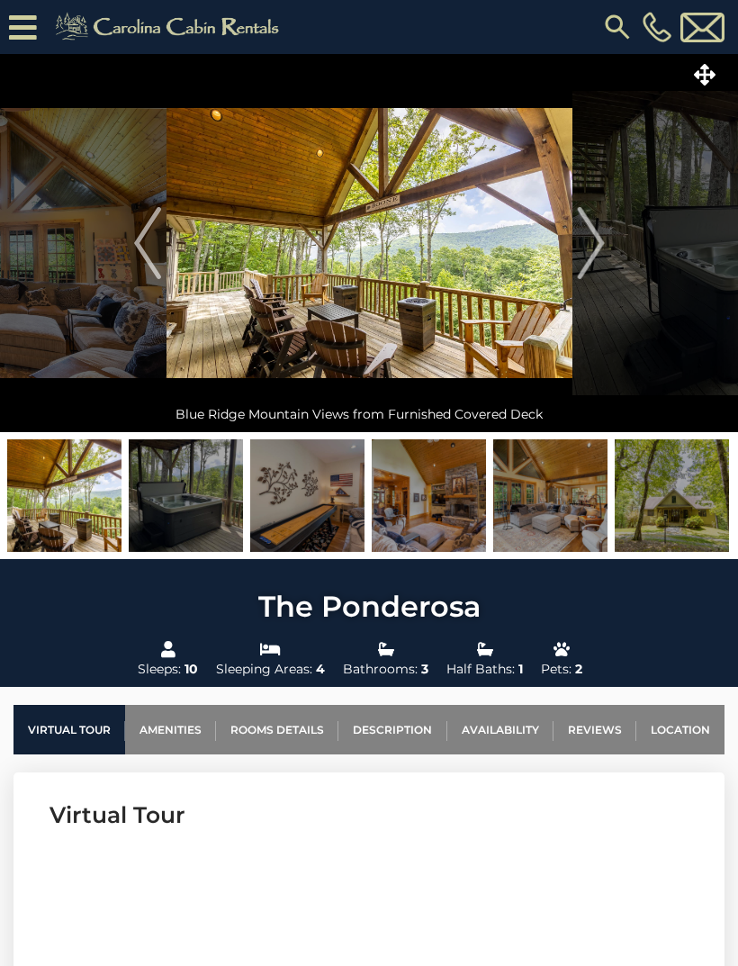
click at [575, 529] on img at bounding box center [550, 495] width 114 height 113
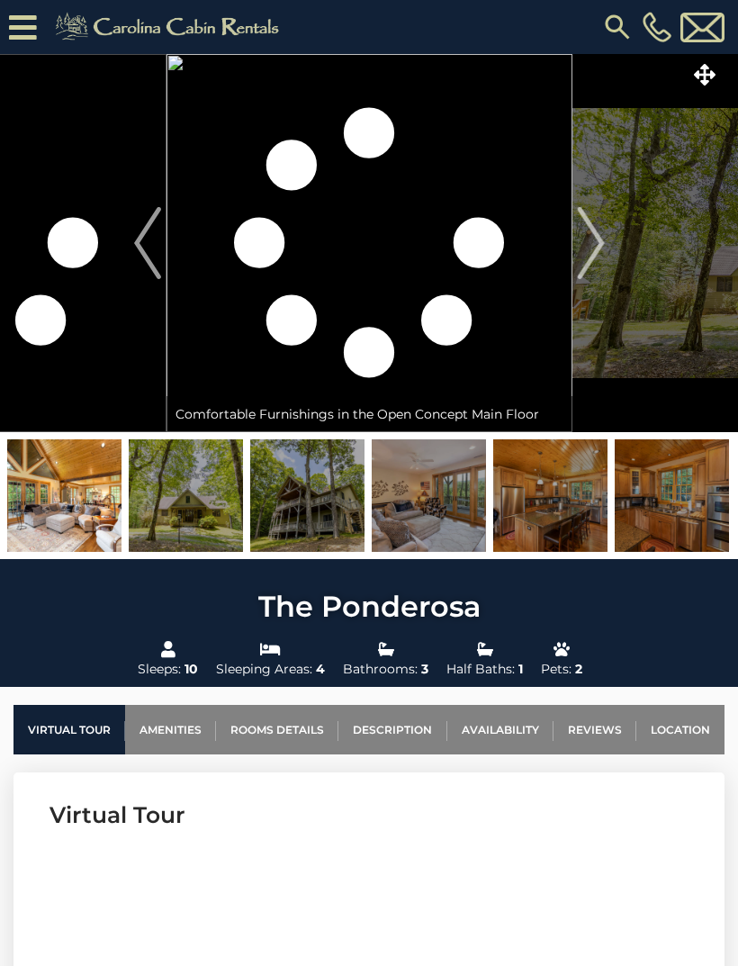
click at [565, 515] on img at bounding box center [550, 495] width 114 height 113
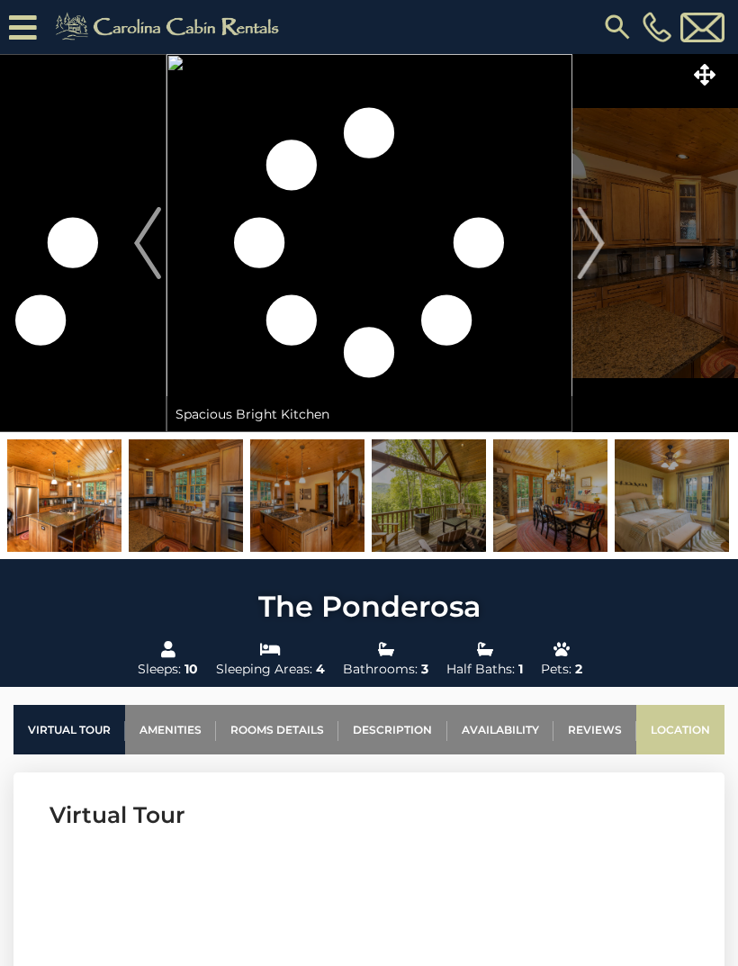
click at [680, 737] on link "Location" at bounding box center [681, 730] width 88 height 50
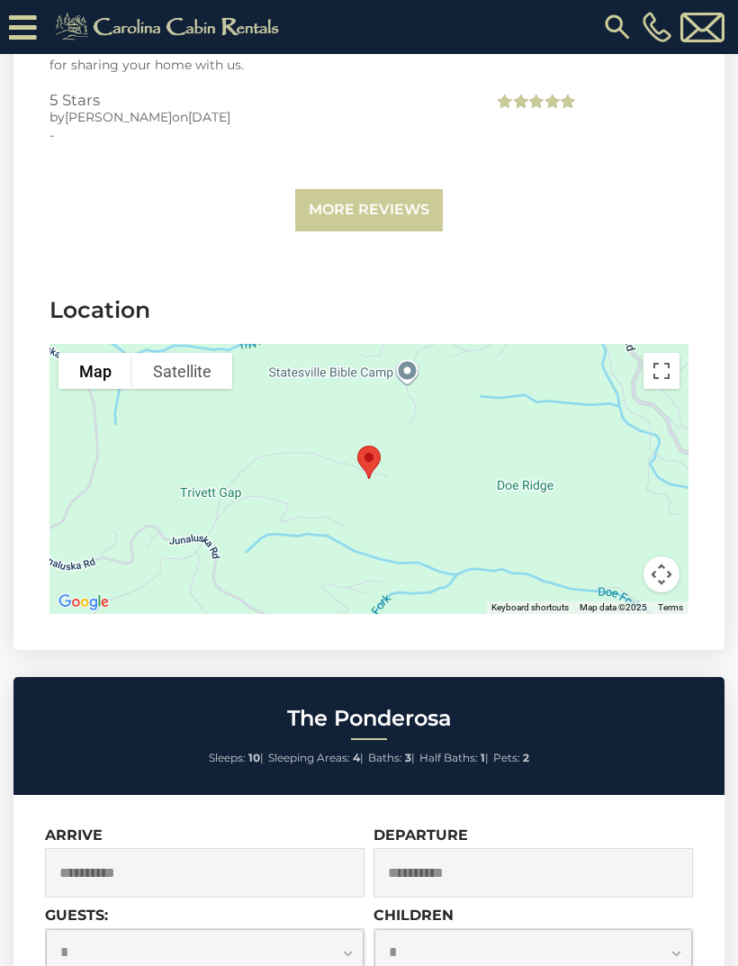
scroll to position [4678, 0]
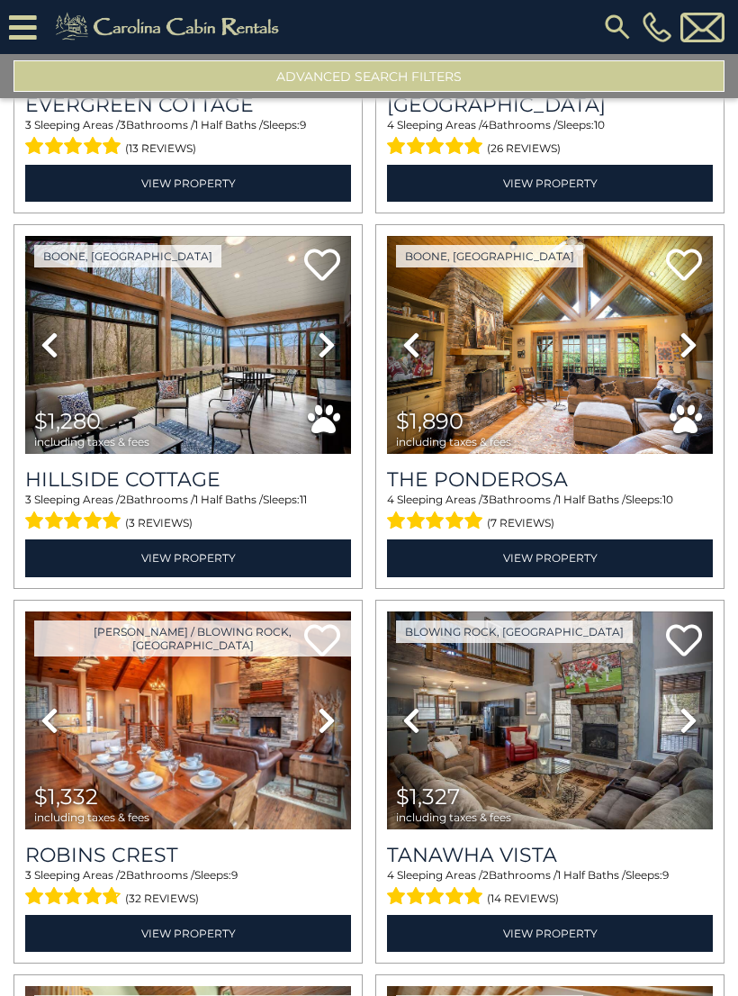
scroll to position [309, 0]
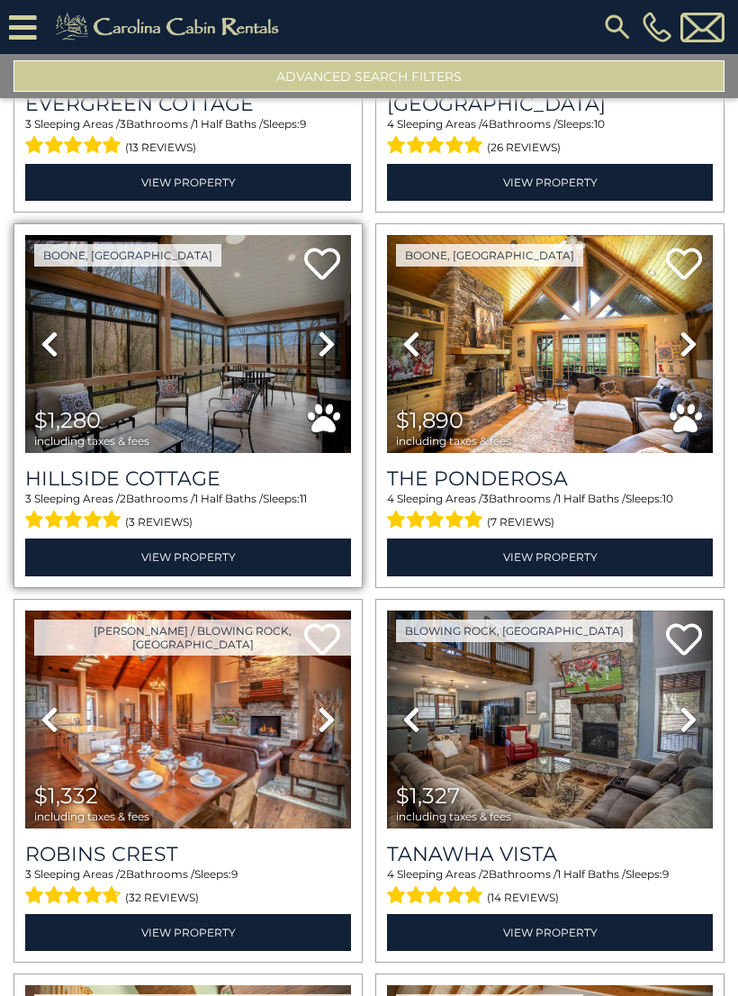
click at [326, 342] on icon at bounding box center [327, 344] width 18 height 29
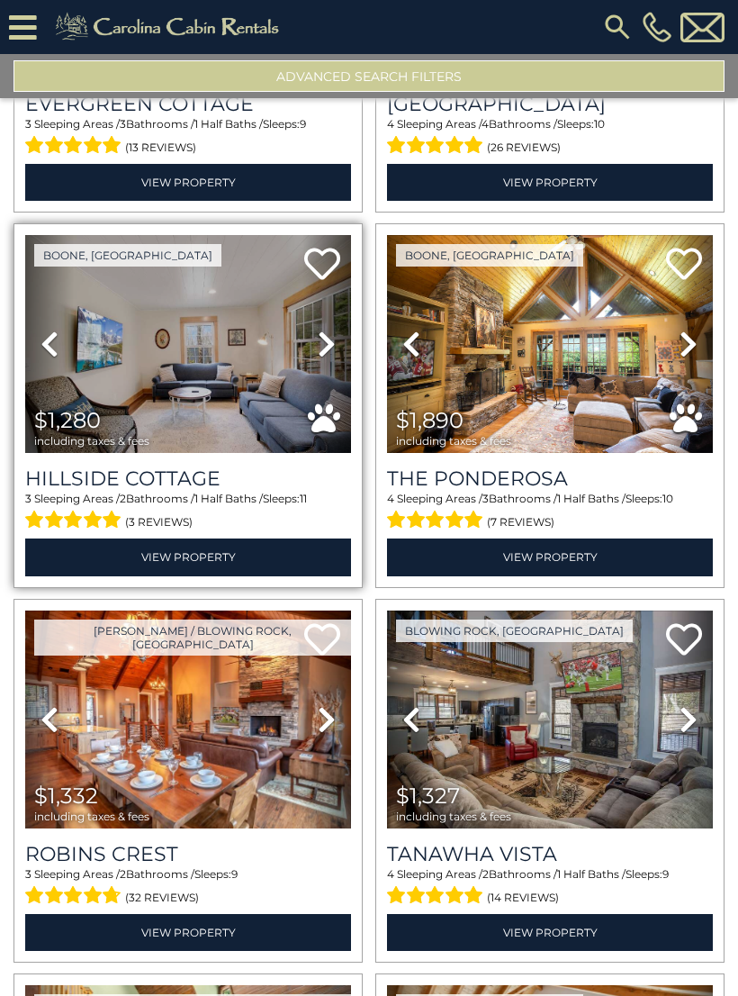
click at [330, 351] on icon at bounding box center [327, 344] width 18 height 29
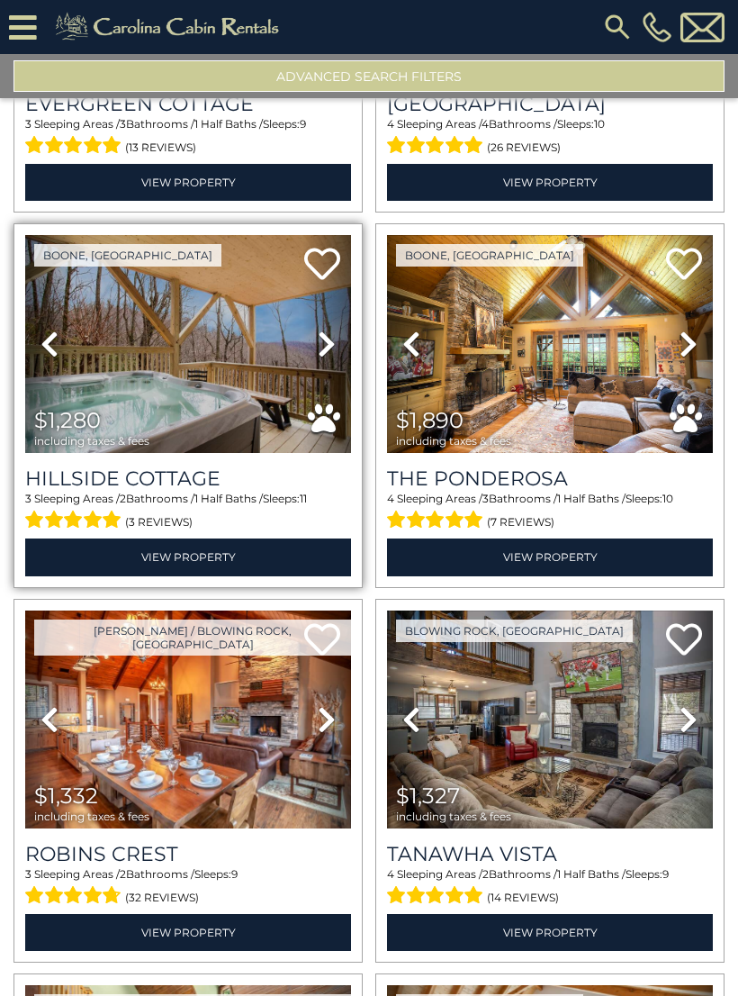
click at [332, 341] on icon at bounding box center [327, 344] width 18 height 29
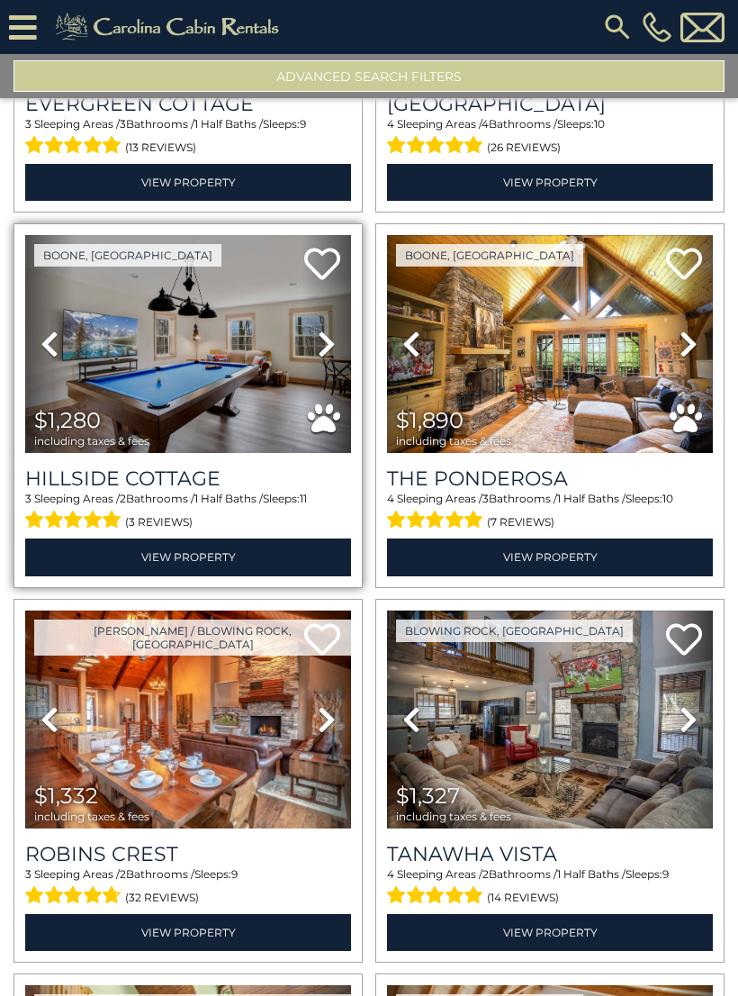
click at [335, 350] on icon at bounding box center [327, 344] width 18 height 29
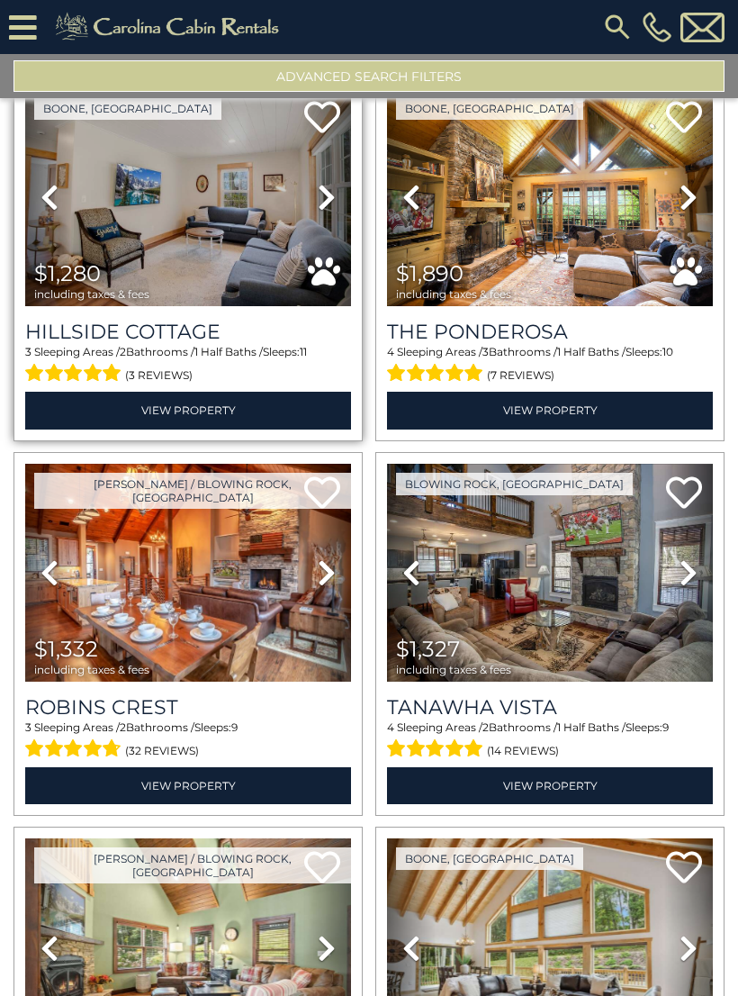
scroll to position [457, 0]
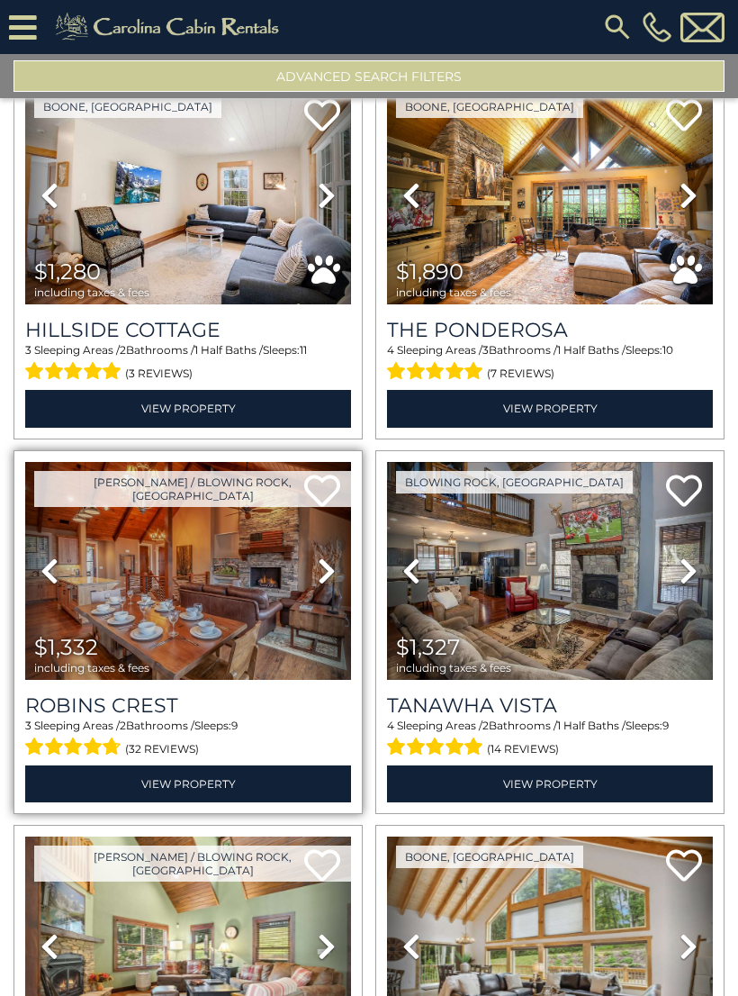
click at [330, 571] on icon at bounding box center [327, 570] width 18 height 29
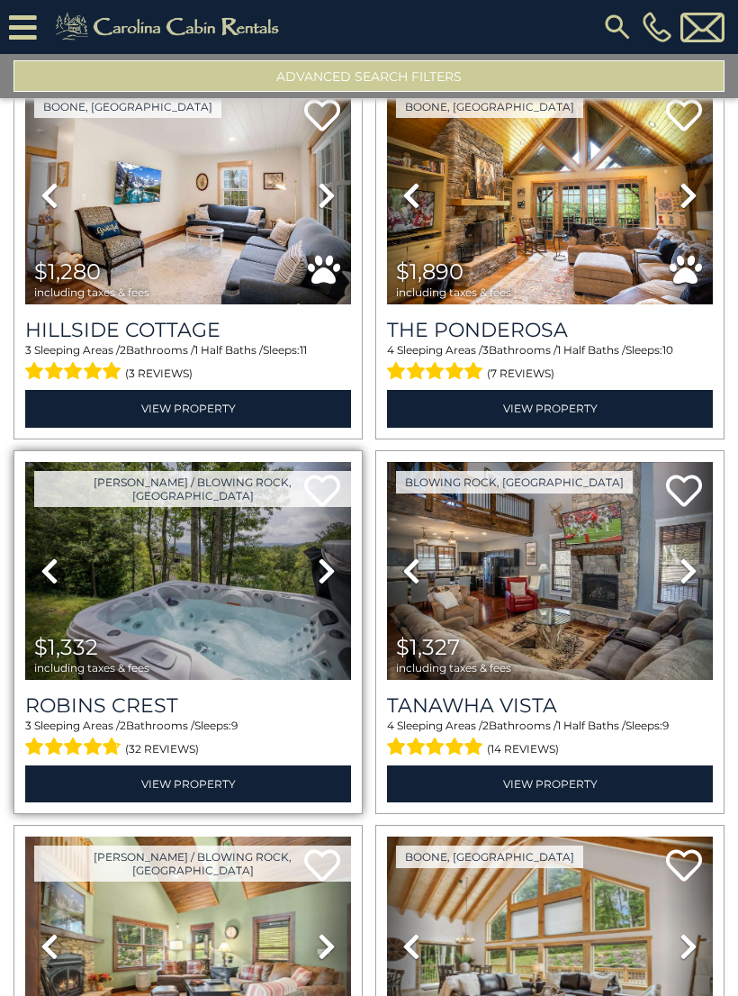
click at [334, 564] on icon at bounding box center [327, 570] width 18 height 29
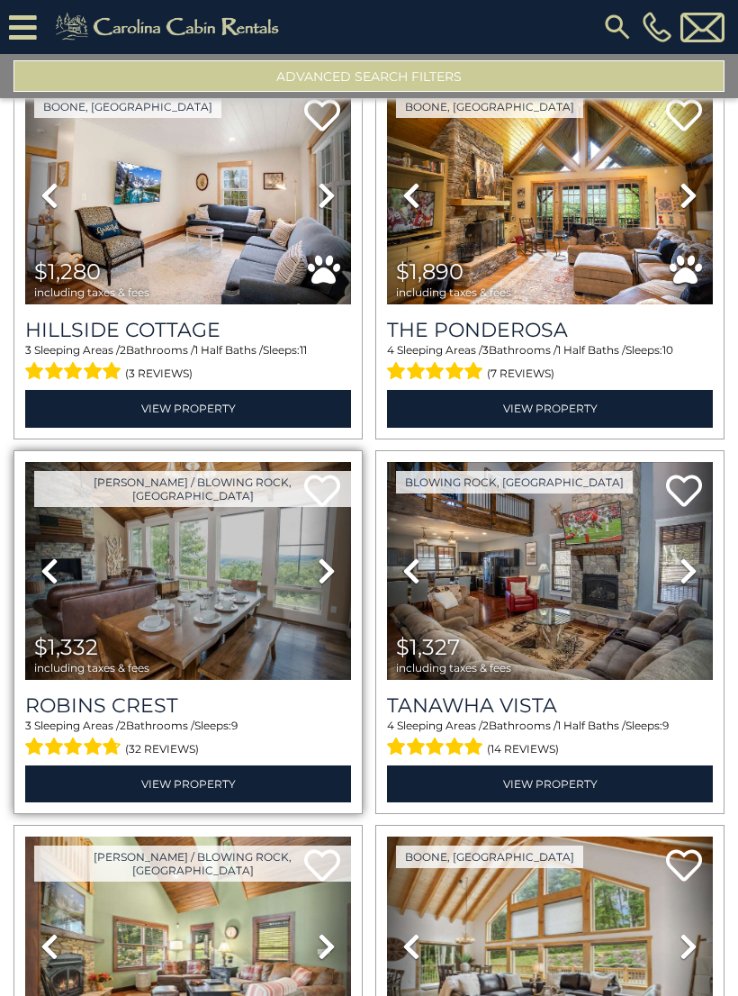
click at [326, 570] on icon at bounding box center [327, 570] width 18 height 29
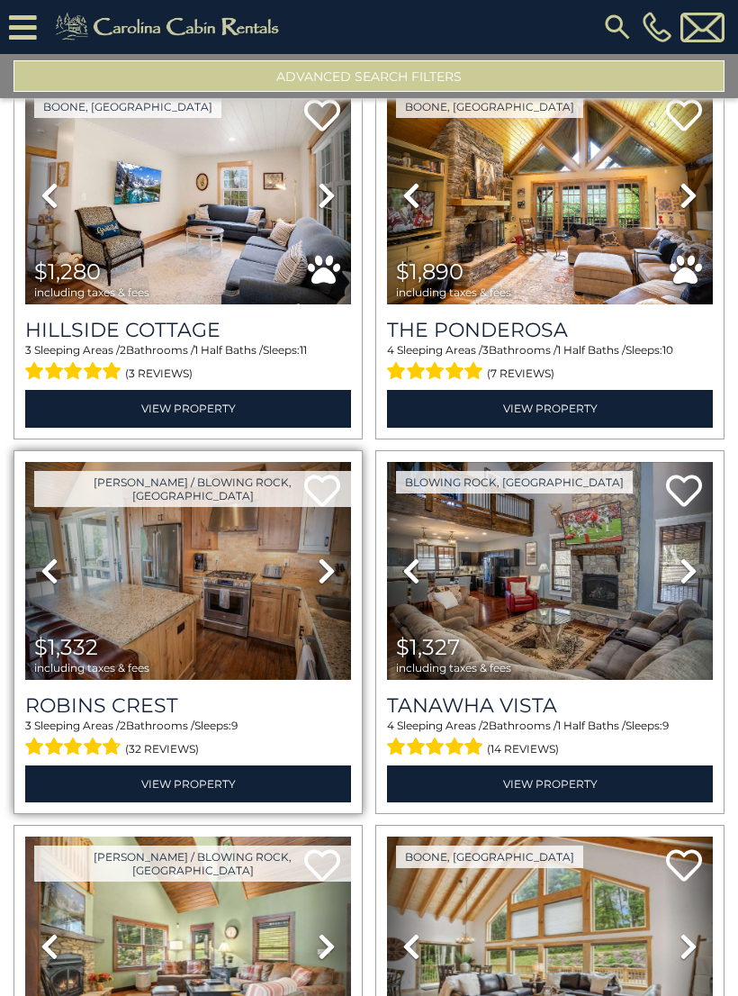
click at [325, 564] on icon at bounding box center [327, 570] width 18 height 29
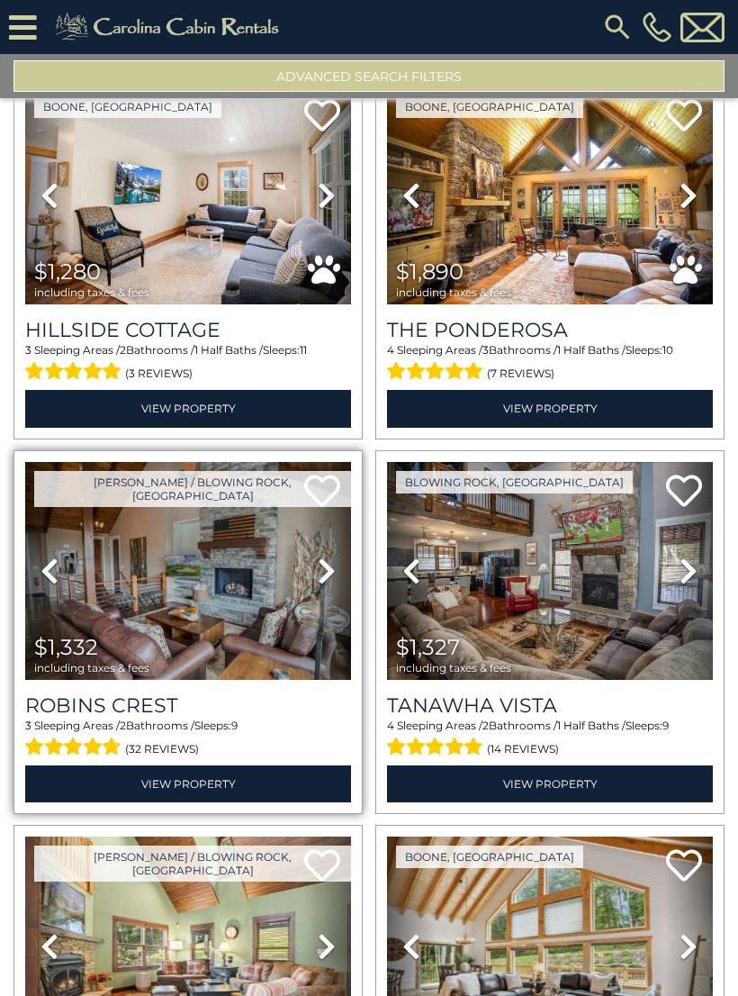
click at [336, 574] on link "Next" at bounding box center [327, 571] width 49 height 219
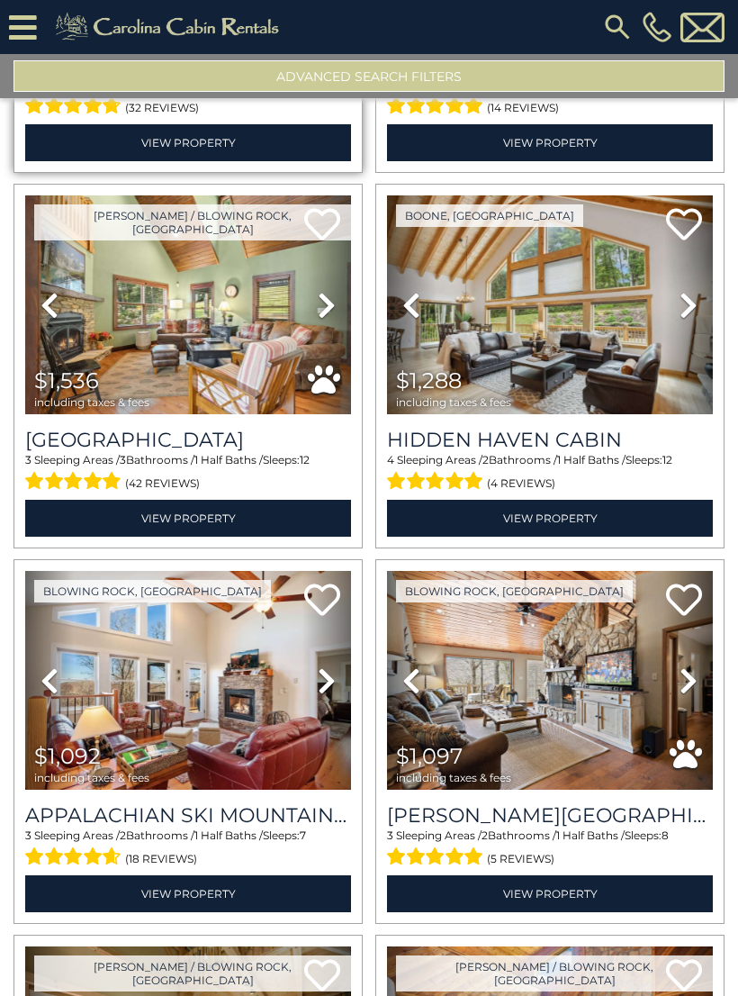
scroll to position [1105, 0]
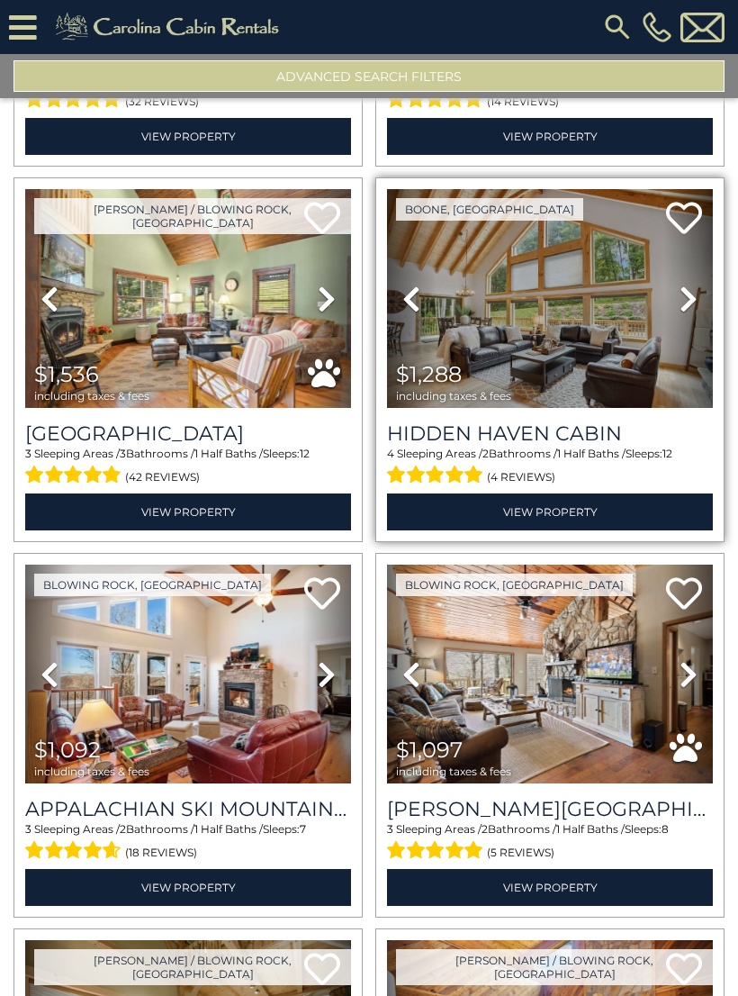
click at [687, 308] on icon at bounding box center [689, 299] width 18 height 29
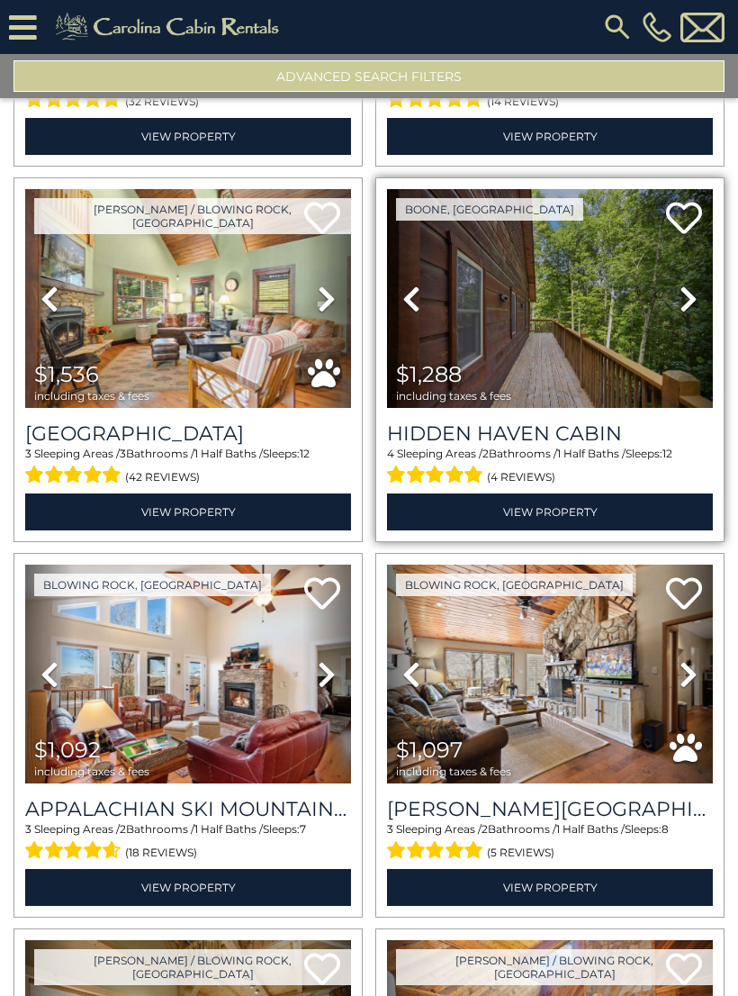
click at [690, 302] on icon at bounding box center [689, 299] width 18 height 29
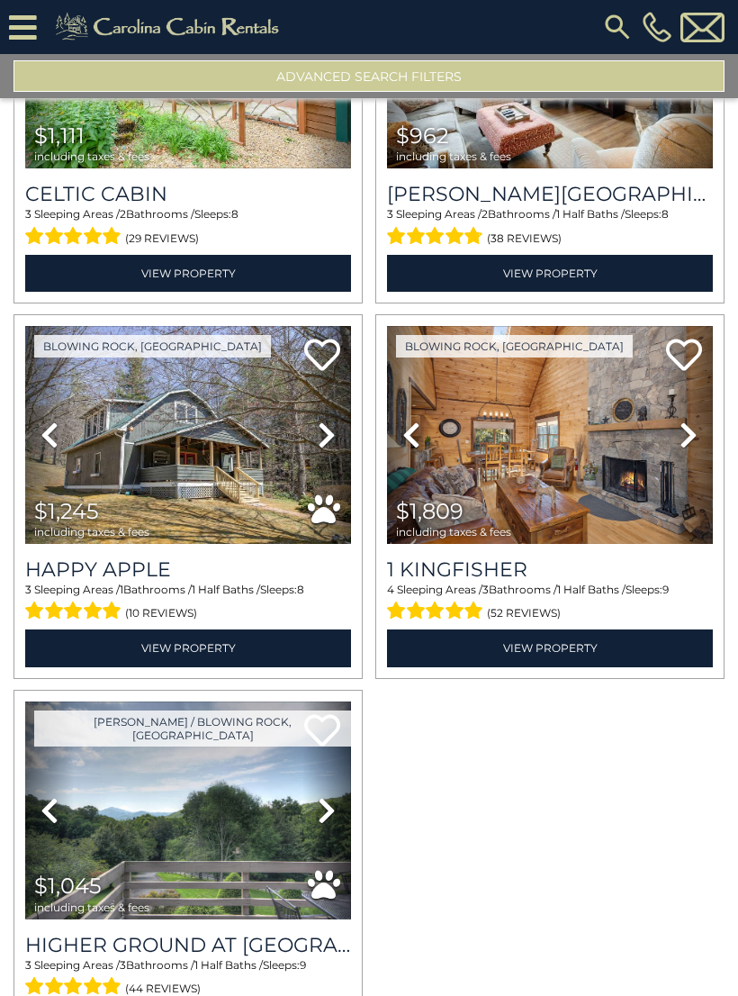
scroll to position [2444, 0]
